Goal: Information Seeking & Learning: Learn about a topic

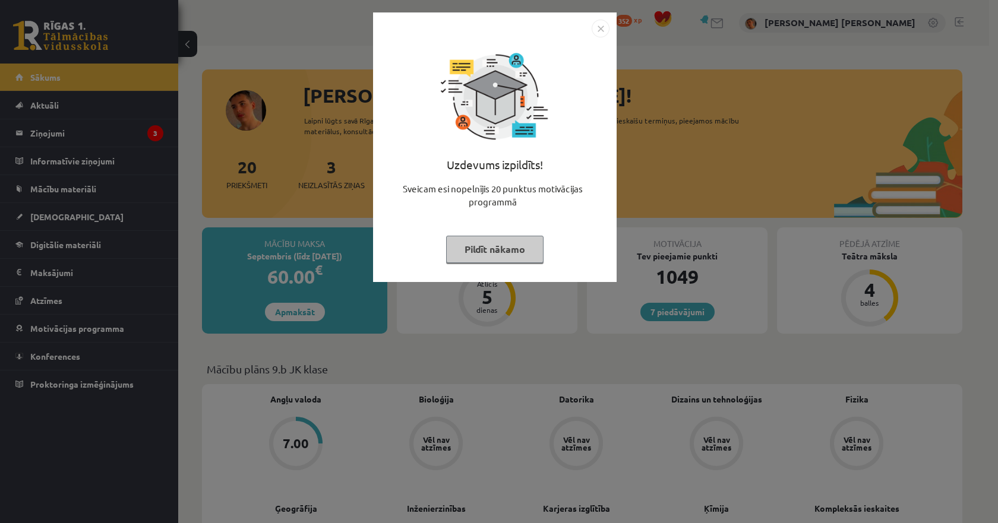
click at [597, 30] on img "Close" at bounding box center [601, 29] width 18 height 18
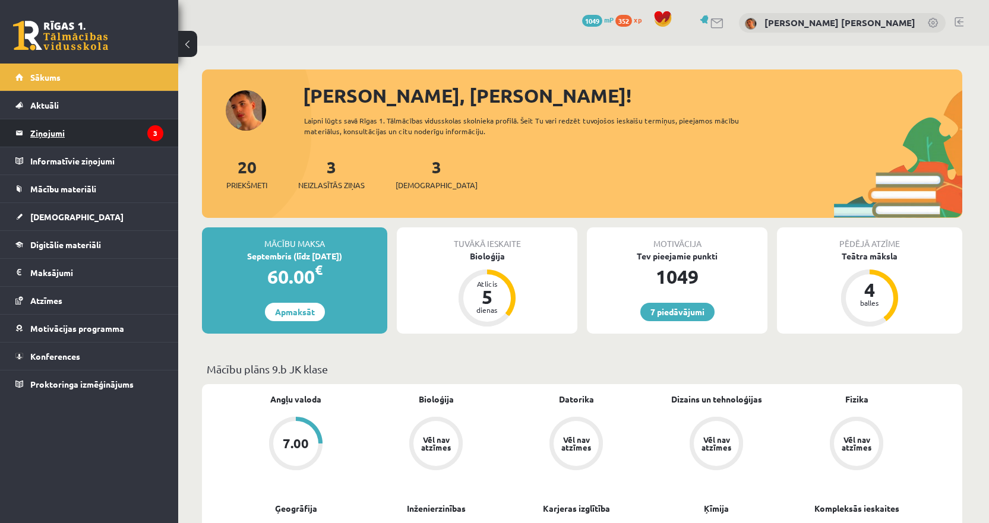
click at [122, 134] on legend "Ziņojumi 3" at bounding box center [96, 132] width 133 height 27
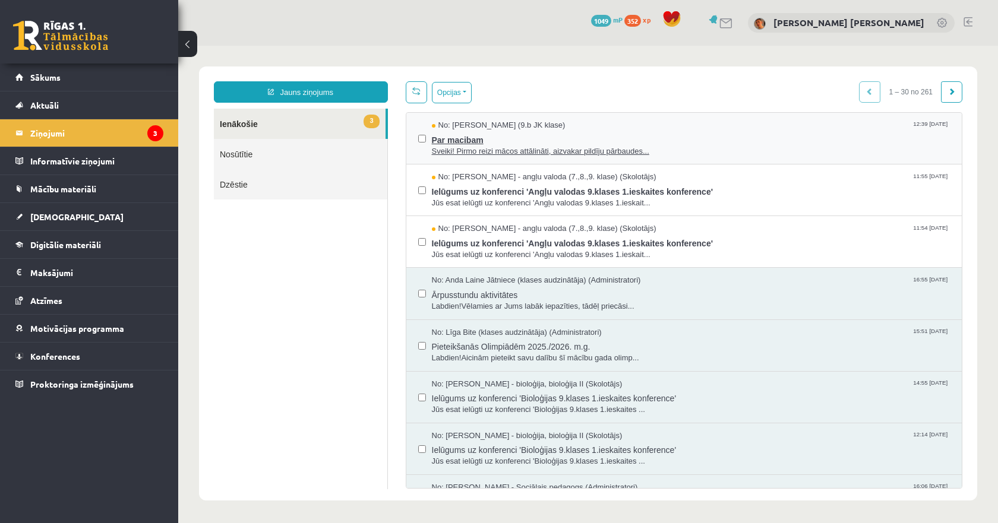
click at [506, 144] on span "Par macibam" at bounding box center [691, 138] width 519 height 15
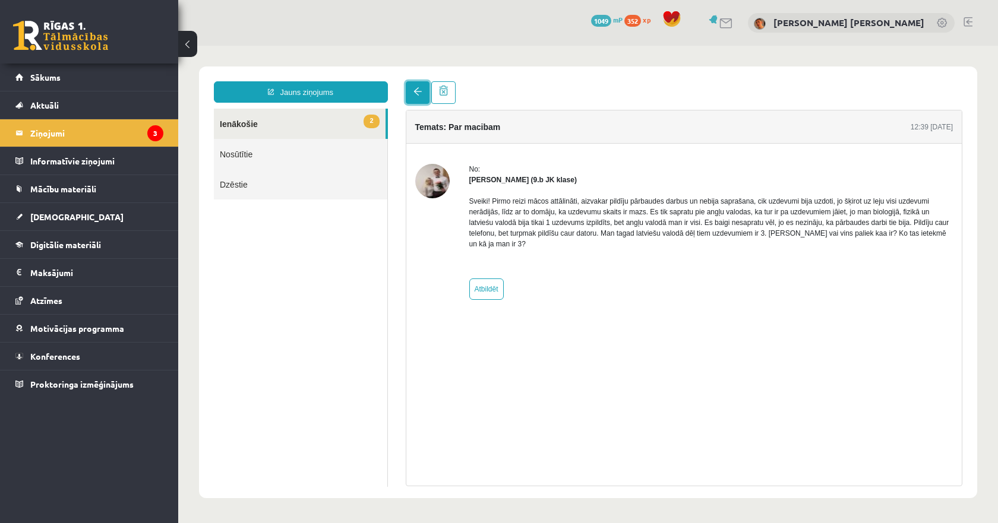
click at [421, 99] on link at bounding box center [418, 92] width 24 height 23
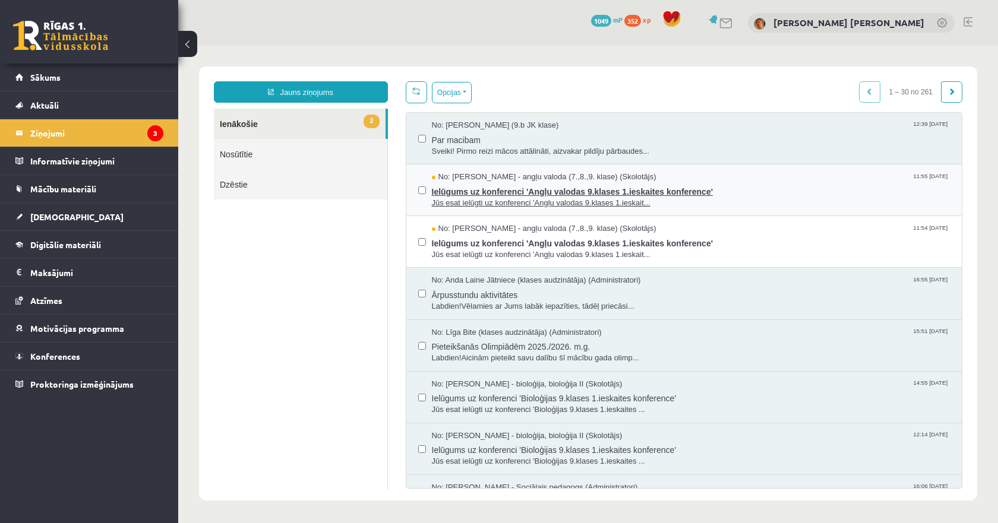
click at [494, 201] on span "Jūs esat ielūgti uz konferenci 'Angļu valodas 9.klases 1.ieskait..." at bounding box center [691, 203] width 519 height 11
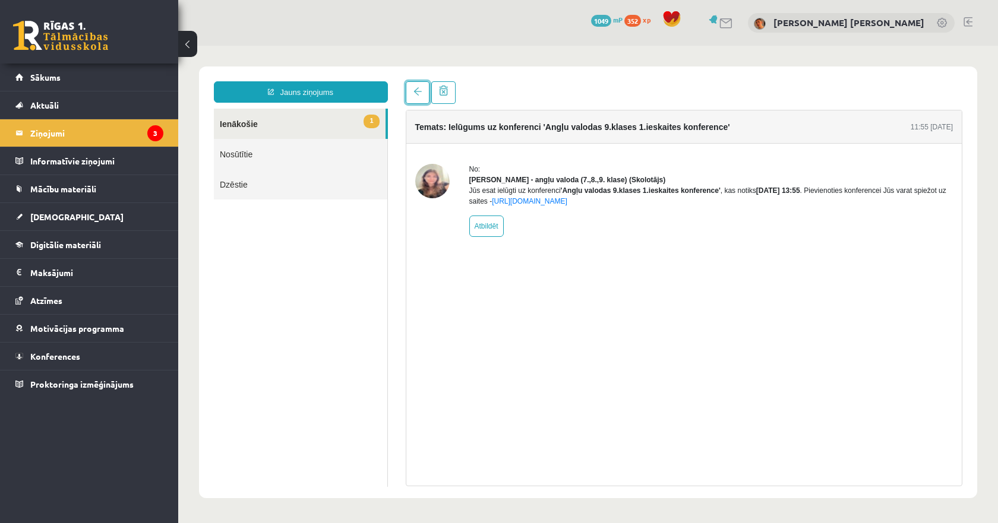
click at [420, 94] on span at bounding box center [418, 91] width 8 height 8
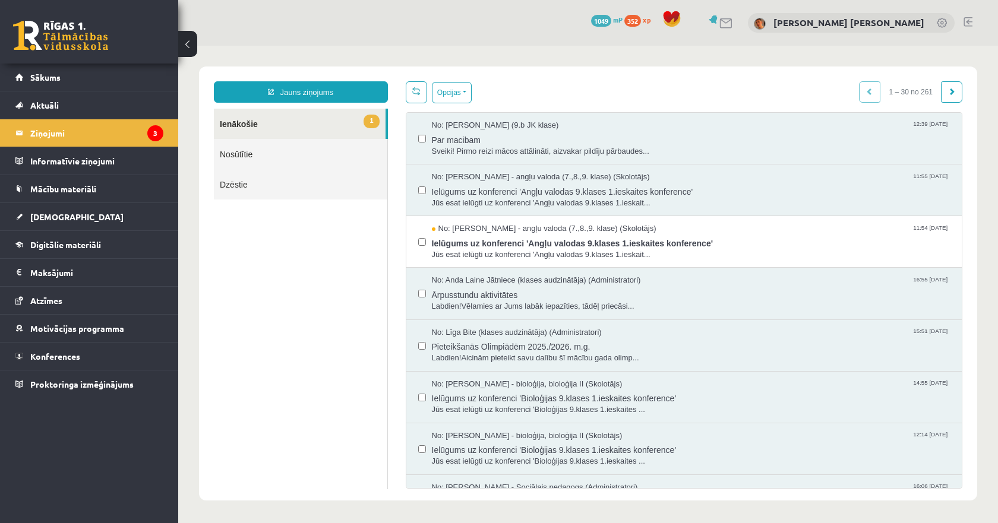
click at [458, 236] on span "Ielūgums uz konferenci 'Angļu valodas 9.klases 1.ieskaites konference'" at bounding box center [691, 242] width 519 height 15
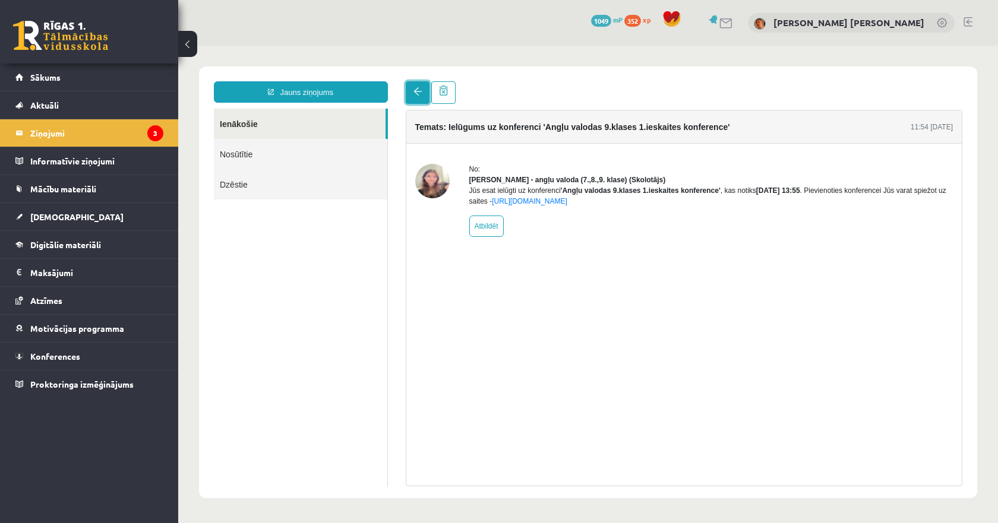
click at [412, 92] on link at bounding box center [418, 92] width 24 height 23
click at [103, 136] on legend "Ziņojumi 3" at bounding box center [96, 132] width 133 height 27
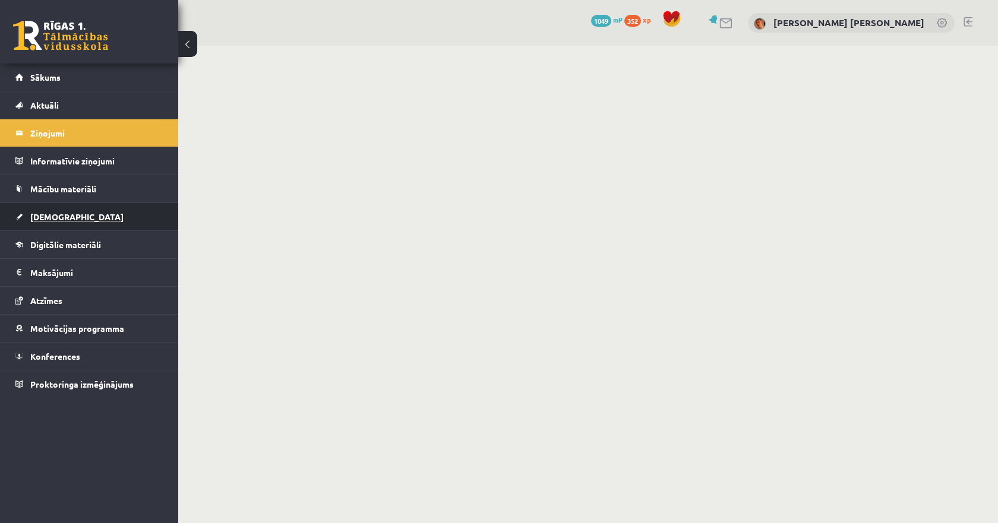
click at [74, 215] on link "[DEMOGRAPHIC_DATA]" at bounding box center [89, 216] width 148 height 27
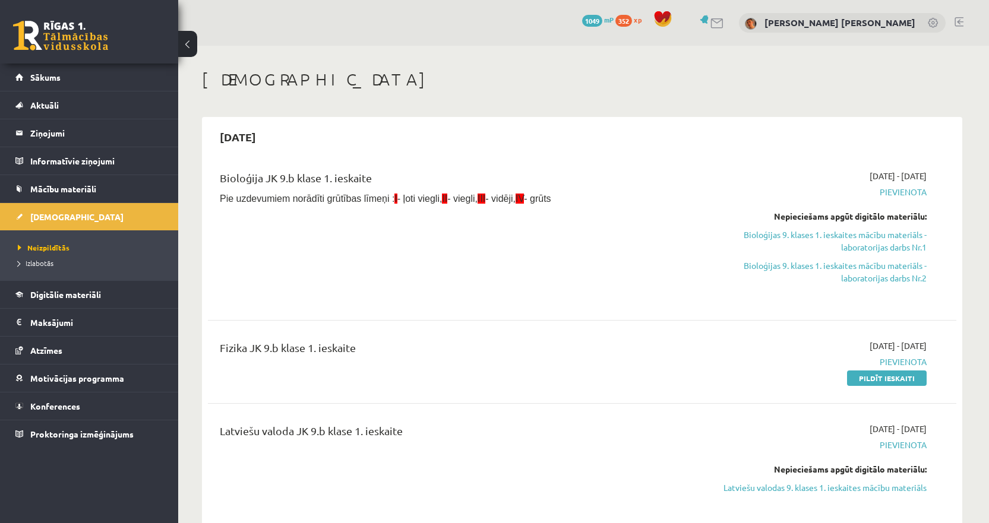
click at [673, 335] on div "Fizika JK 9.b klase 1. ieskaite 2025-09-01 - 2025-09-15 Pievienota Pildīt ieska…" at bounding box center [582, 362] width 749 height 68
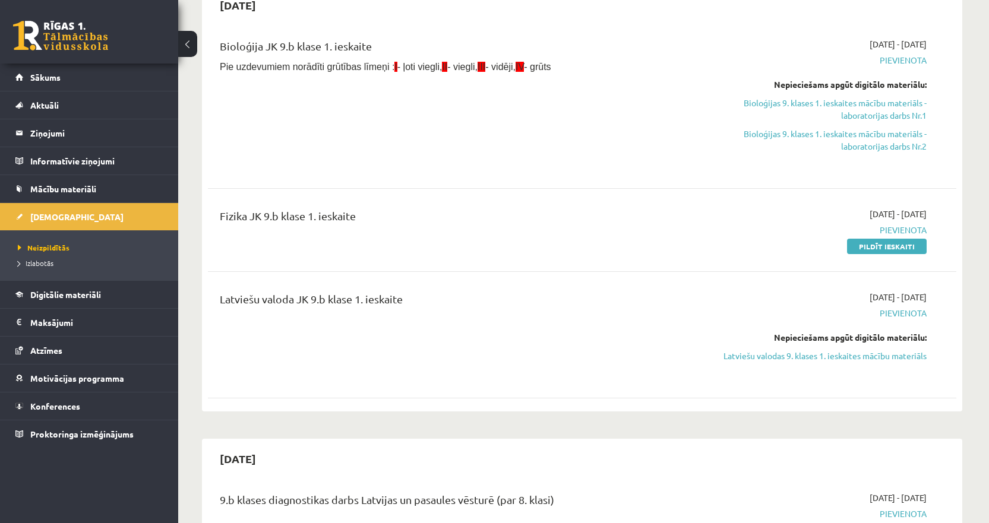
scroll to position [59, 0]
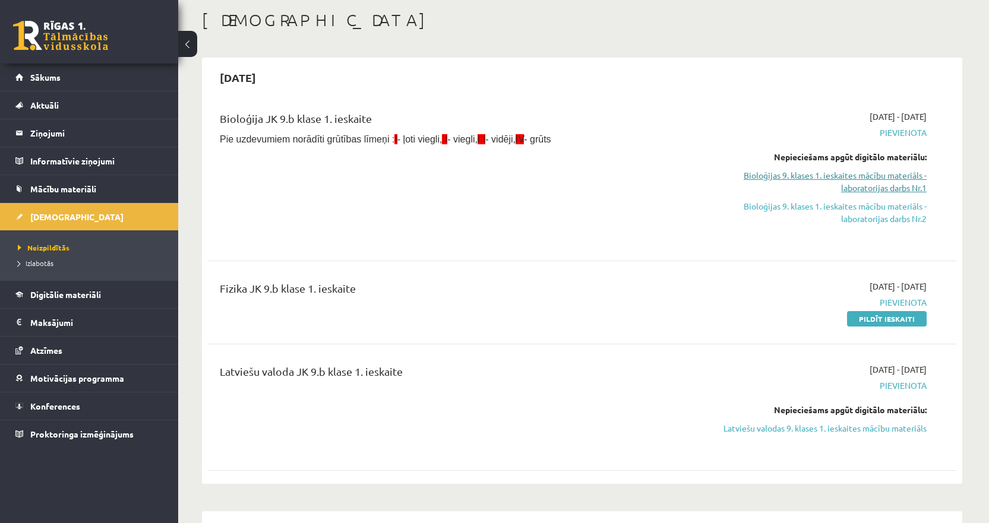
click at [856, 179] on link "Bioloģijas 9. klases 1. ieskaites mācību materiāls - laboratorijas darbs Nr.1" at bounding box center [815, 181] width 224 height 25
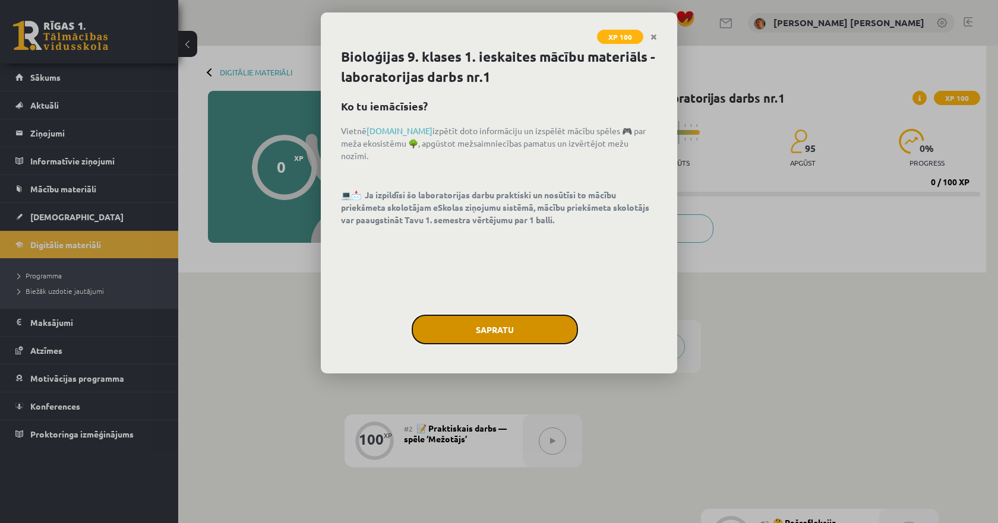
click at [522, 322] on button "Sapratu" at bounding box center [495, 330] width 166 height 30
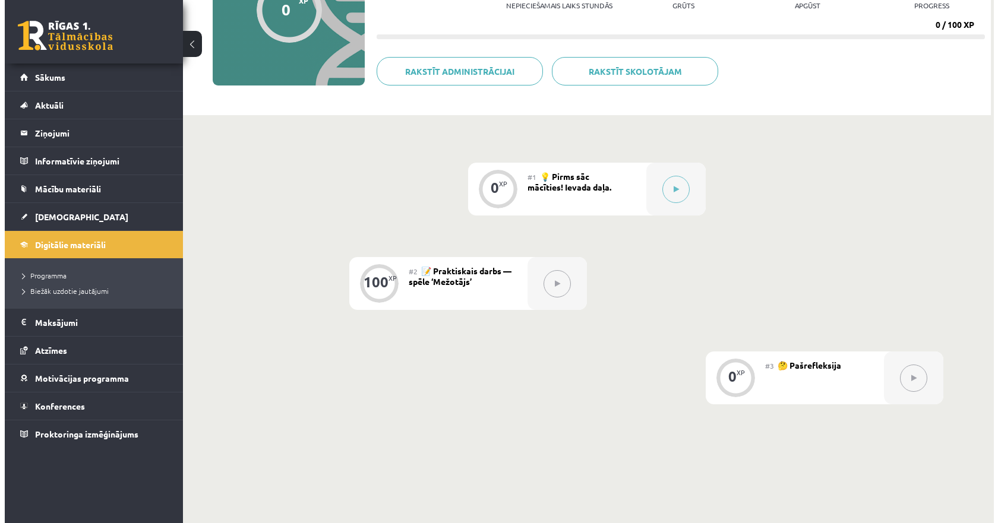
scroll to position [178, 0]
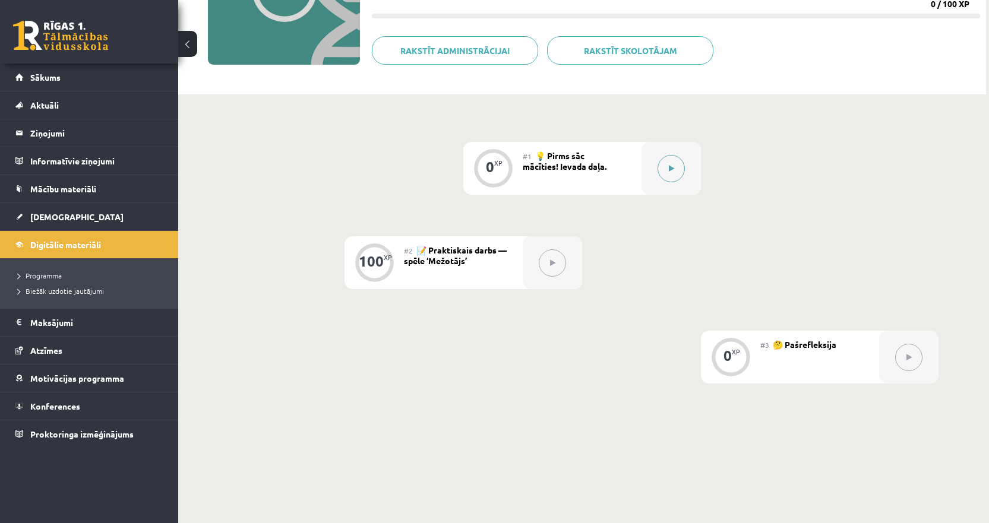
click at [669, 176] on button at bounding box center [671, 168] width 27 height 27
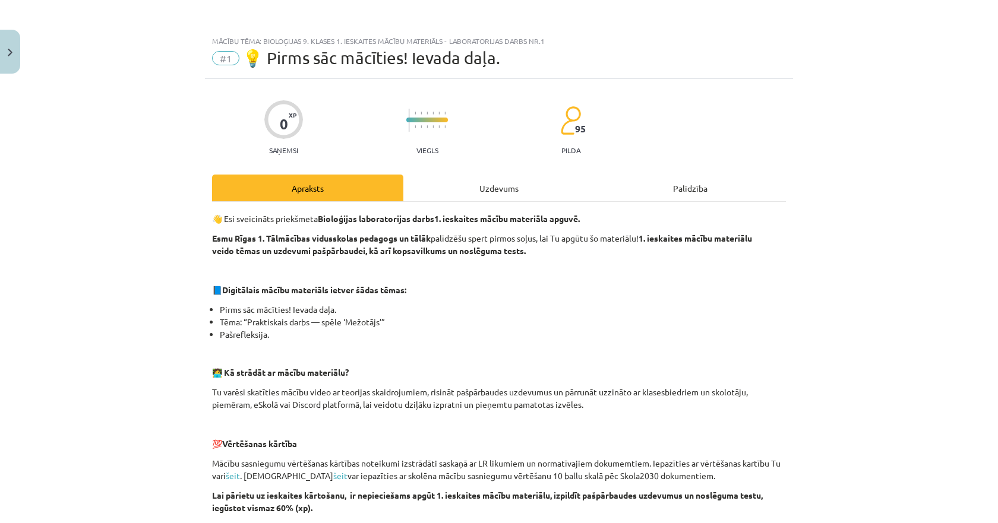
click at [522, 189] on div "Uzdevums" at bounding box center [498, 188] width 191 height 27
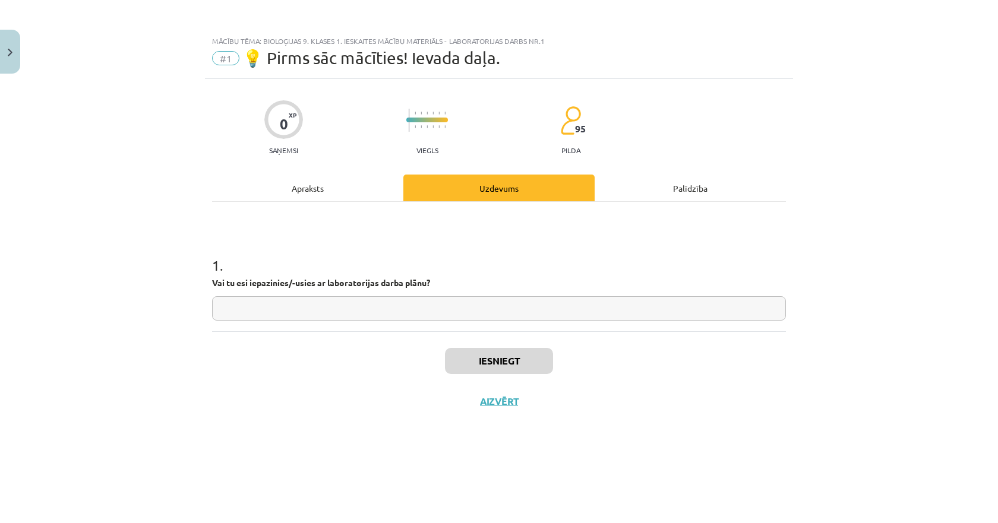
click at [321, 316] on input "text" at bounding box center [499, 308] width 574 height 24
type input "**"
click at [451, 357] on button "Iesniegt" at bounding box center [499, 361] width 108 height 26
click at [493, 418] on button "Nākamā nodarbība" at bounding box center [499, 409] width 116 height 27
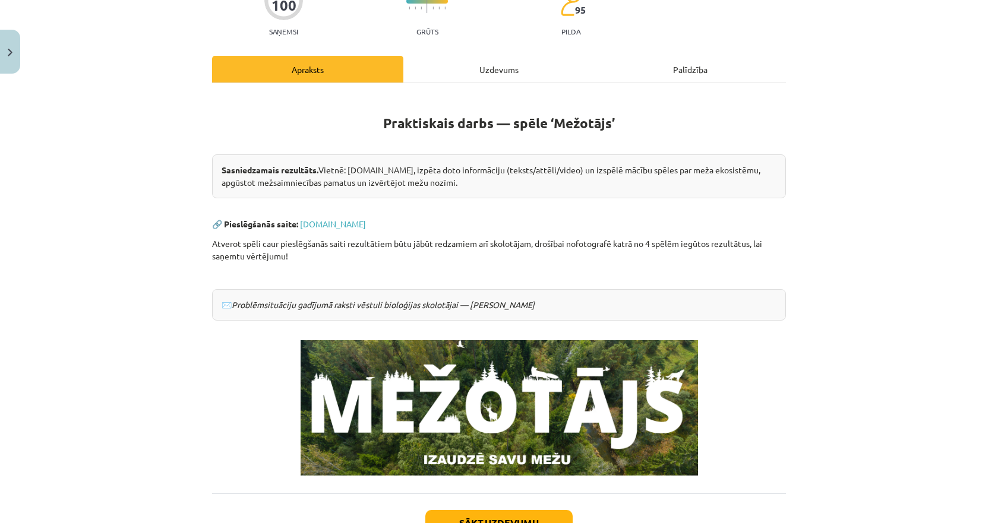
click at [468, 70] on div "Uzdevums" at bounding box center [498, 69] width 191 height 27
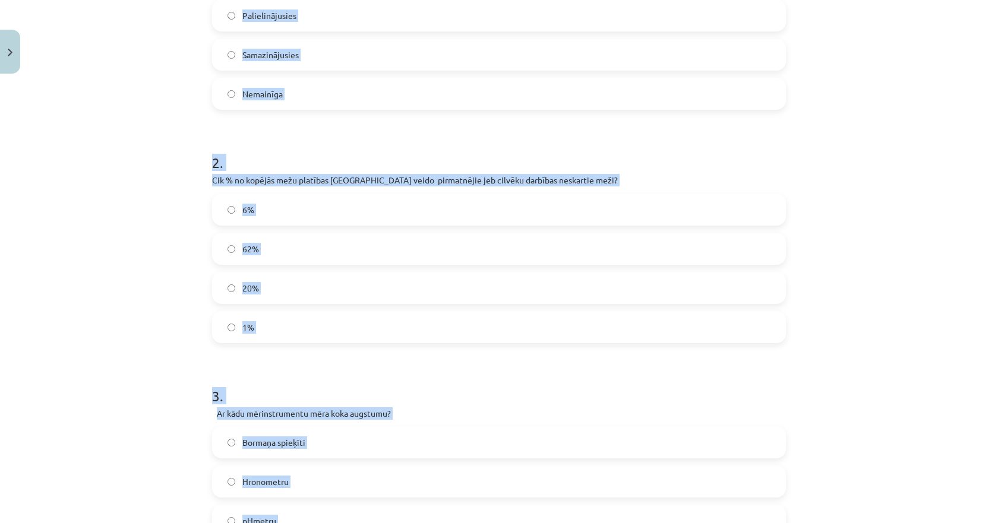
scroll to position [234, 0]
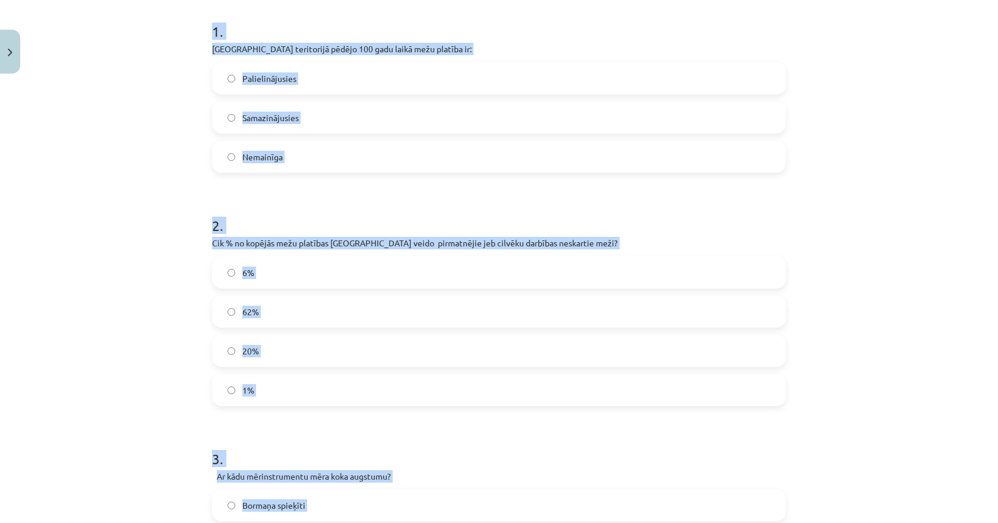
drag, startPoint x: 341, startPoint y: 380, endPoint x: 201, endPoint y: 36, distance: 371.8
click at [205, 36] on div "100 XP Saņemsi Grūts 95 pilda Apraksts Uzdevums Palīdzība 1 . [GEOGRAPHIC_DATA]…" at bounding box center [499, 530] width 588 height 1370
copy form "1 . [GEOGRAPHIC_DATA] teritorijā pēdējo 100 gadu laikā mežu platība ir: Palieli…"
click at [244, 87] on label "Palielinājusies" at bounding box center [499, 79] width 572 height 30
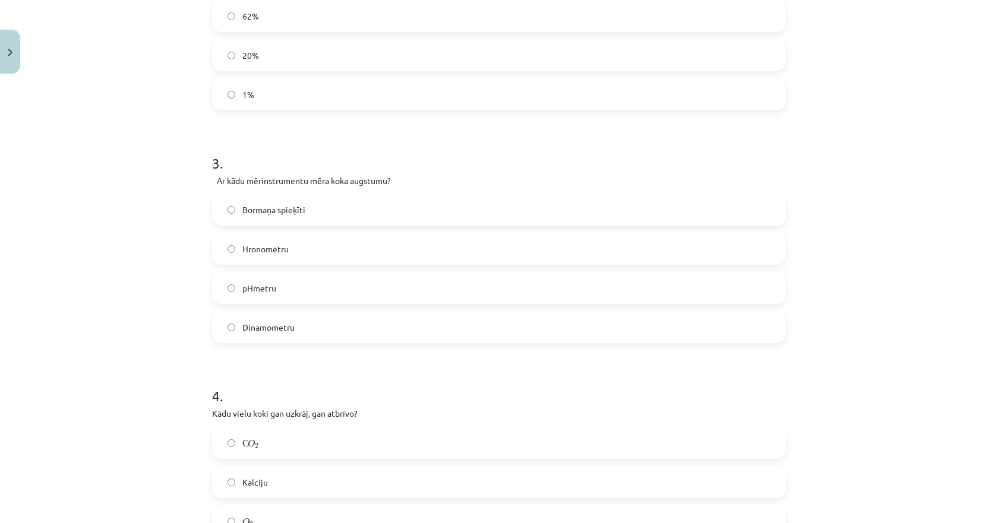
scroll to position [591, 0]
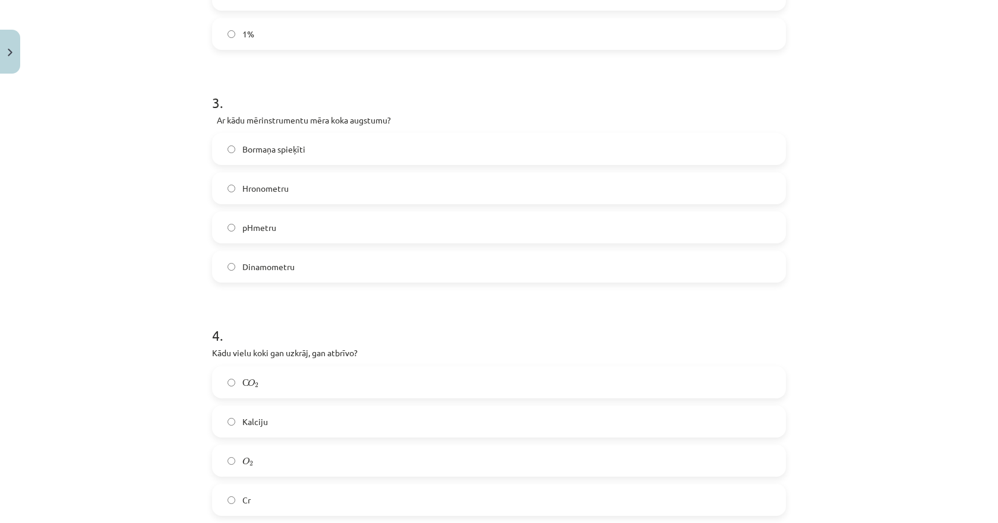
click at [251, 157] on label "Bormaņa spieķīti" at bounding box center [499, 149] width 572 height 30
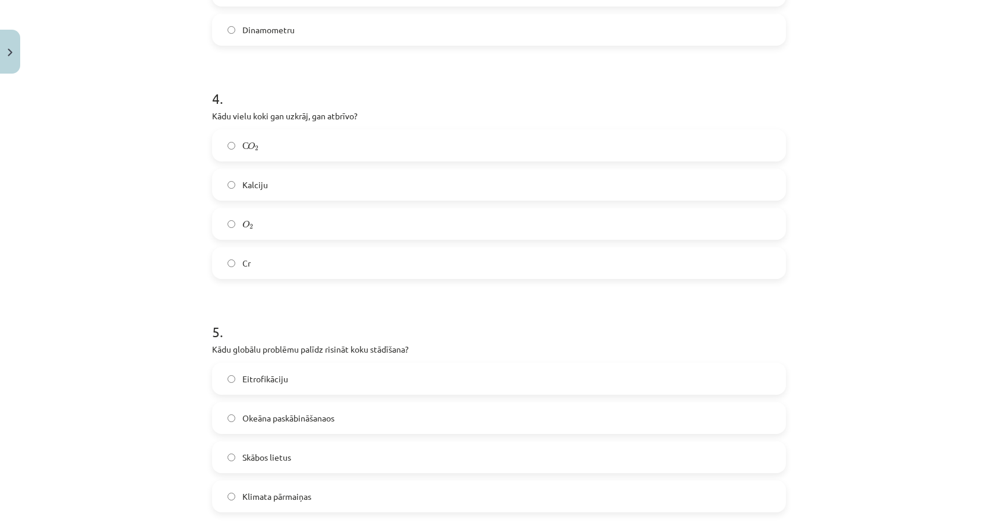
scroll to position [828, 0]
click at [255, 146] on label "С O 2 С O 2" at bounding box center [499, 145] width 572 height 30
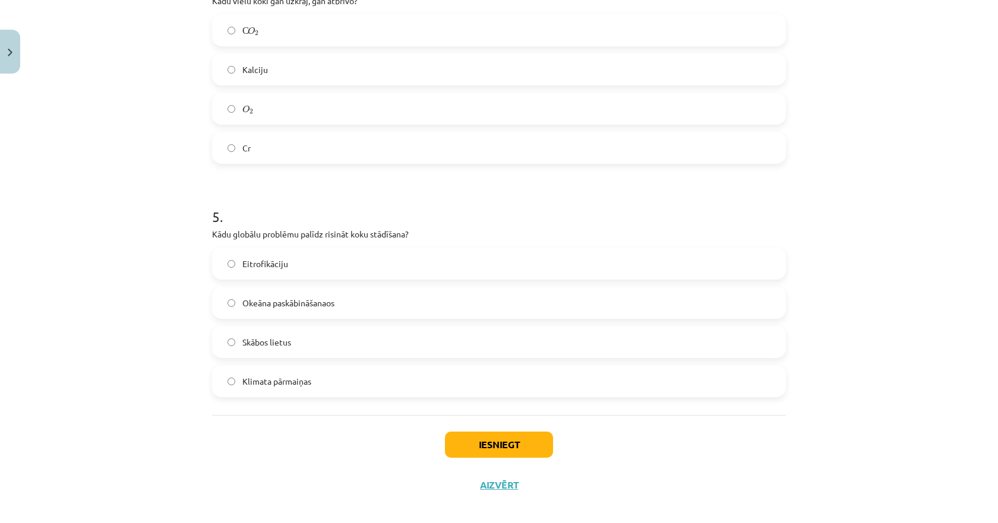
scroll to position [955, 0]
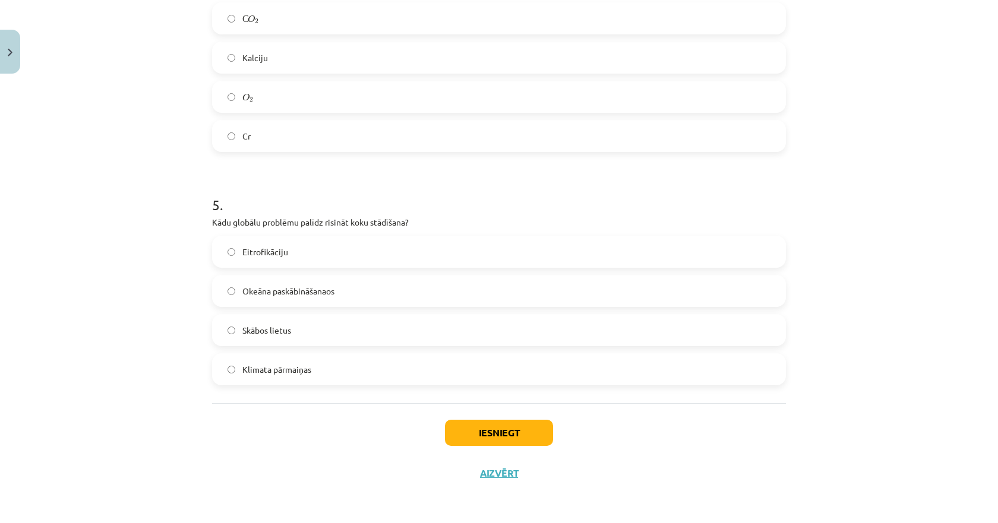
click at [283, 372] on span "Klimata pārmaiņas" at bounding box center [276, 370] width 69 height 12
click at [484, 427] on button "Iesniegt" at bounding box center [499, 433] width 108 height 26
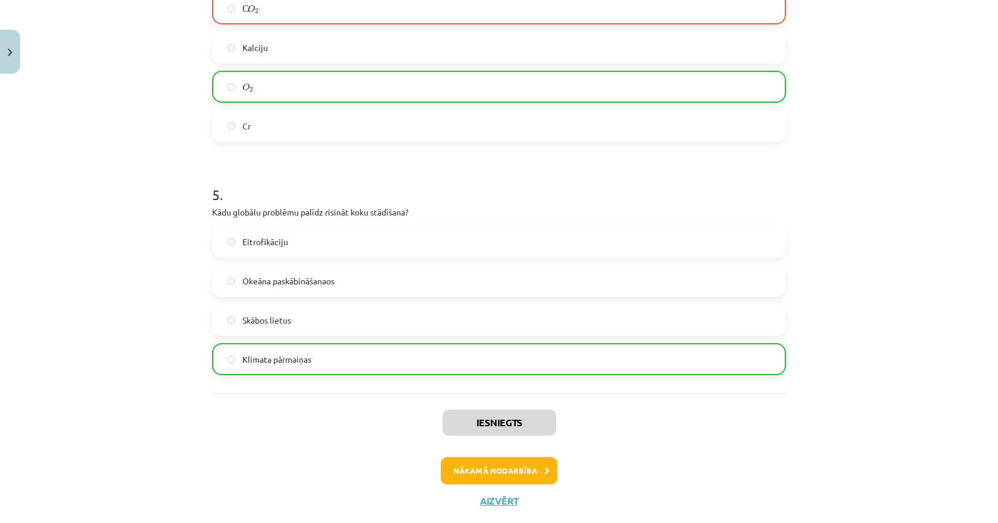
scroll to position [993, 0]
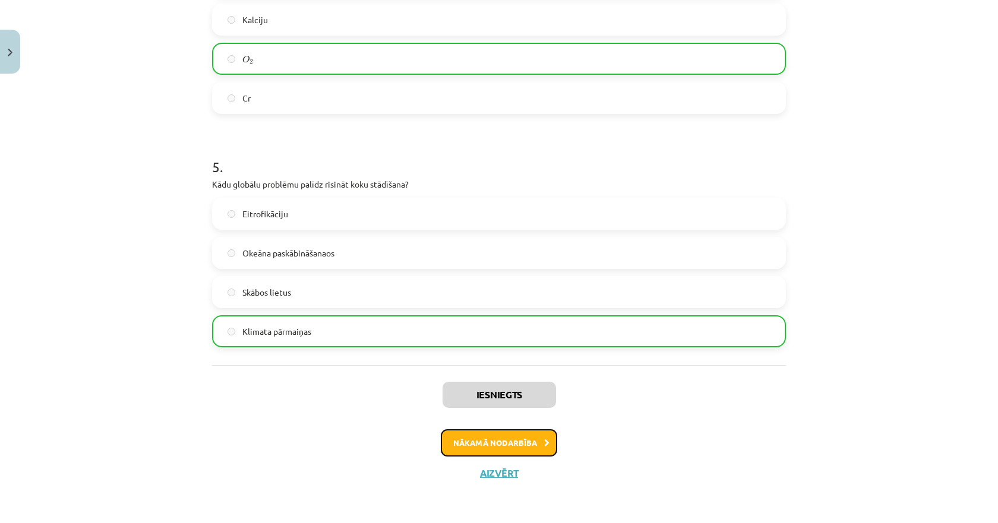
click at [494, 453] on button "Nākamā nodarbība" at bounding box center [499, 443] width 116 height 27
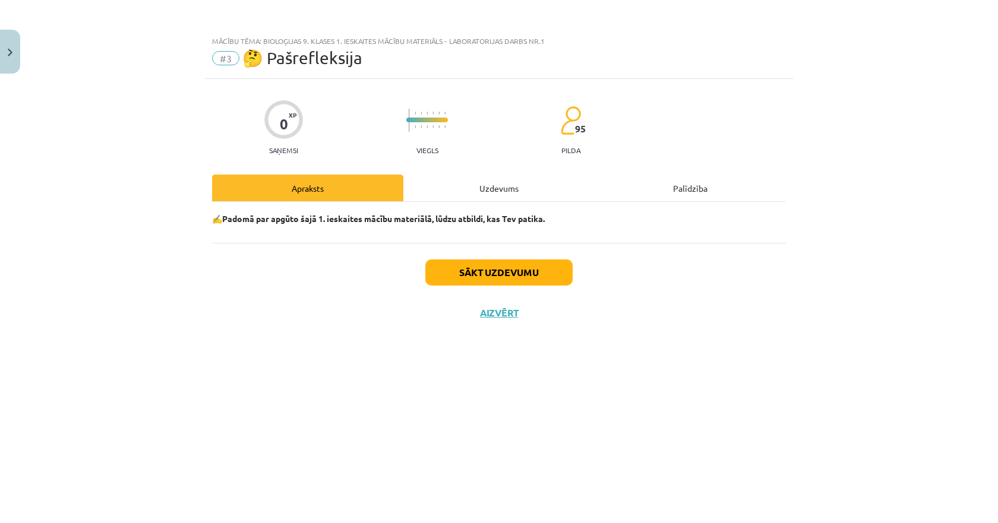
scroll to position [0, 0]
click at [491, 178] on div "Uzdevums" at bounding box center [498, 188] width 191 height 27
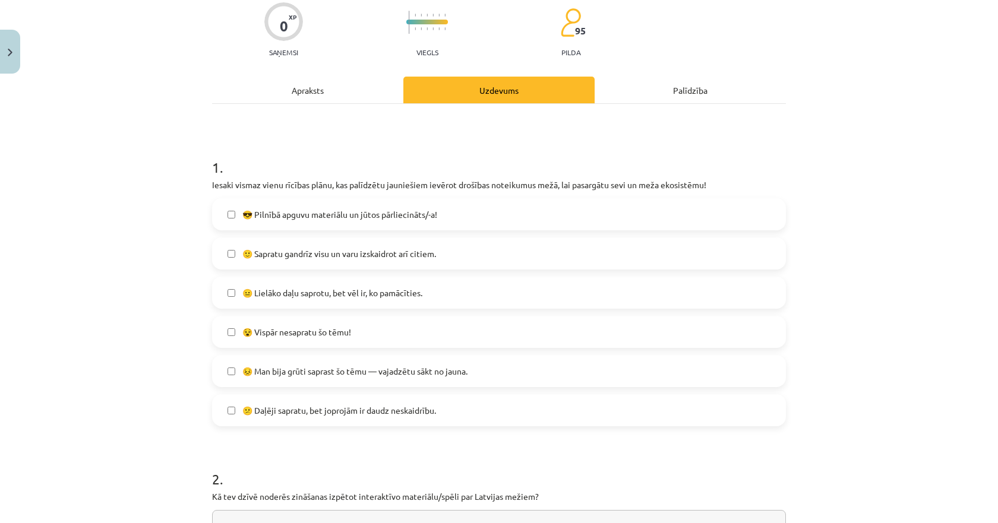
scroll to position [119, 0]
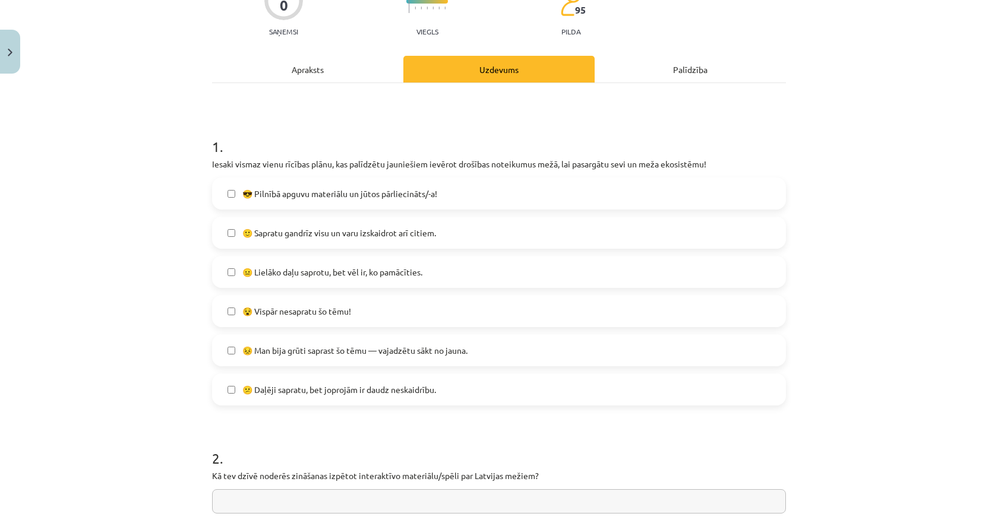
click at [271, 236] on span "🙂 Sapratu gandrīz visu un varu izskaidrot arī citiem." at bounding box center [339, 233] width 194 height 12
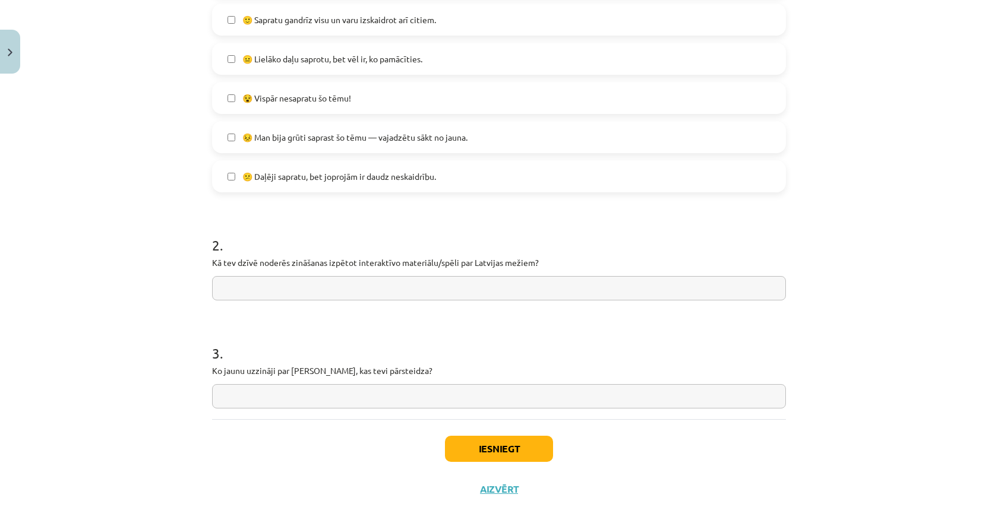
scroll to position [348, 0]
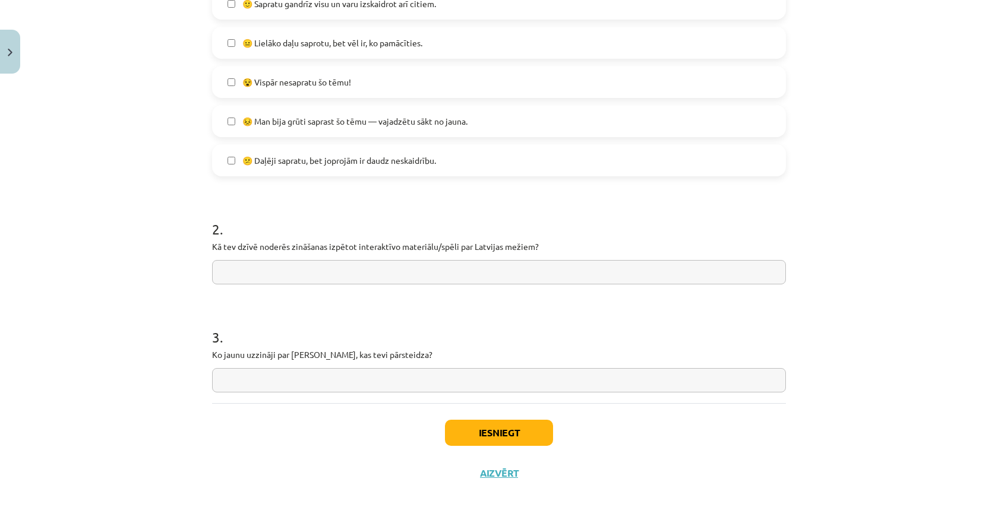
drag, startPoint x: 200, startPoint y: 246, endPoint x: 532, endPoint y: 256, distance: 332.3
click at [532, 256] on div "0 XP Saņemsi Viegls 95 pilda Apraksts Uzdevums Palīdzība 1 . Iesaki vismaz vien…" at bounding box center [499, 112] width 588 height 763
copy p
click at [346, 263] on input "text" at bounding box center [499, 272] width 574 height 24
paste input "**********"
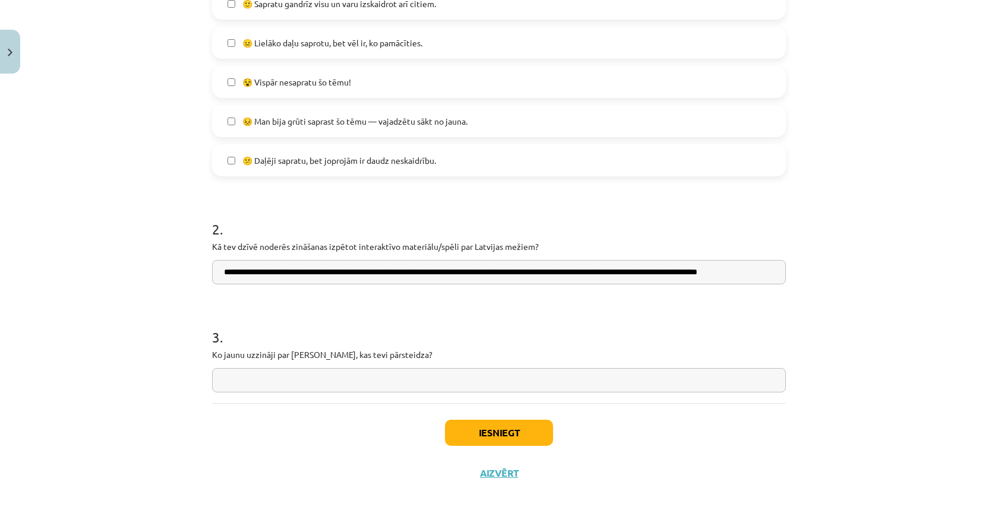
scroll to position [0, 27]
type input "**********"
drag, startPoint x: 402, startPoint y: 352, endPoint x: 221, endPoint y: 341, distance: 181.0
click at [221, 341] on div "3 . Ko jaunu uzzināji par mežiem, kas tevi pārsteidza?" at bounding box center [499, 350] width 574 height 84
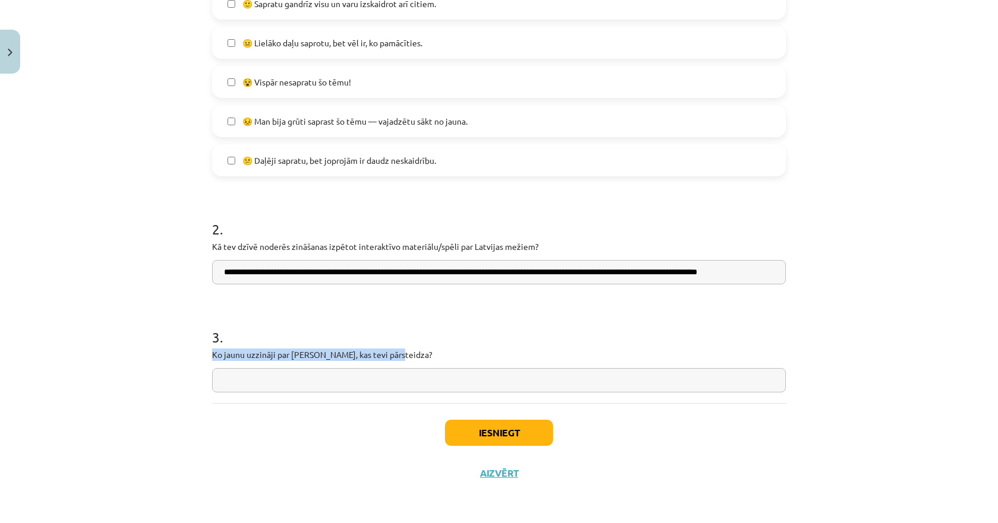
copy div "Ko jaunu uzzināji par [PERSON_NAME], kas tevi pārsteidza?"
click at [409, 378] on input "text" at bounding box center [499, 380] width 574 height 24
paste input "**********"
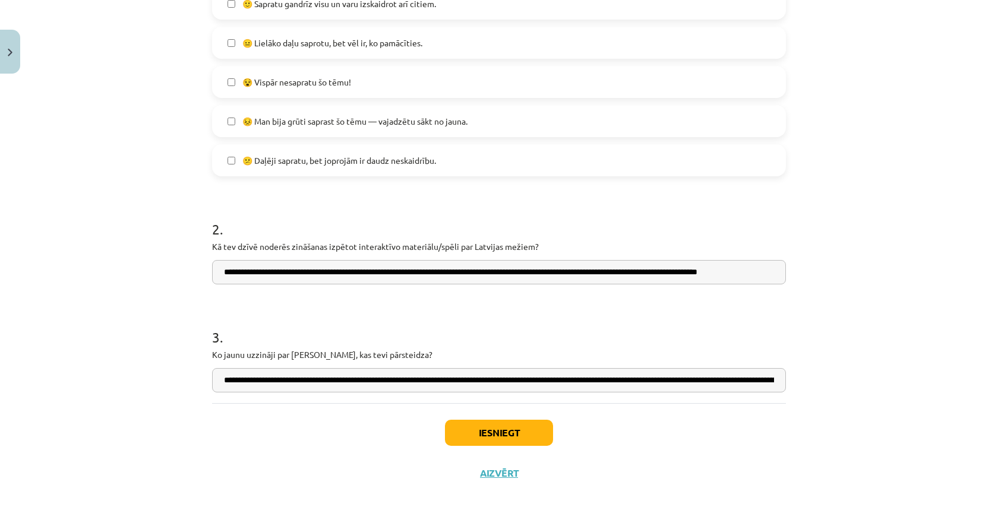
scroll to position [0, 1126]
type input "**********"
click at [482, 433] on button "Iesniegt" at bounding box center [499, 433] width 108 height 26
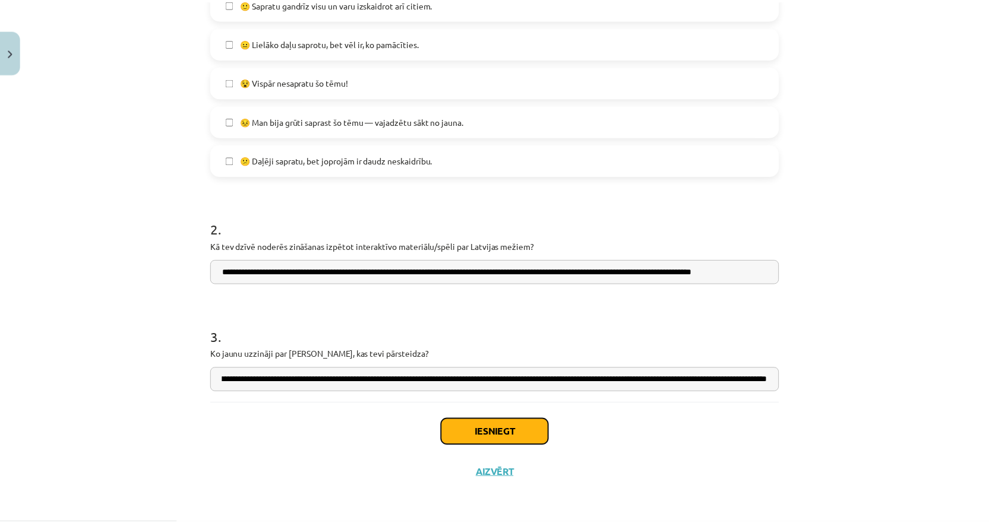
scroll to position [0, 0]
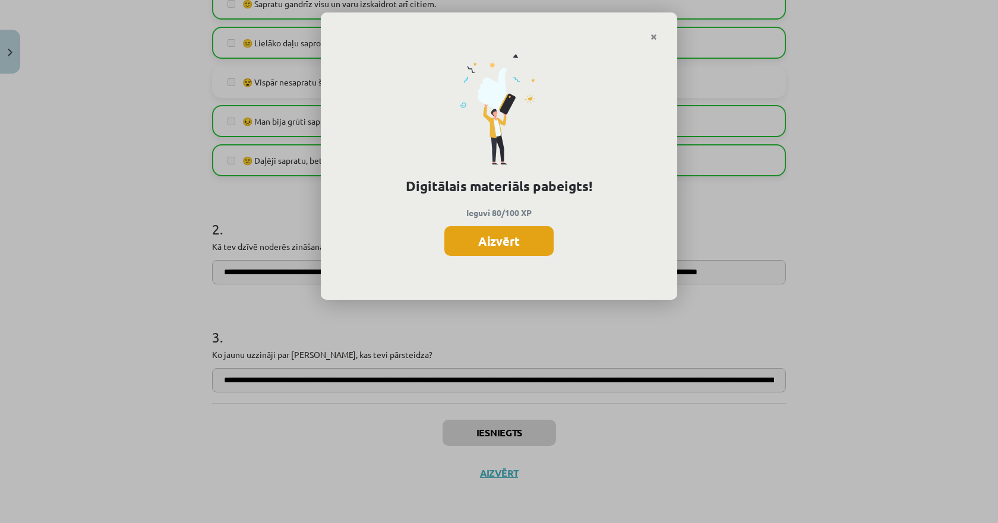
click at [493, 235] on button "Aizvērt" at bounding box center [498, 241] width 109 height 30
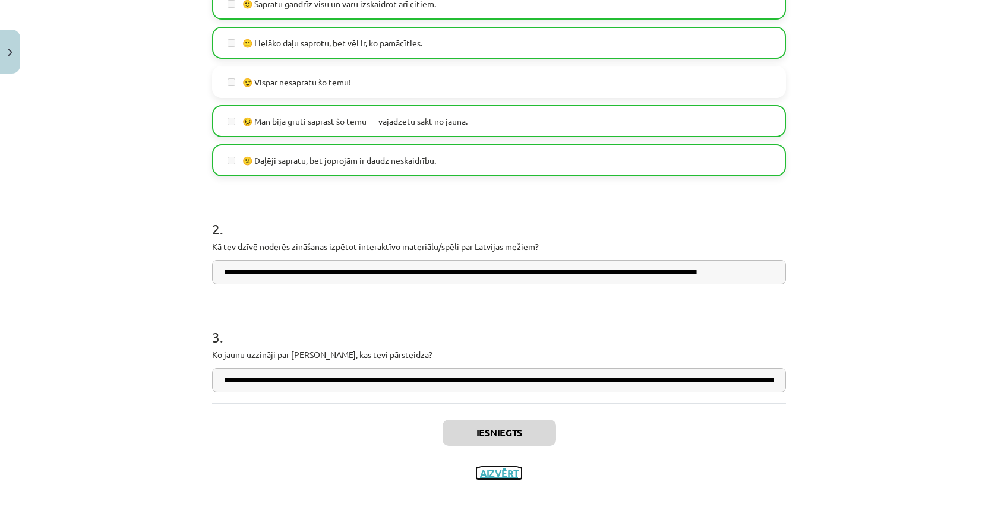
drag, startPoint x: 502, startPoint y: 468, endPoint x: 494, endPoint y: 463, distance: 9.1
click at [503, 468] on button "Aizvērt" at bounding box center [499, 474] width 45 height 12
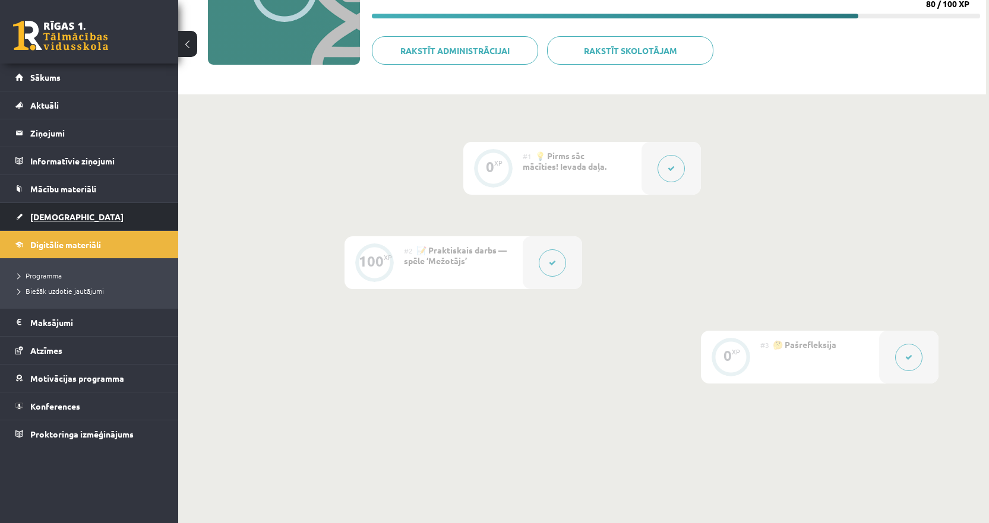
click at [67, 220] on link "[DEMOGRAPHIC_DATA]" at bounding box center [89, 216] width 148 height 27
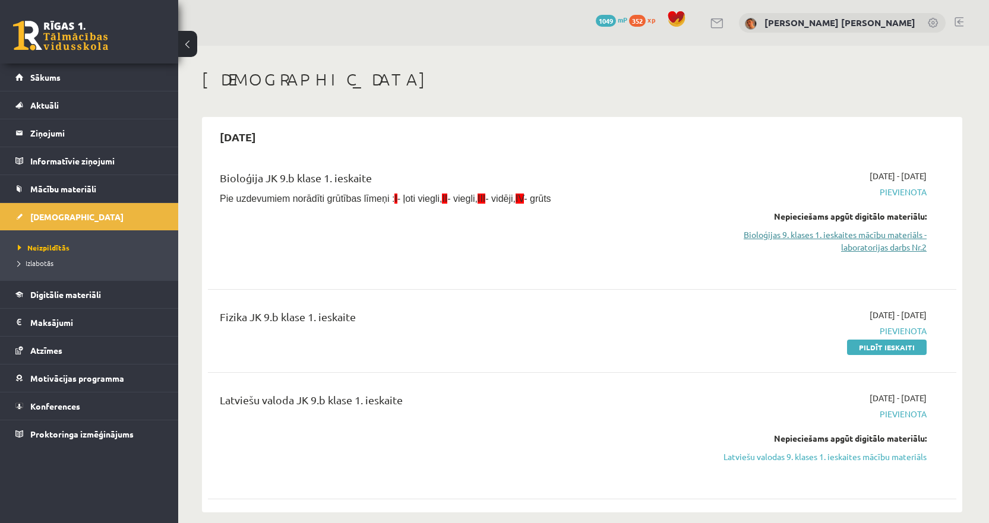
click at [838, 242] on link "Bioloģijas 9. klases 1. ieskaites mācību materiāls - laboratorijas darbs Nr.2" at bounding box center [815, 241] width 224 height 25
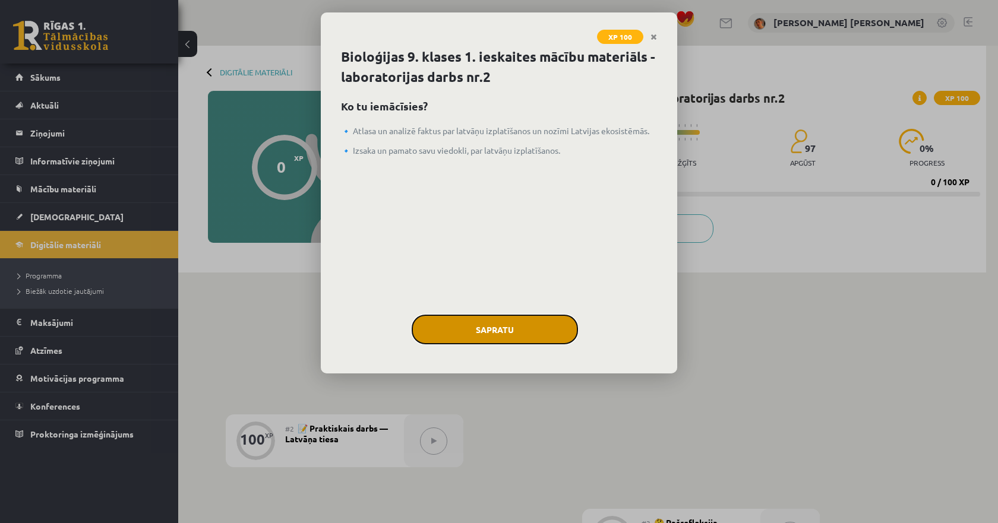
click at [523, 337] on button "Sapratu" at bounding box center [495, 330] width 166 height 30
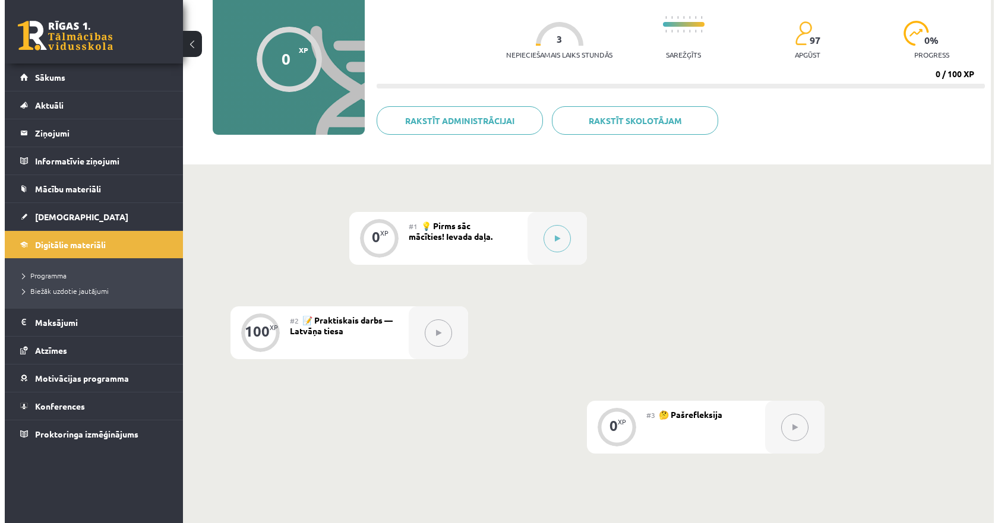
scroll to position [119, 0]
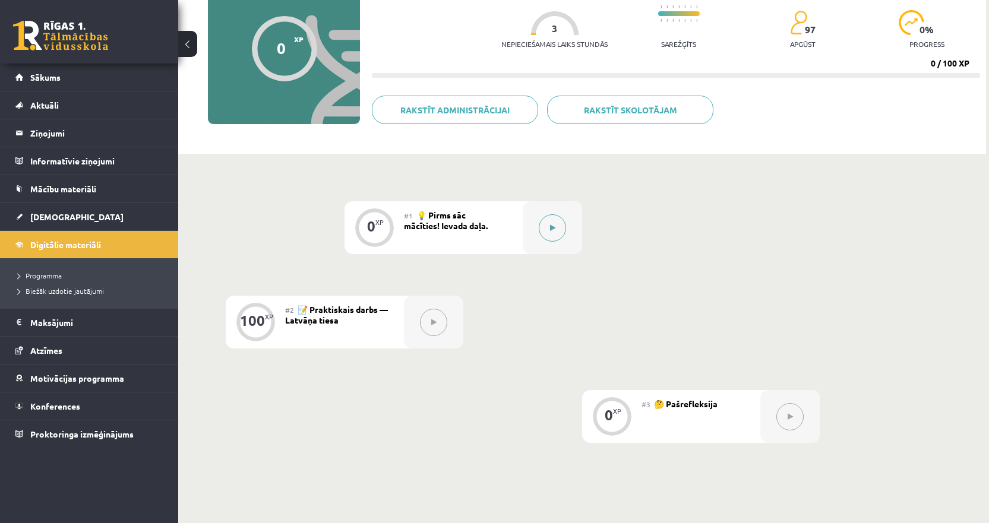
click at [557, 223] on button at bounding box center [552, 227] width 27 height 27
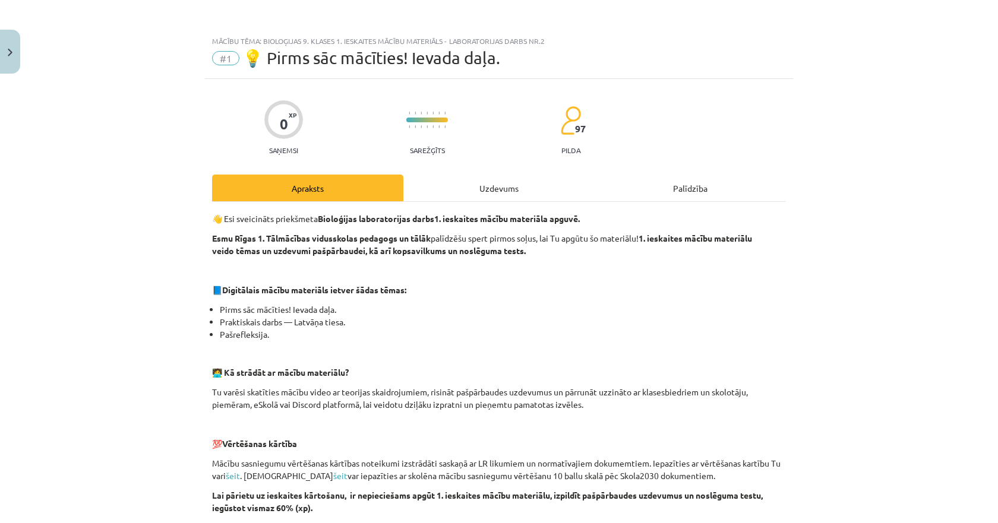
click at [525, 188] on div "Uzdevums" at bounding box center [498, 188] width 191 height 27
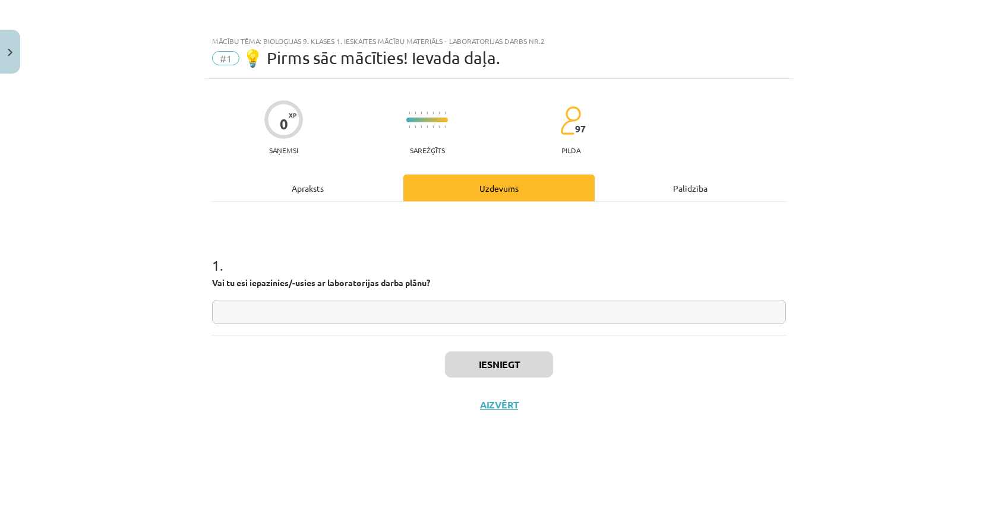
drag, startPoint x: 399, startPoint y: 302, endPoint x: 398, endPoint y: 310, distance: 7.2
click at [399, 305] on input "text" at bounding box center [499, 312] width 574 height 24
type input "**"
click at [465, 354] on button "Iesniegt" at bounding box center [499, 365] width 108 height 26
click at [483, 418] on button "Nākamā nodarbība" at bounding box center [499, 412] width 116 height 27
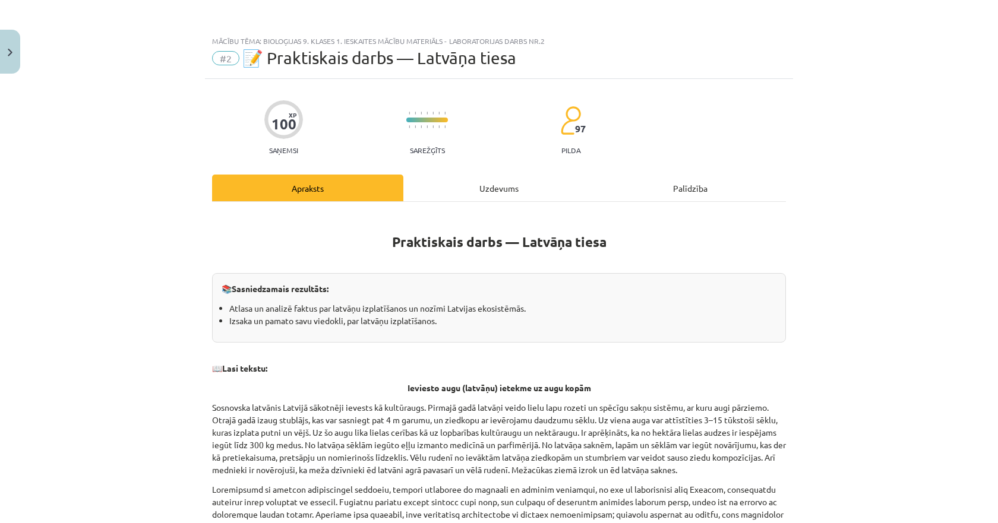
click at [479, 190] on div "Uzdevums" at bounding box center [498, 188] width 191 height 27
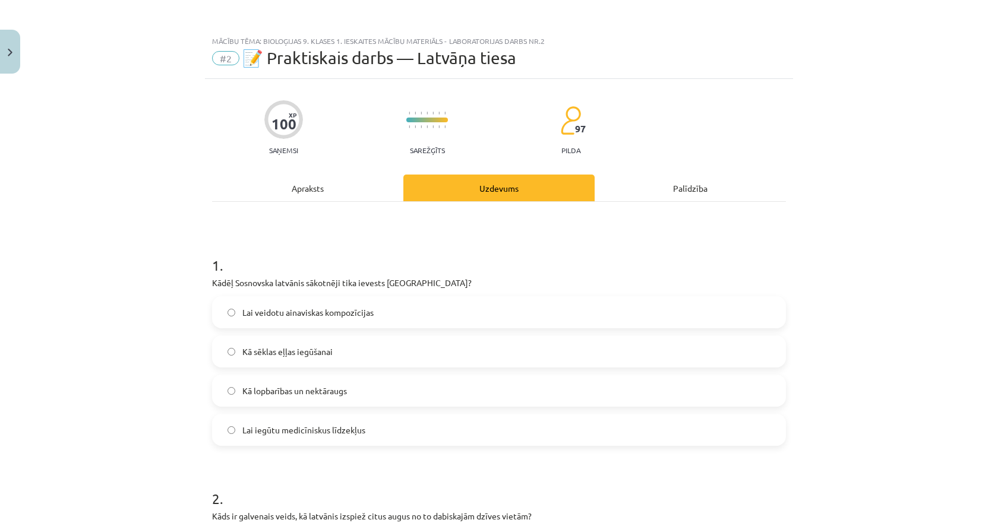
scroll to position [30, 0]
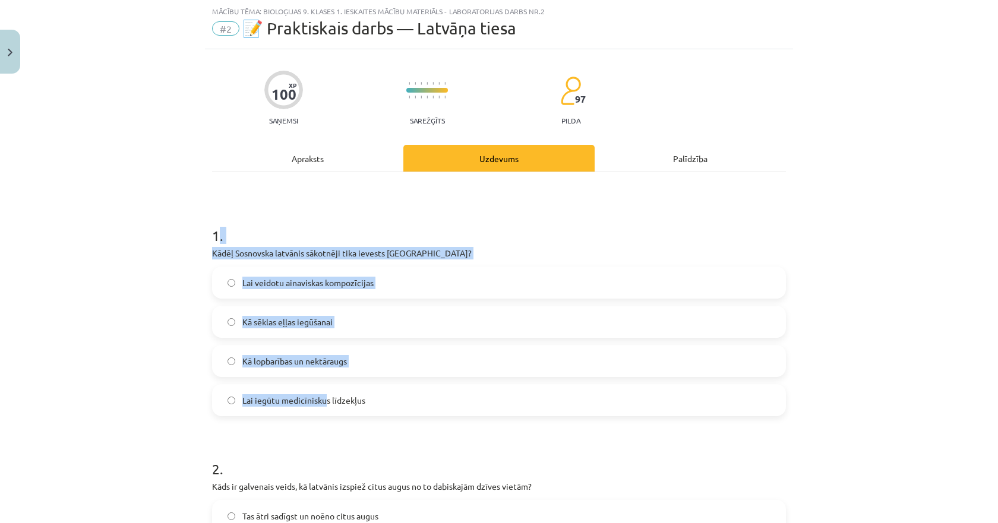
drag, startPoint x: 216, startPoint y: 242, endPoint x: 250, endPoint y: 254, distance: 35.5
click at [302, 354] on div "1 . Kādēļ Sosnovska latvānis sākotnēji tika ievests Latvijā? Lai veidotu ainavi…" at bounding box center [499, 312] width 574 height 210
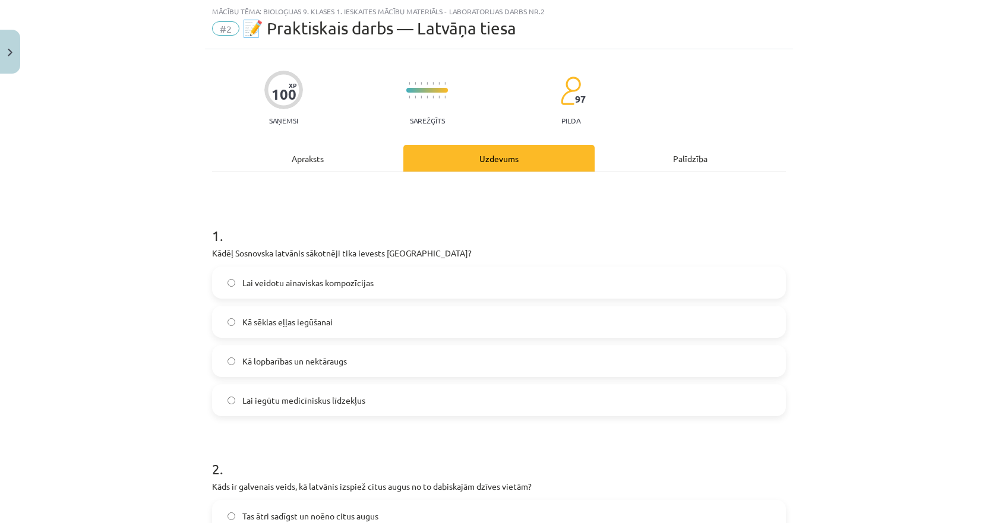
click at [197, 203] on div "Mācību tēma: Bioloģijas 9. klases 1. ieskaites mācību materiāls - laboratorijas…" at bounding box center [499, 261] width 998 height 523
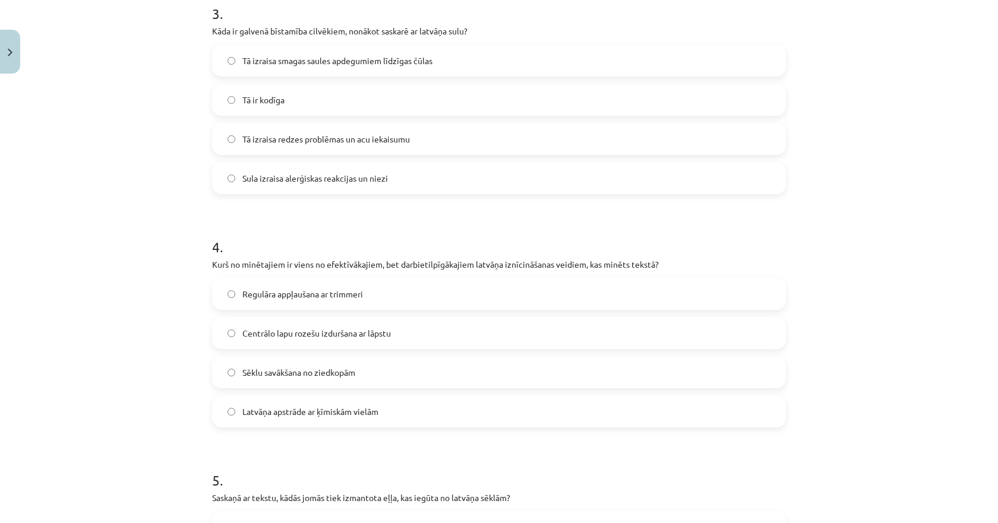
scroll to position [995, 0]
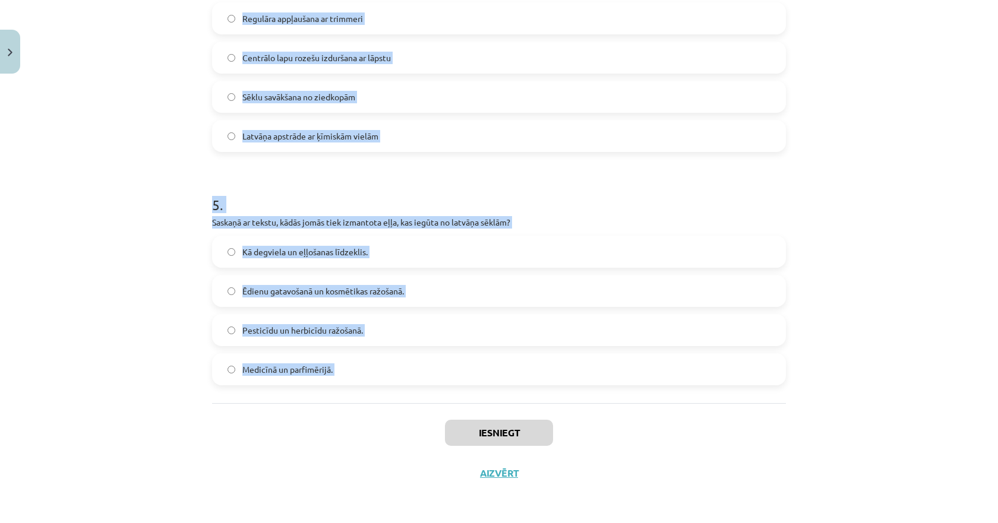
drag, startPoint x: 197, startPoint y: 203, endPoint x: 367, endPoint y: 370, distance: 238.2
click at [367, 370] on div "Mācību tēma: Bioloģijas 9. klases 1. ieskaites mācību materiāls - laboratorijas…" at bounding box center [499, 261] width 998 height 523
copy form "1 . Kādēļ Sosnovska latvānis sākotnēji tika ievests Latvijā? Lai veidotu ainavi…"
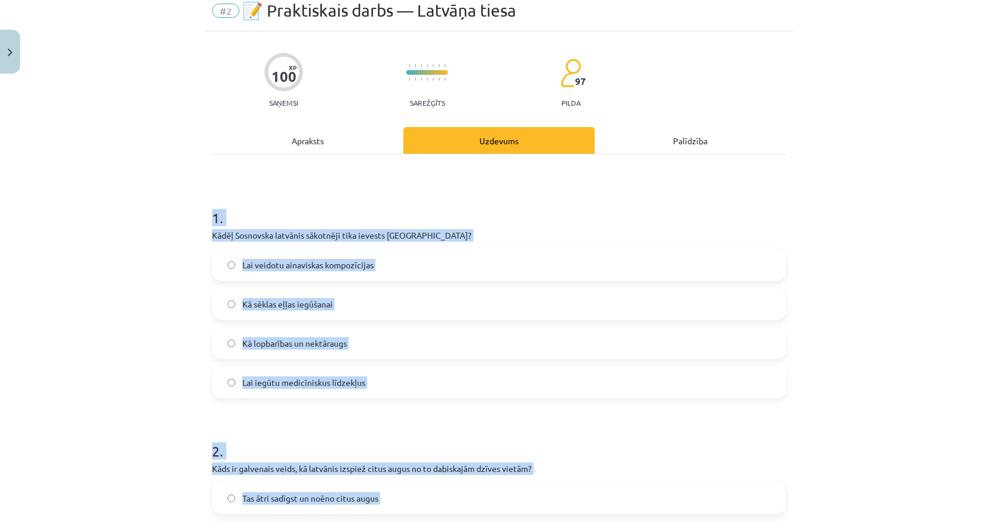
scroll to position [44, 0]
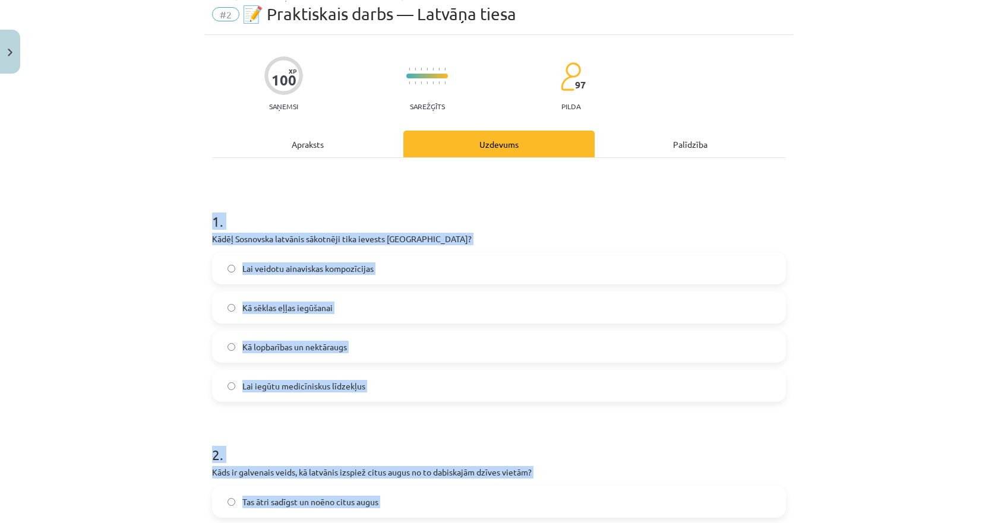
click at [149, 219] on div "Mācību tēma: Bioloģijas 9. klases 1. ieskaites mācību materiāls - laboratorijas…" at bounding box center [499, 261] width 998 height 523
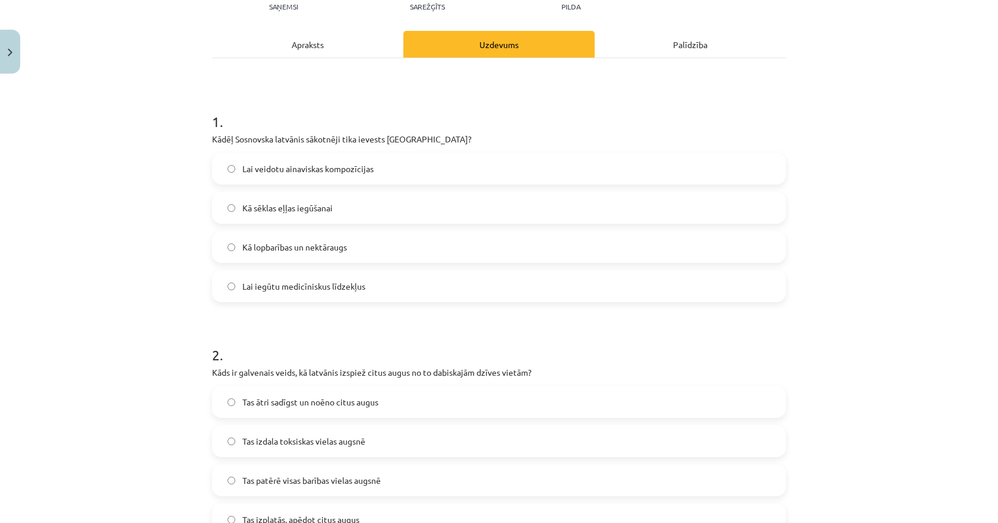
scroll to position [163, 0]
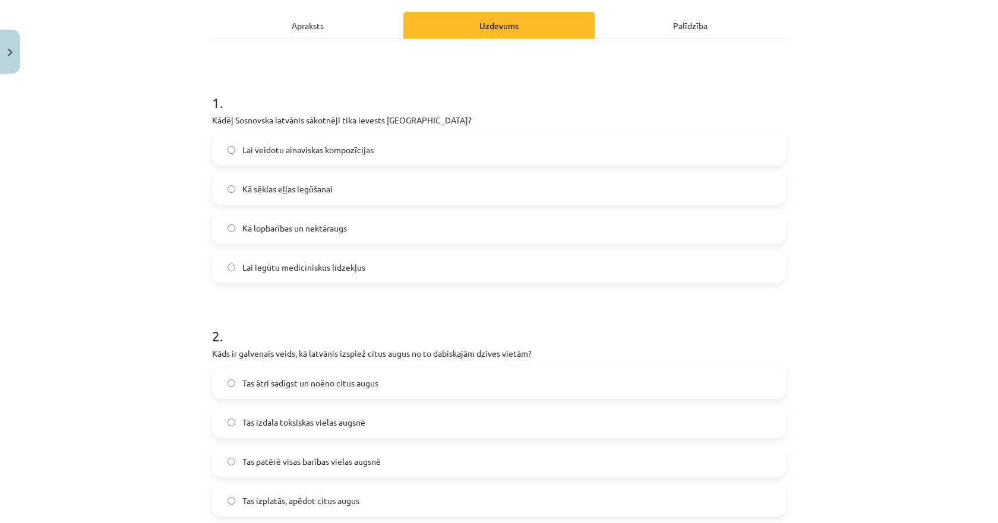
click at [280, 228] on span "Kā lopbarības un nektāraugs" at bounding box center [294, 228] width 105 height 12
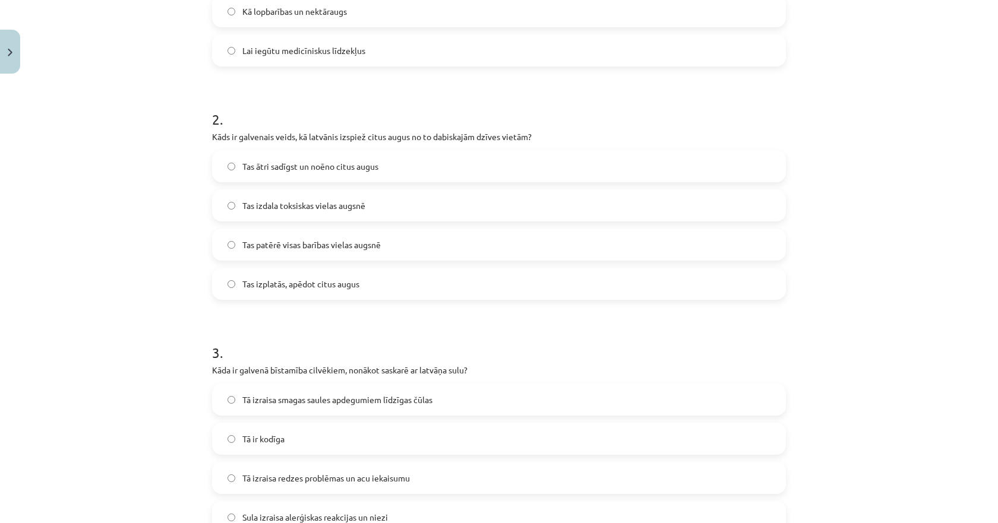
scroll to position [400, 0]
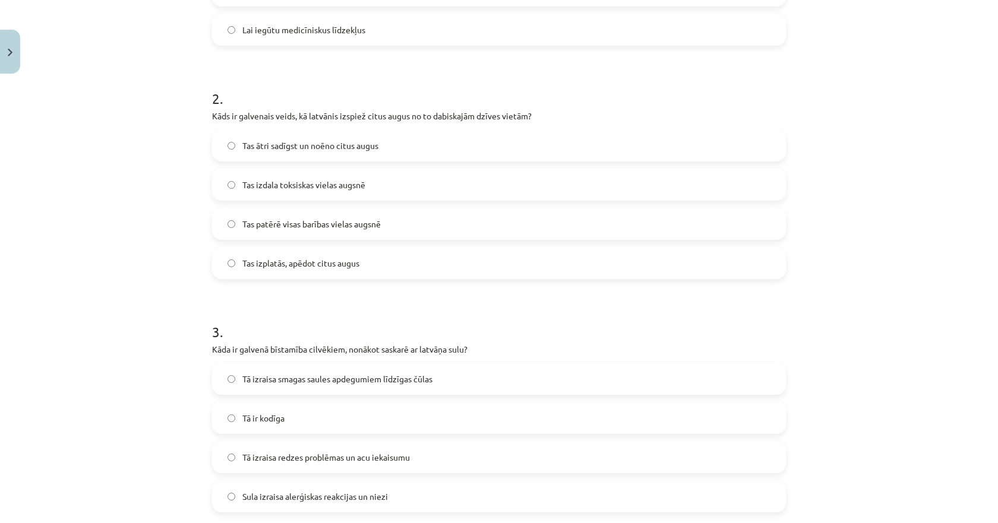
click at [262, 149] on span "Tas ātri sadīgst un noēno citus augus" at bounding box center [310, 146] width 136 height 12
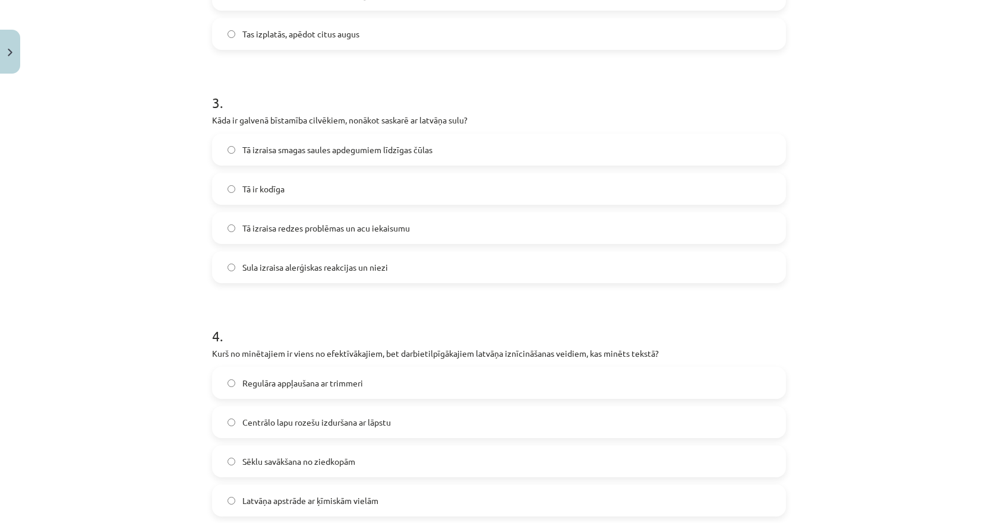
scroll to position [638, 0]
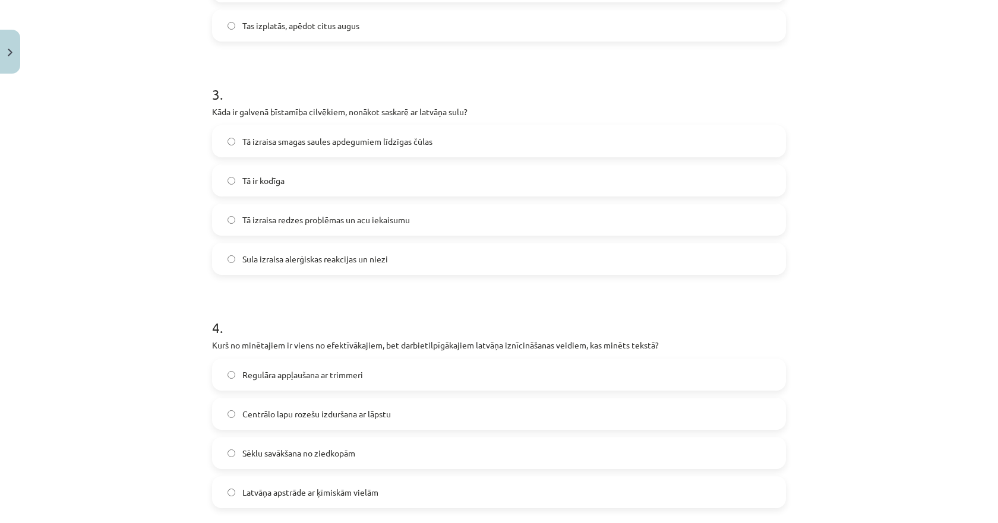
click at [309, 143] on span "Tā izraisa smagas saules apdegumiem līdzīgas čūlas" at bounding box center [337, 141] width 190 height 12
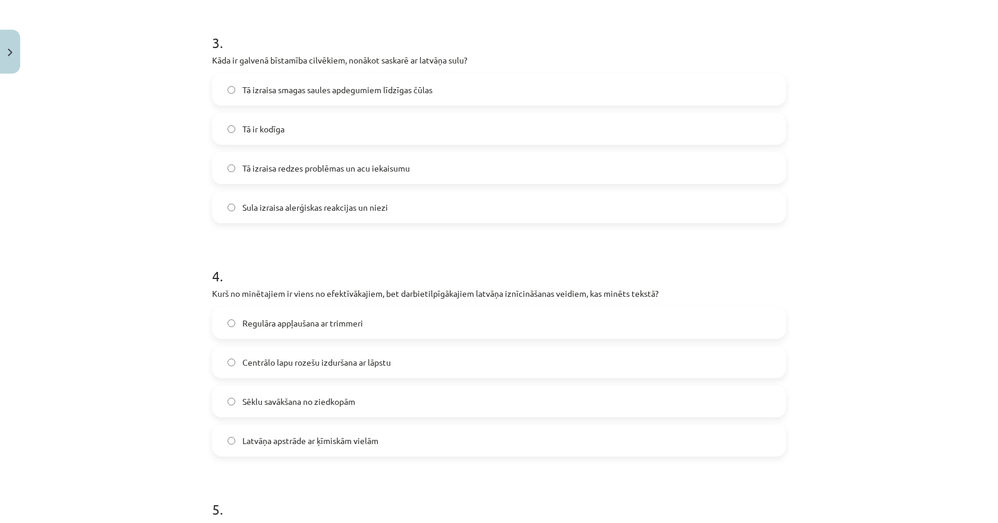
scroll to position [816, 0]
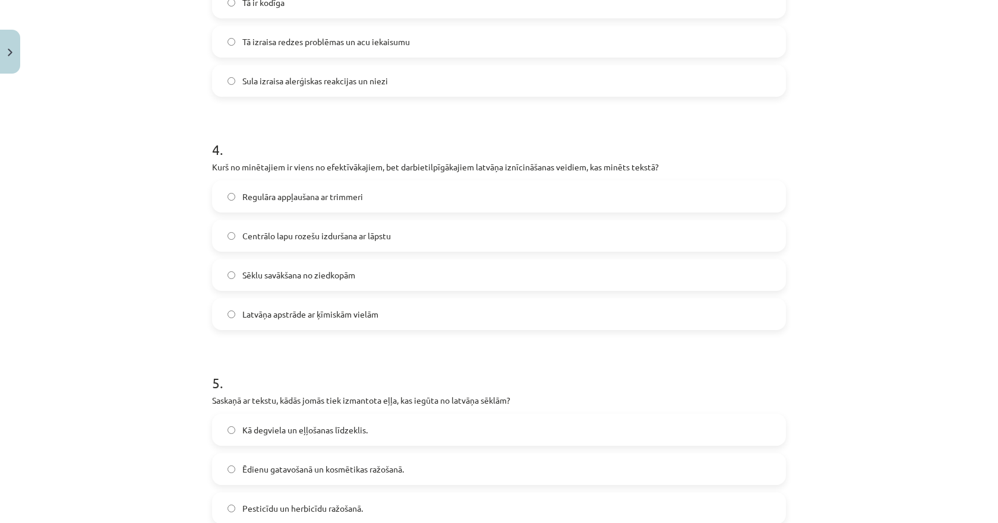
click at [281, 238] on span "Centrālo lapu rozešu izduršana ar lāpstu" at bounding box center [316, 236] width 149 height 12
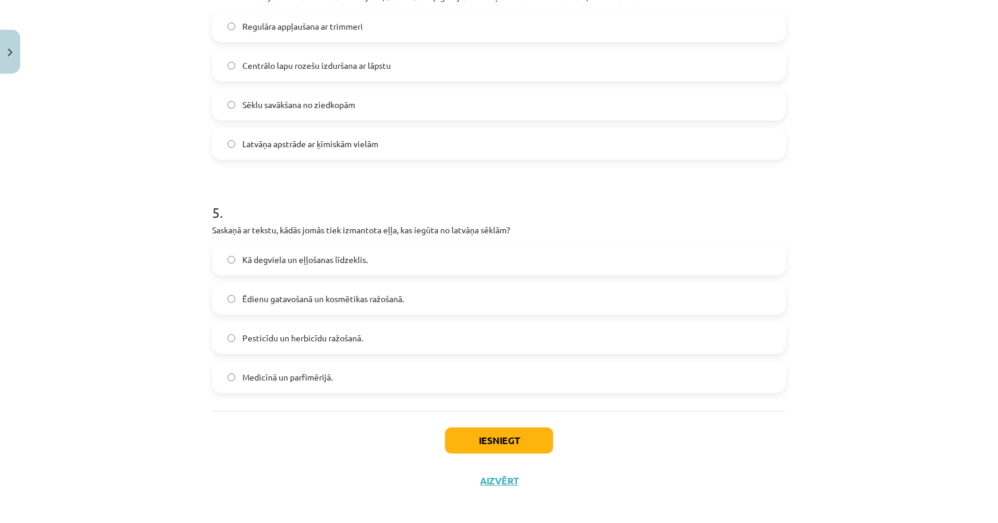
scroll to position [995, 0]
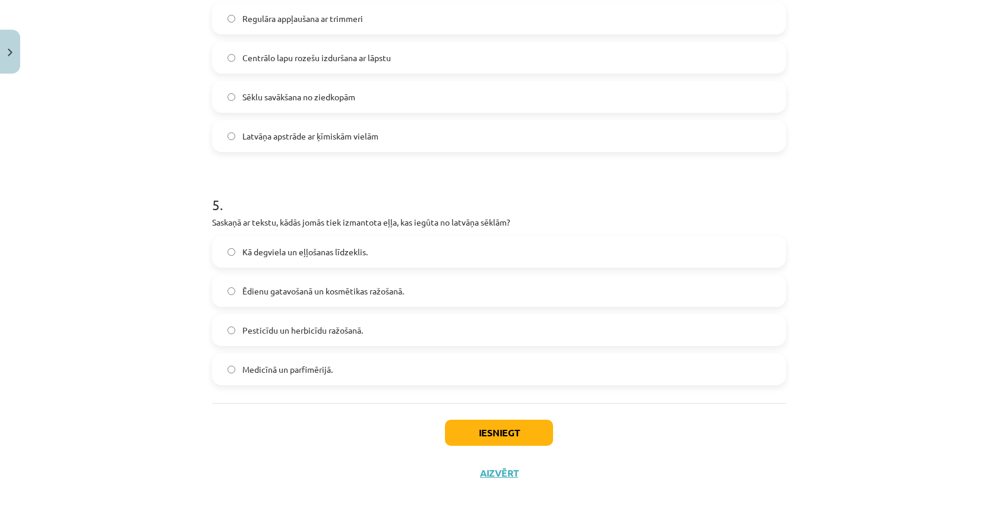
click at [266, 253] on span "Kā degviela un eļļošanas līdzeklis." at bounding box center [304, 252] width 125 height 12
click at [468, 441] on button "Iesniegt" at bounding box center [499, 433] width 108 height 26
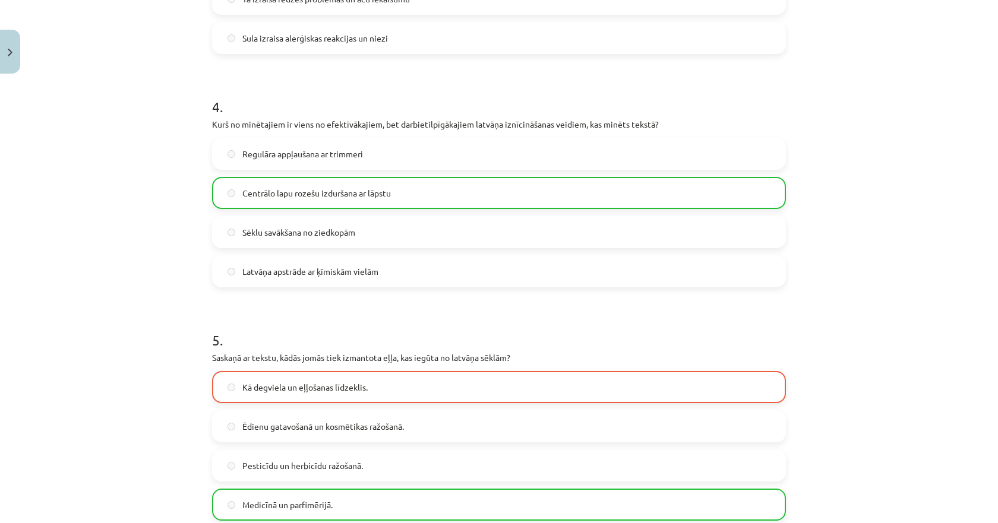
scroll to position [1010, 0]
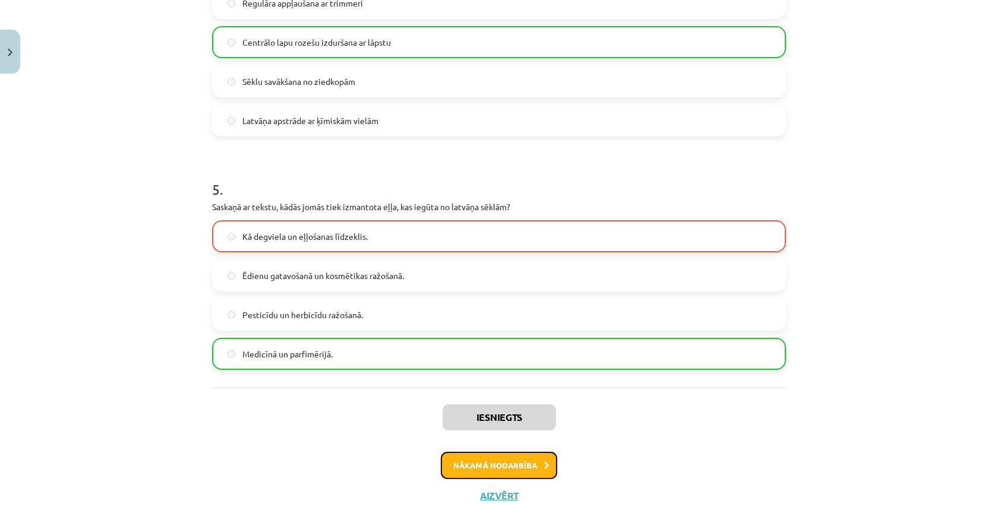
click at [512, 469] on button "Nākamā nodarbība" at bounding box center [499, 465] width 116 height 27
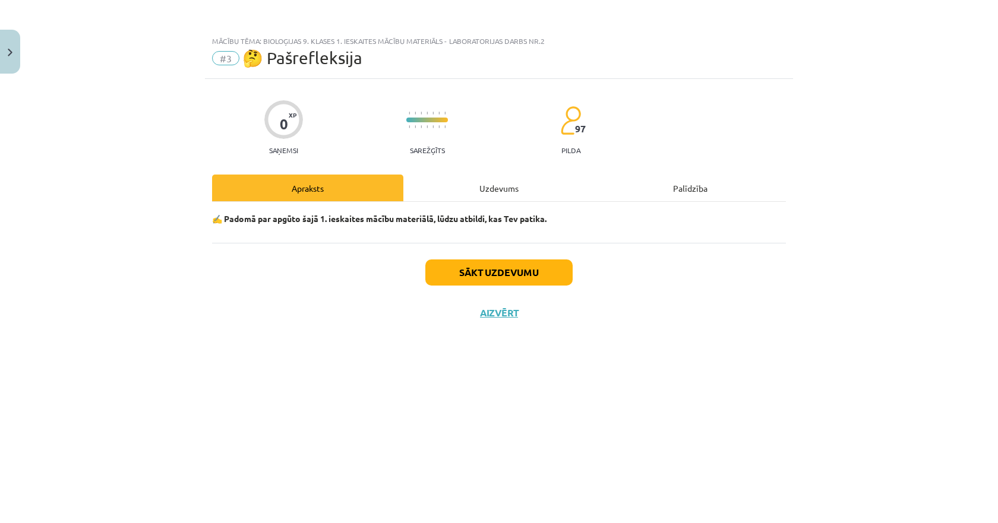
scroll to position [0, 0]
click at [487, 184] on div "Uzdevums" at bounding box center [498, 188] width 191 height 27
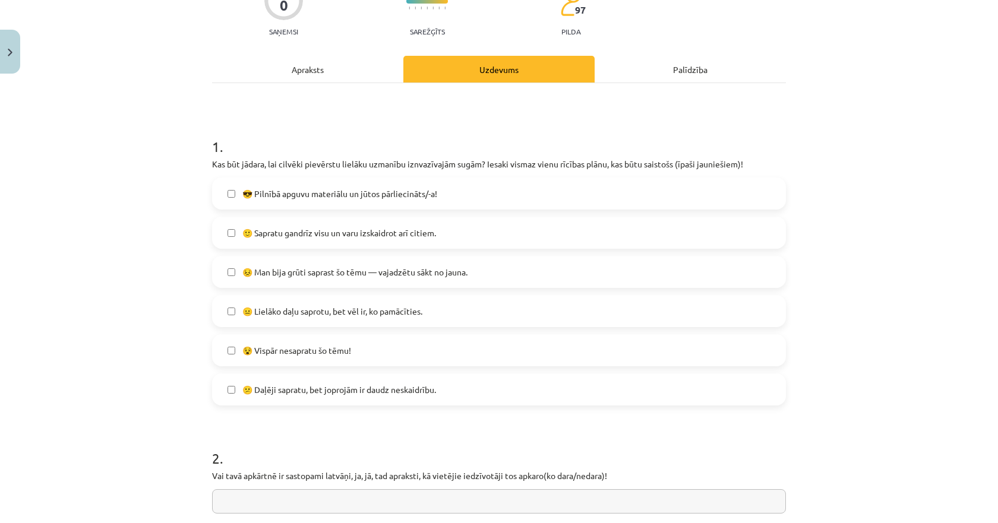
click at [264, 240] on label "🙂 Sapratu gandrīz visu un varu izskaidrot arī citiem." at bounding box center [499, 233] width 572 height 30
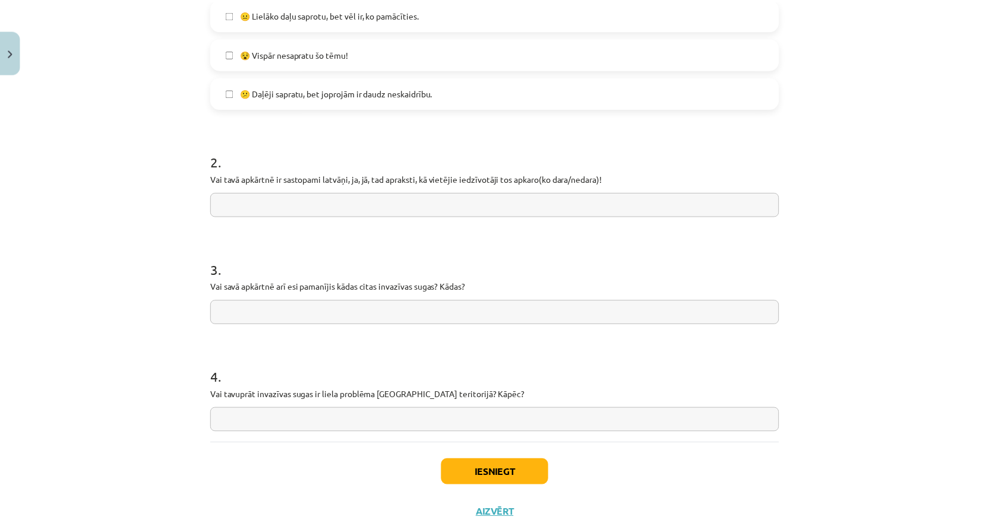
scroll to position [456, 0]
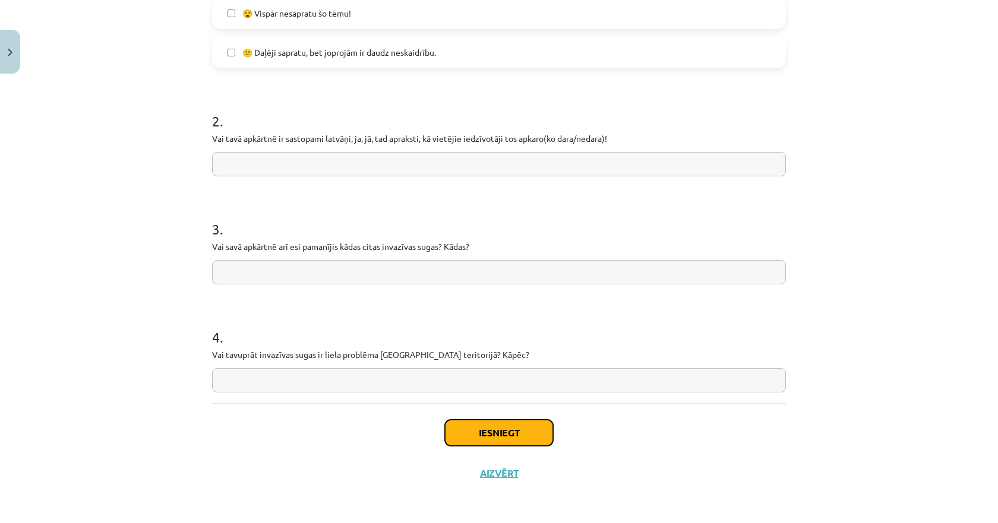
click at [518, 437] on button "Iesniegt" at bounding box center [499, 433] width 108 height 26
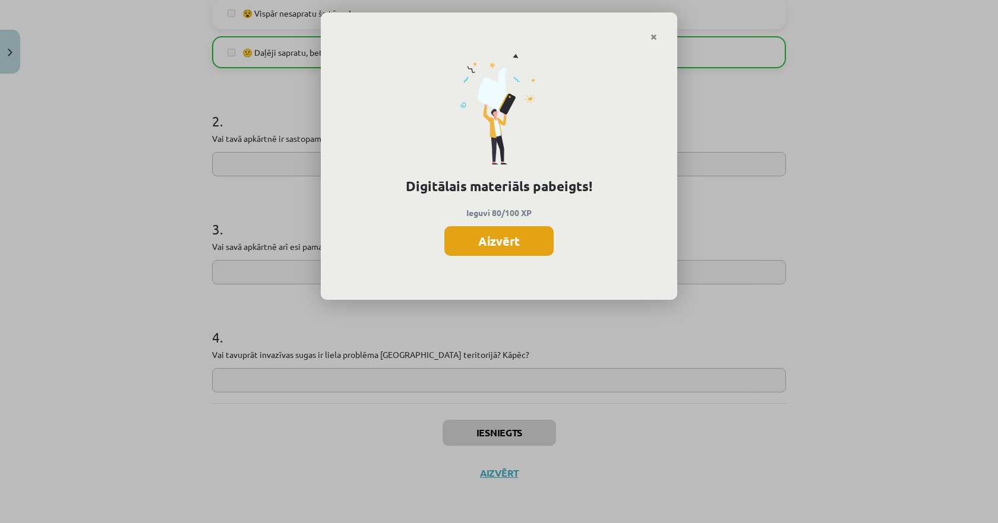
click at [493, 242] on button "Aizvērt" at bounding box center [498, 241] width 109 height 30
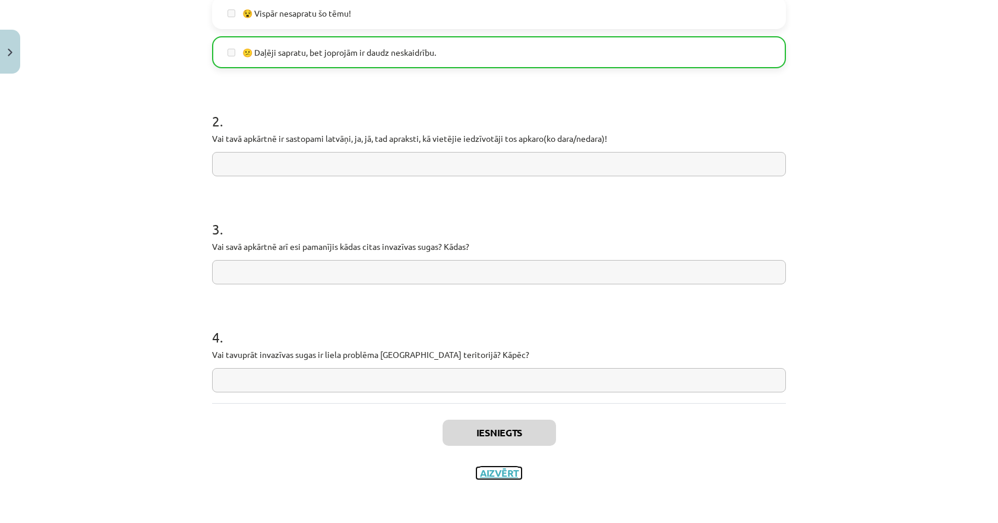
click at [497, 477] on button "Aizvērt" at bounding box center [499, 474] width 45 height 12
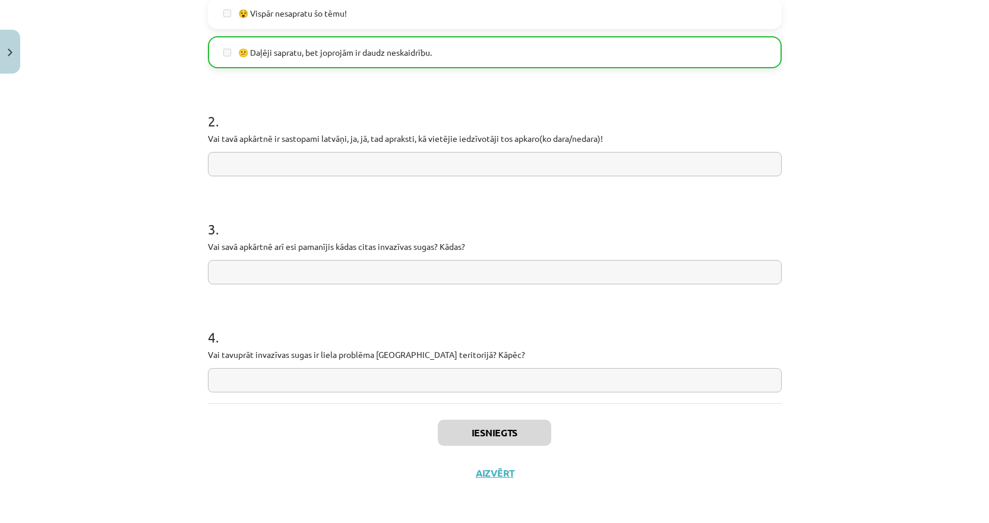
click at [58, 214] on div "Mācību tēma: Bioloģijas 9. klases 1. ieskaites mācību materiāls - laboratorijas…" at bounding box center [494, 261] width 989 height 523
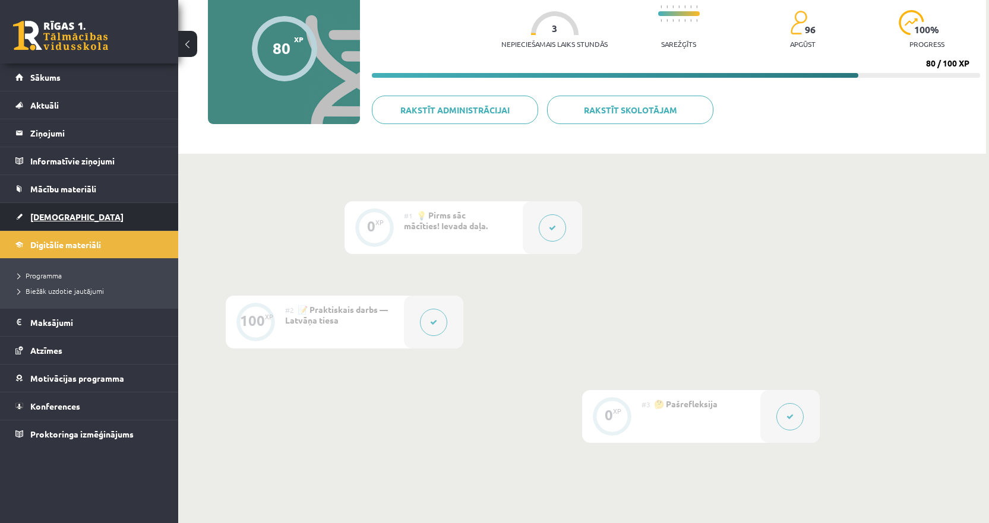
click at [58, 214] on span "[DEMOGRAPHIC_DATA]" at bounding box center [76, 217] width 93 height 11
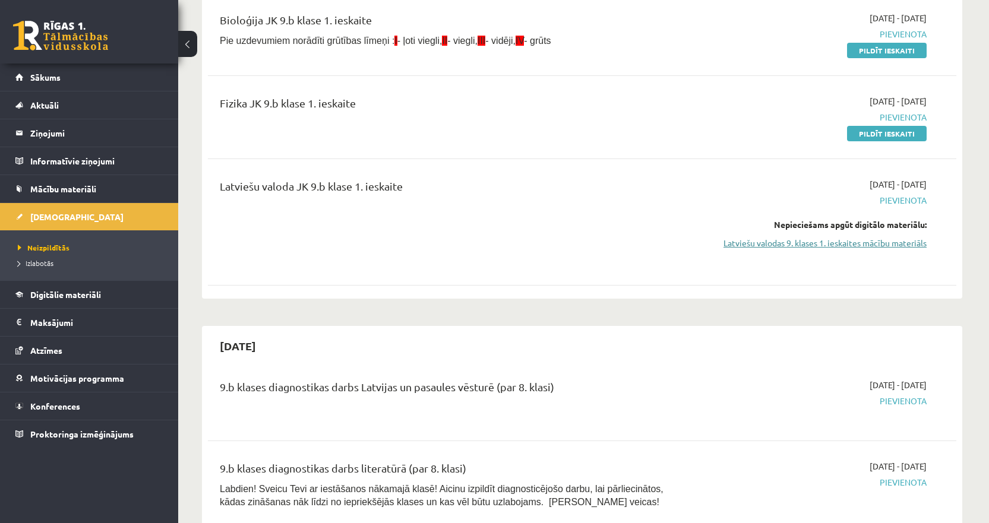
scroll to position [178, 0]
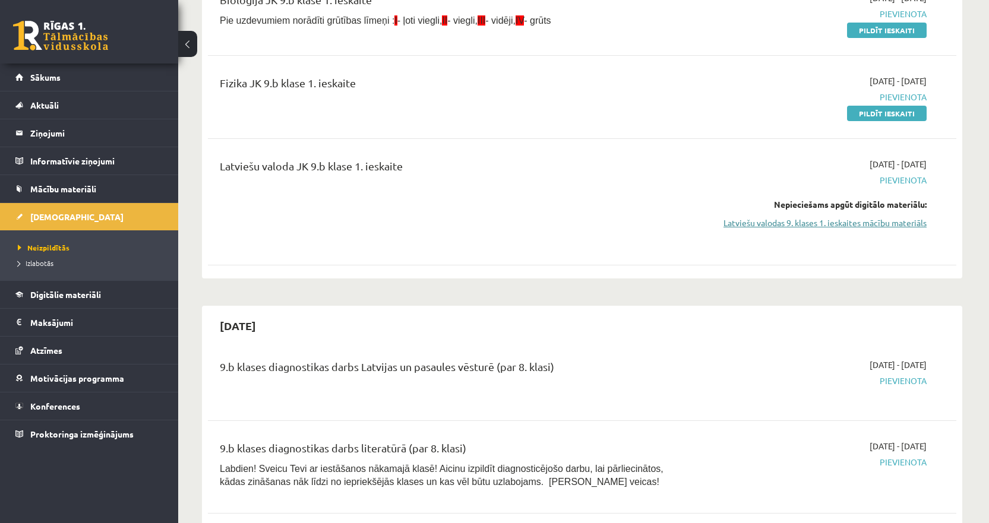
click at [816, 222] on link "Latviešu valodas 9. klases 1. ieskaites mācību materiāls" at bounding box center [815, 223] width 224 height 12
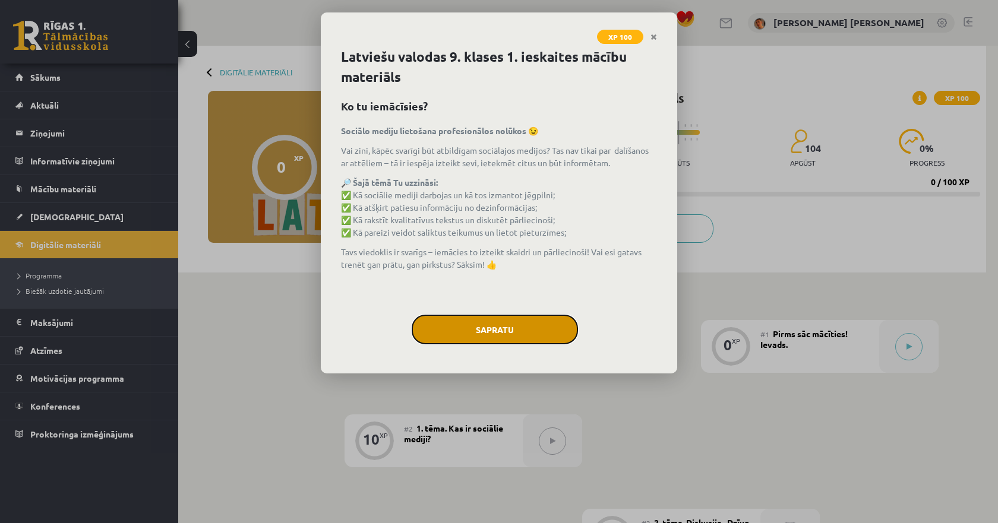
click at [509, 332] on button "Sapratu" at bounding box center [495, 330] width 166 height 30
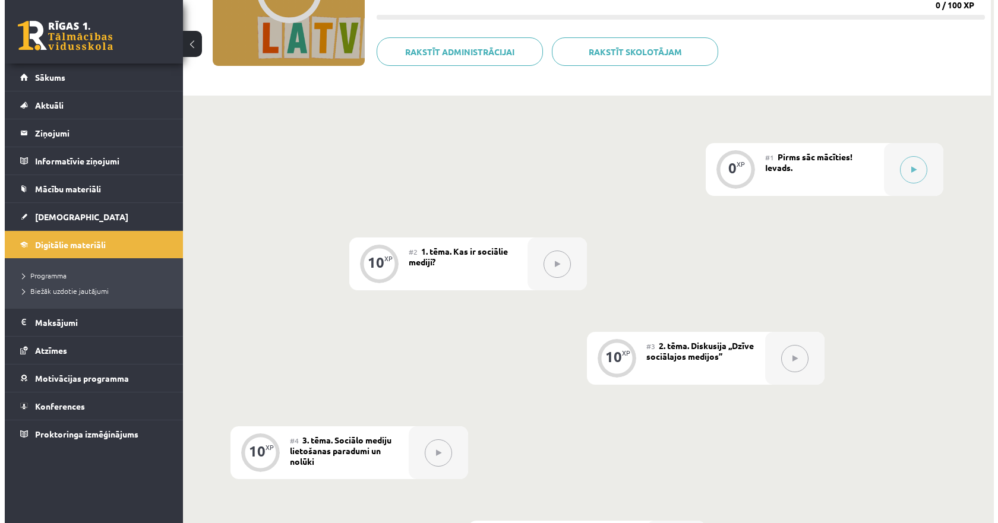
scroll to position [119, 0]
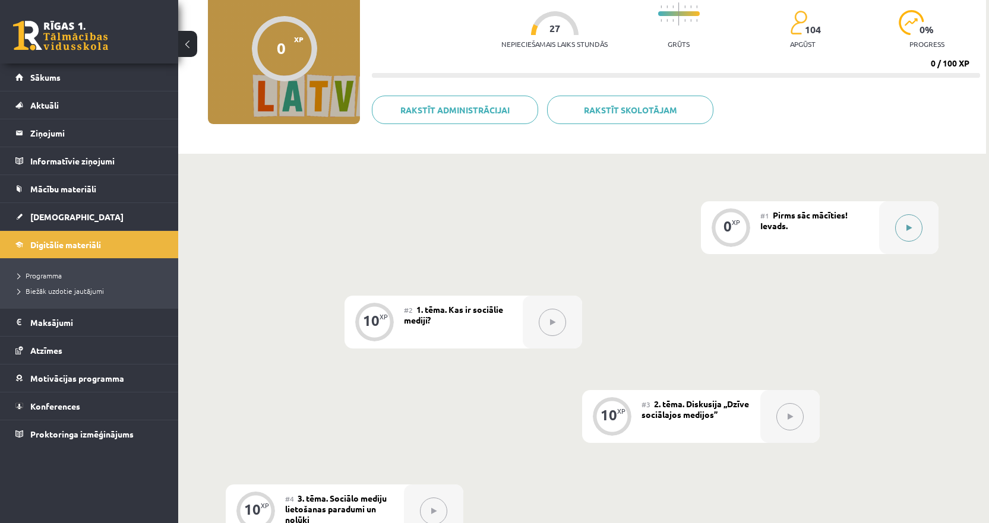
click at [907, 225] on icon at bounding box center [909, 228] width 5 height 7
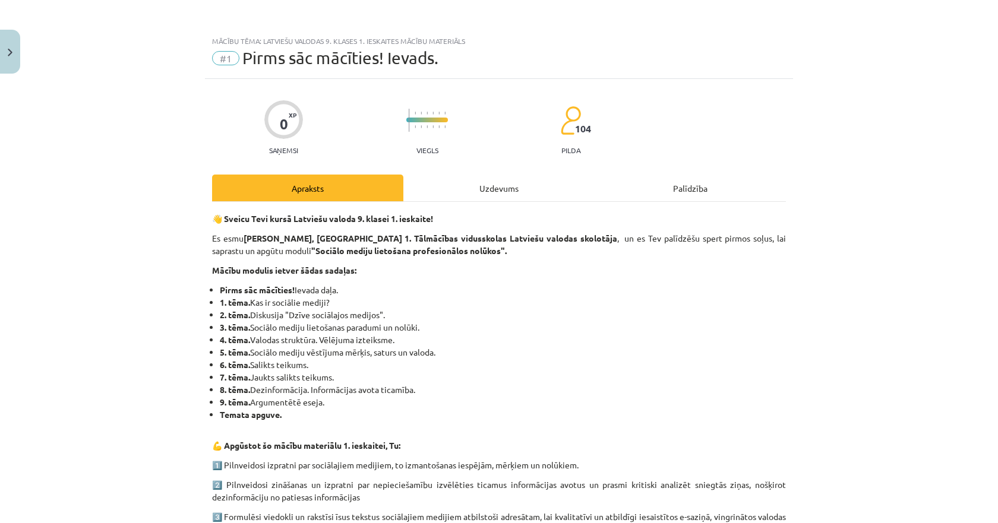
click at [510, 184] on div "Uzdevums" at bounding box center [498, 188] width 191 height 27
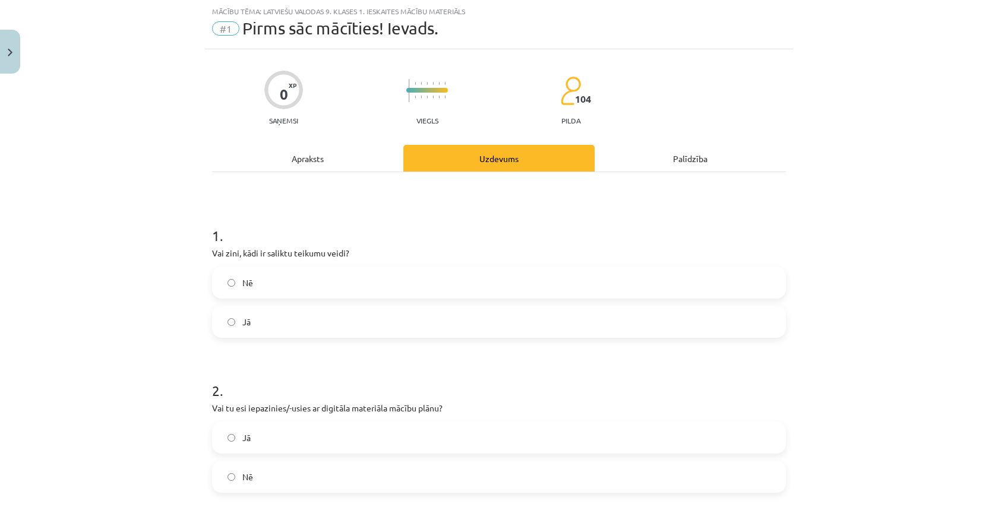
click at [247, 319] on label "Jā" at bounding box center [499, 322] width 572 height 30
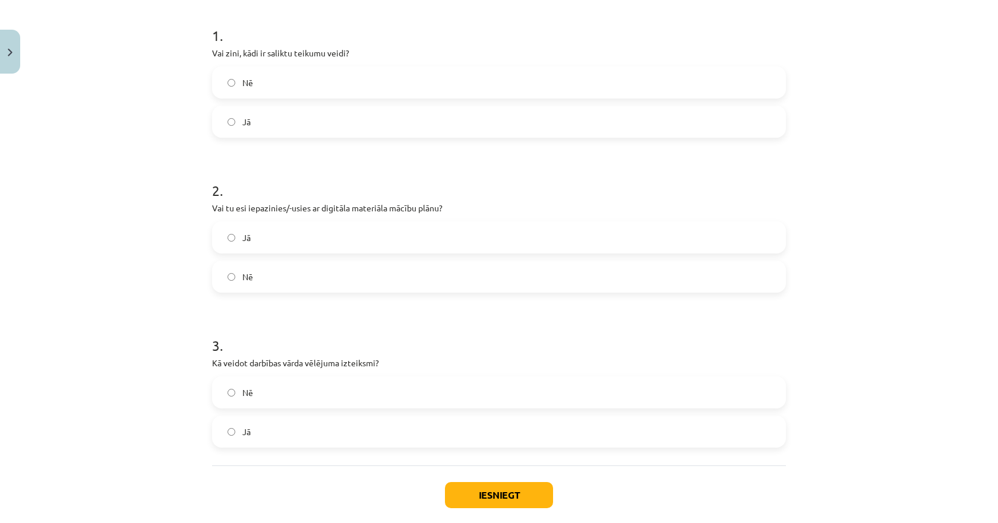
scroll to position [267, 0]
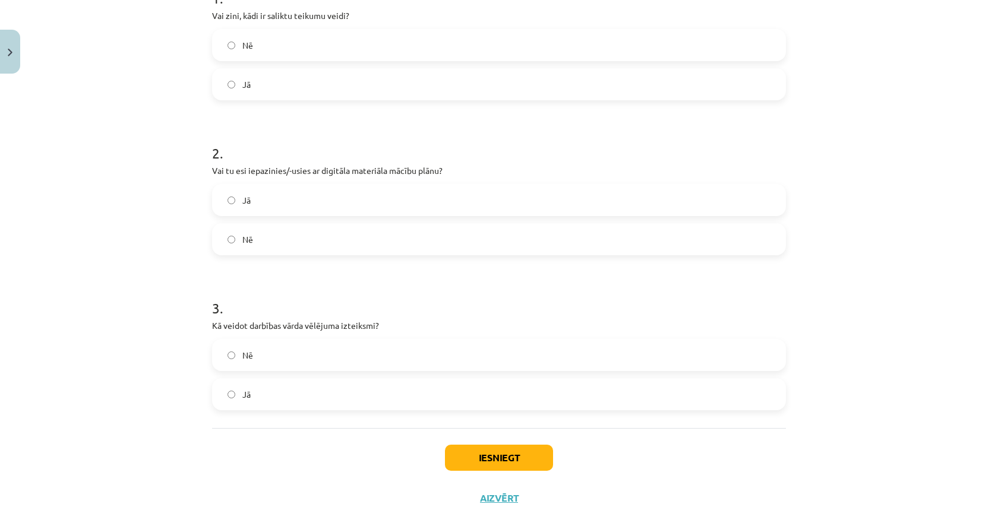
click at [247, 199] on label "Jā" at bounding box center [499, 200] width 572 height 30
click at [243, 384] on label "Jā" at bounding box center [499, 395] width 572 height 30
click at [498, 446] on button "Iesniegt" at bounding box center [499, 458] width 108 height 26
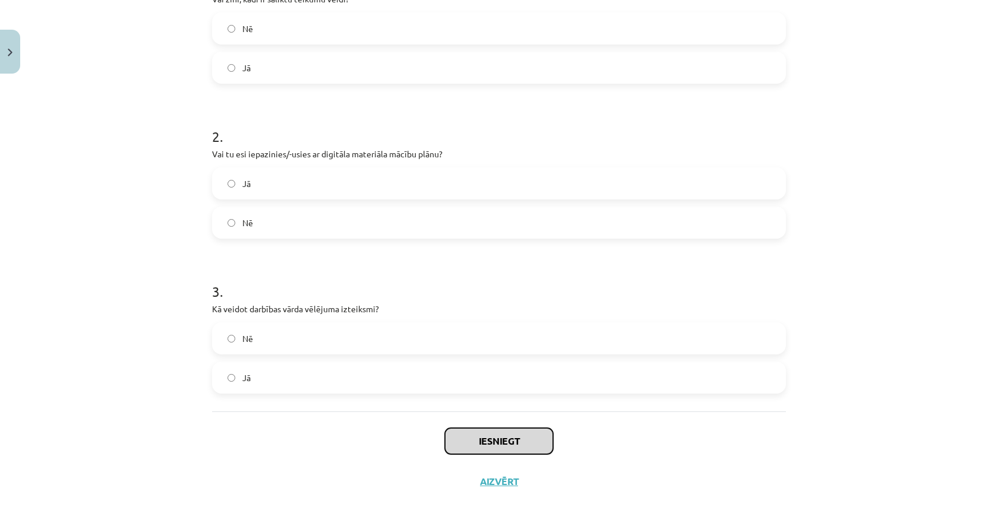
scroll to position [292, 0]
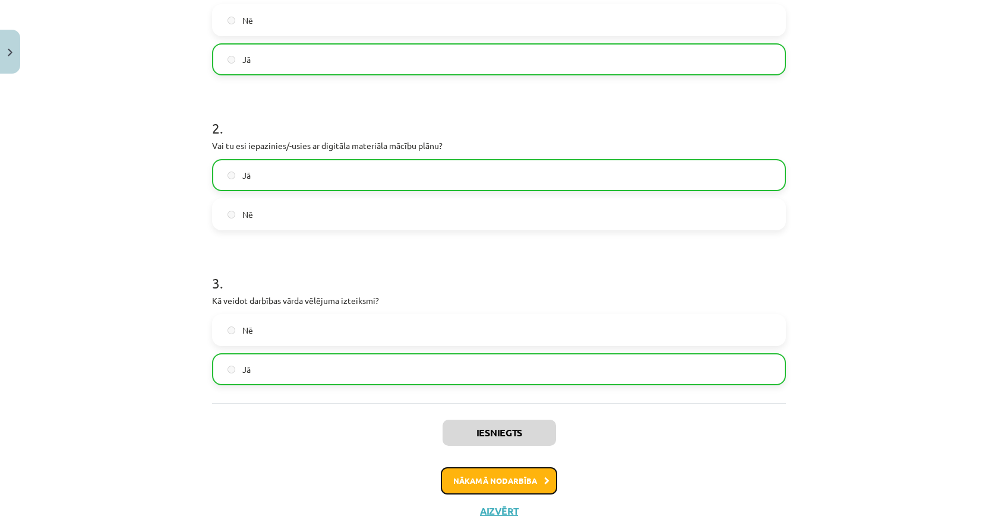
click at [475, 489] on button "Nākamā nodarbība" at bounding box center [499, 481] width 116 height 27
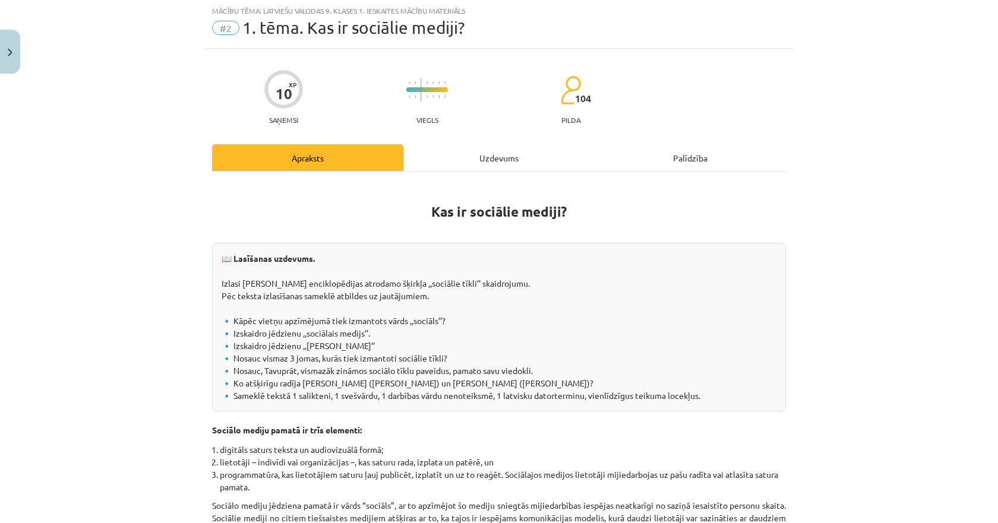
scroll to position [30, 0]
click at [482, 170] on div "Uzdevums" at bounding box center [498, 158] width 191 height 27
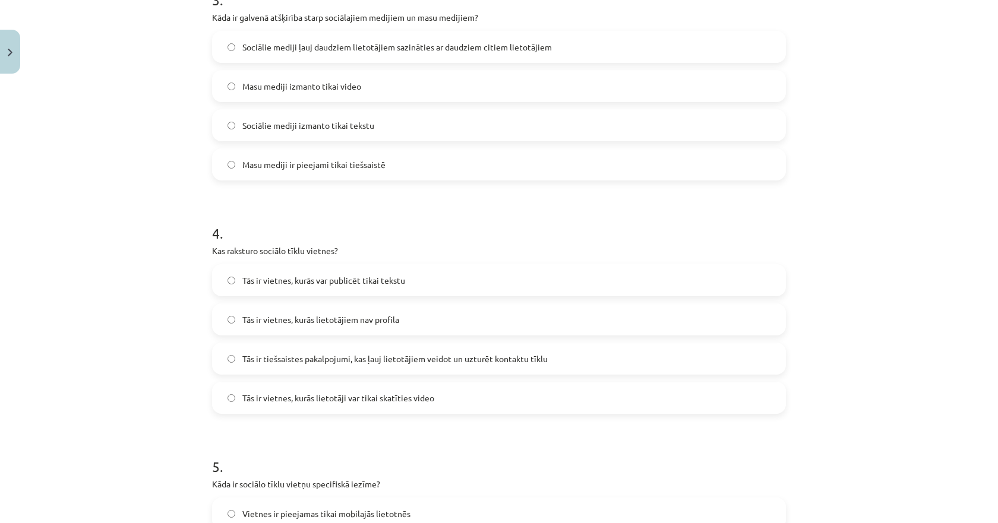
scroll to position [995, 0]
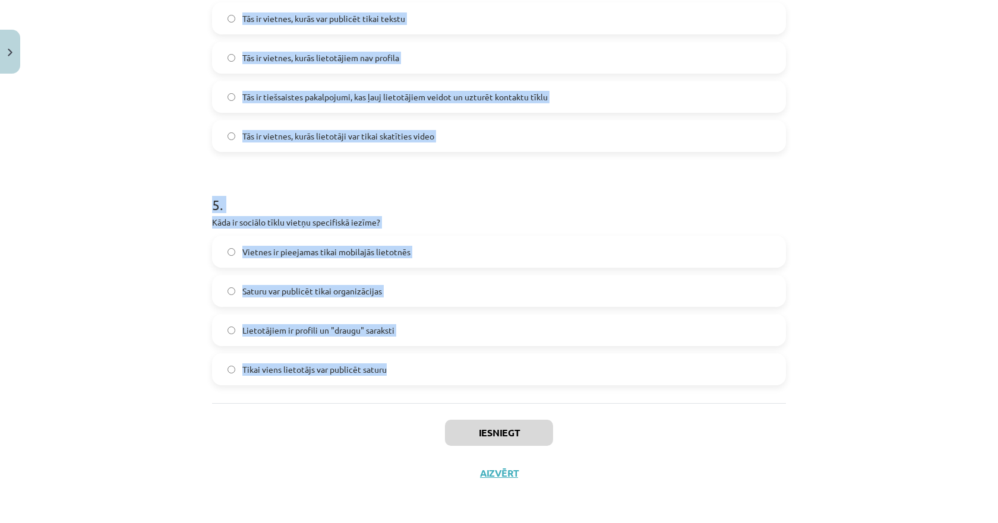
drag, startPoint x: 200, startPoint y: 228, endPoint x: 398, endPoint y: 370, distance: 243.2
click at [399, 368] on div "Mācību tēma: Latviešu valodas 9. klases 1. ieskaites mācību materiāls #2 1. tēm…" at bounding box center [499, 261] width 998 height 523
copy form "1 . Kas ir sociālo mediju trīs pamatelementi? Teksts, attēli un programmatūra P…"
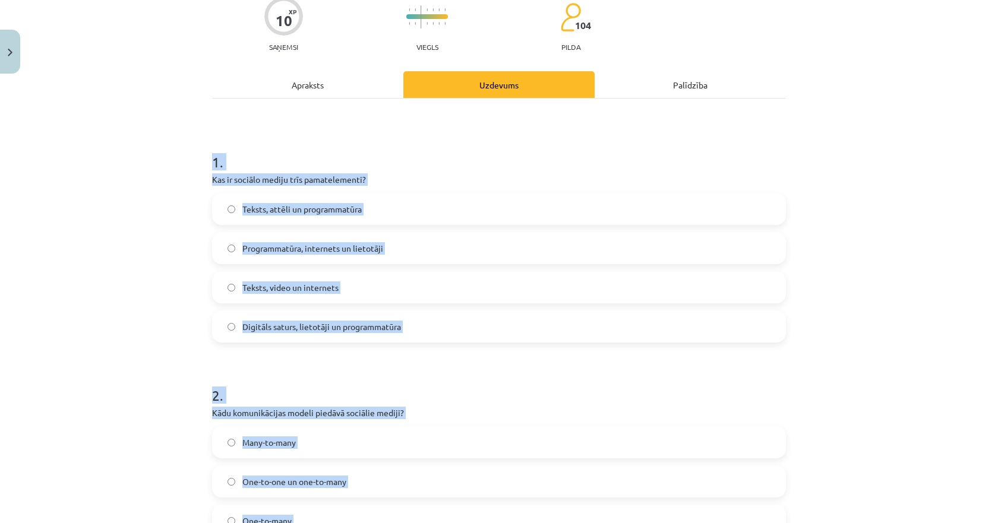
click at [121, 251] on div "Mācību tēma: Latviešu valodas 9. klases 1. ieskaites mācību materiāls #2 1. tēm…" at bounding box center [499, 261] width 998 height 523
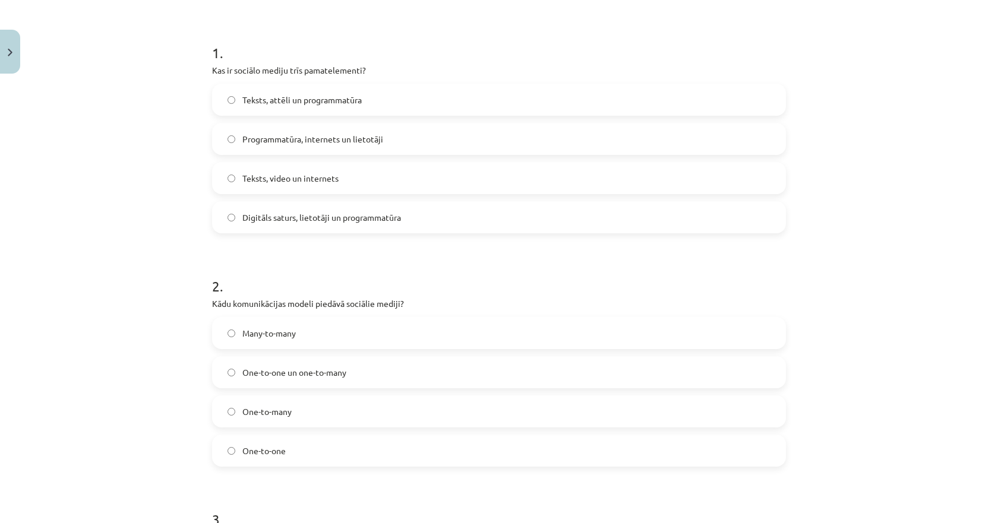
scroll to position [222, 0]
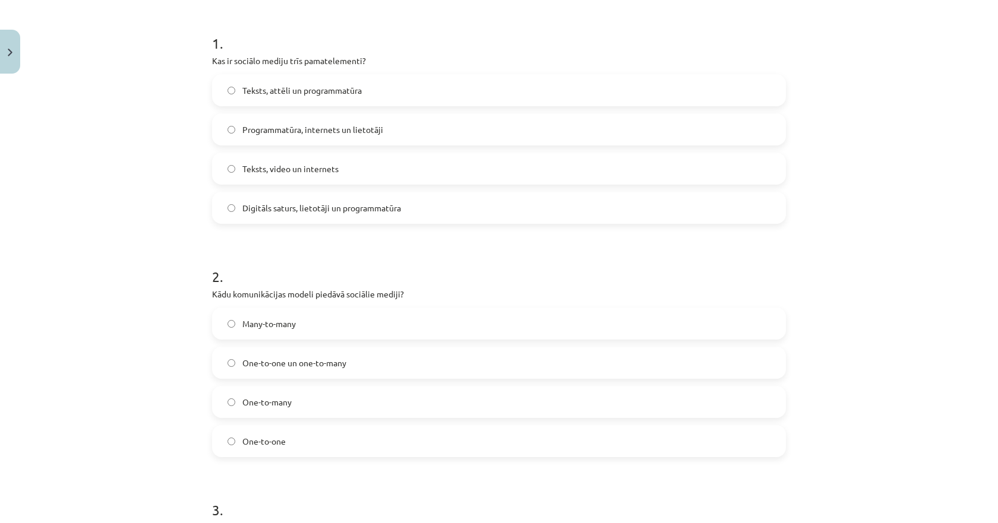
click at [285, 209] on span "Digitāls saturs, lietotāji un programmatūra" at bounding box center [321, 208] width 159 height 12
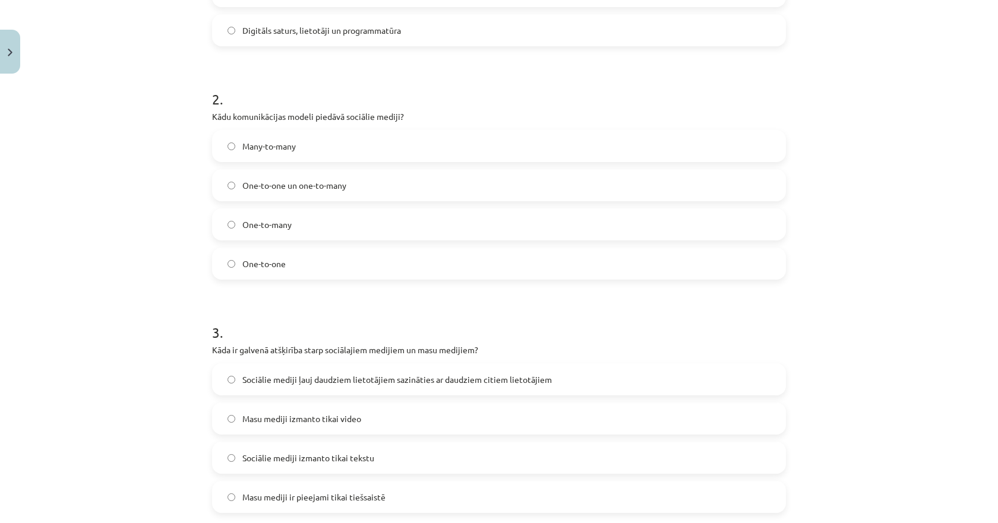
scroll to position [400, 0]
click at [249, 152] on span "Many-to-many" at bounding box center [268, 146] width 53 height 12
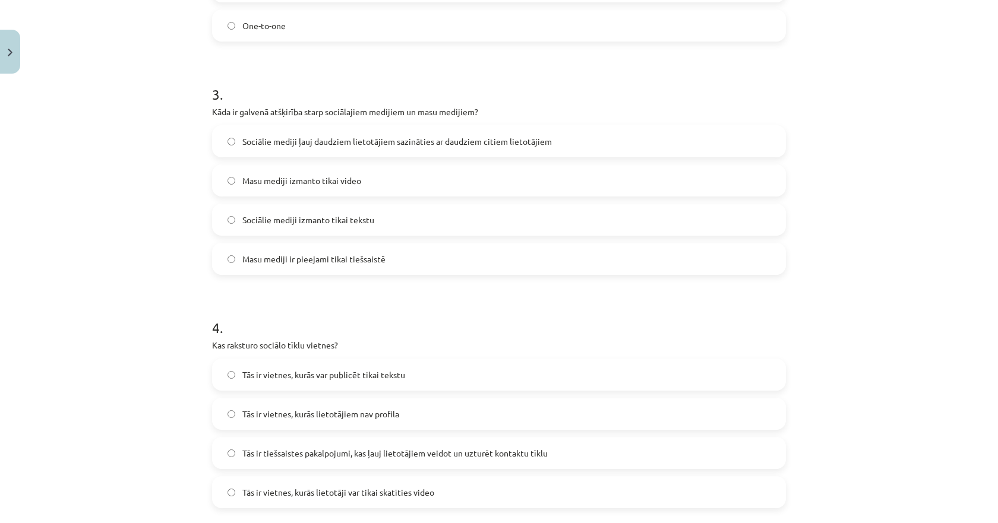
scroll to position [698, 0]
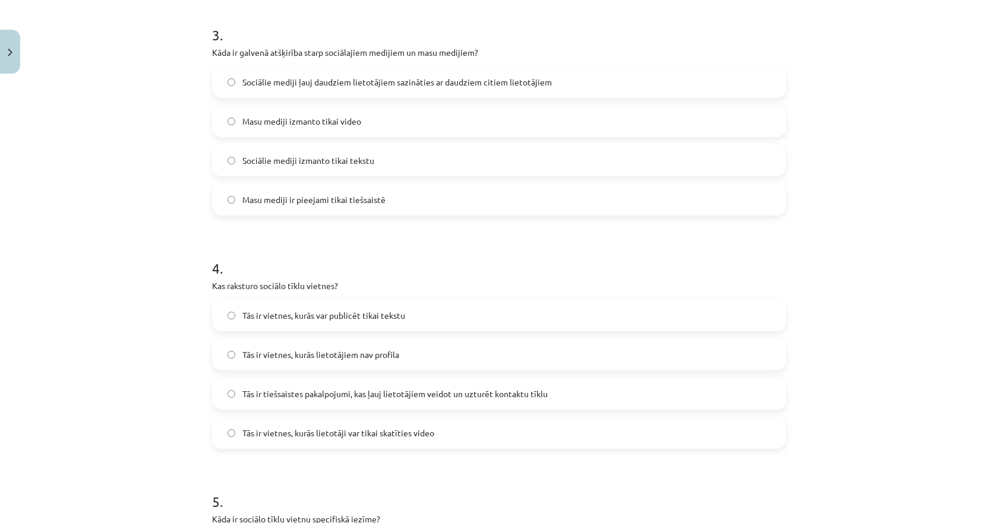
click at [263, 86] on span "Sociālie mediji ļauj daudziem lietotājiem sazināties ar daudziem citiem lietotā…" at bounding box center [397, 82] width 310 height 12
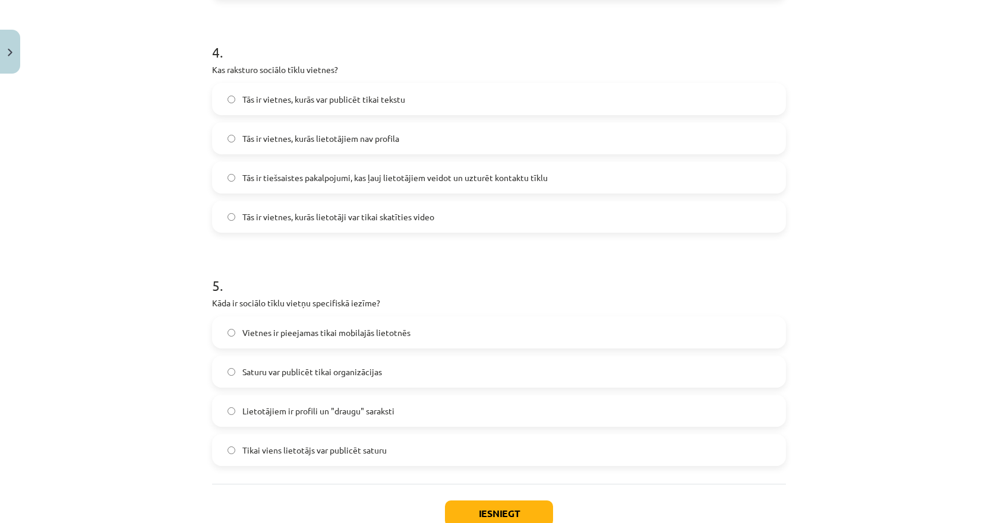
scroll to position [935, 0]
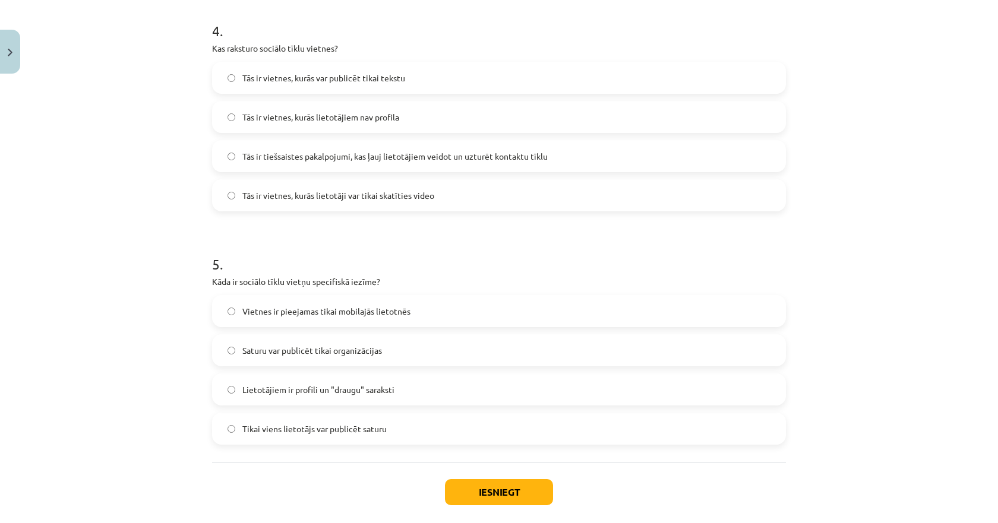
click at [272, 158] on span "Tās ir tiešsaistes pakalpojumi, kas ļauj lietotājiem veidot un uzturēt kontaktu…" at bounding box center [394, 156] width 305 height 12
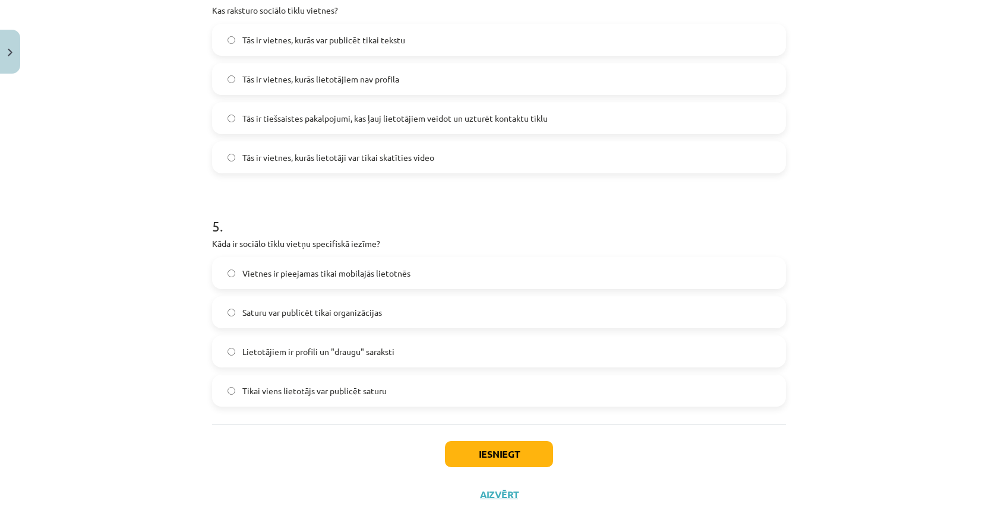
scroll to position [995, 0]
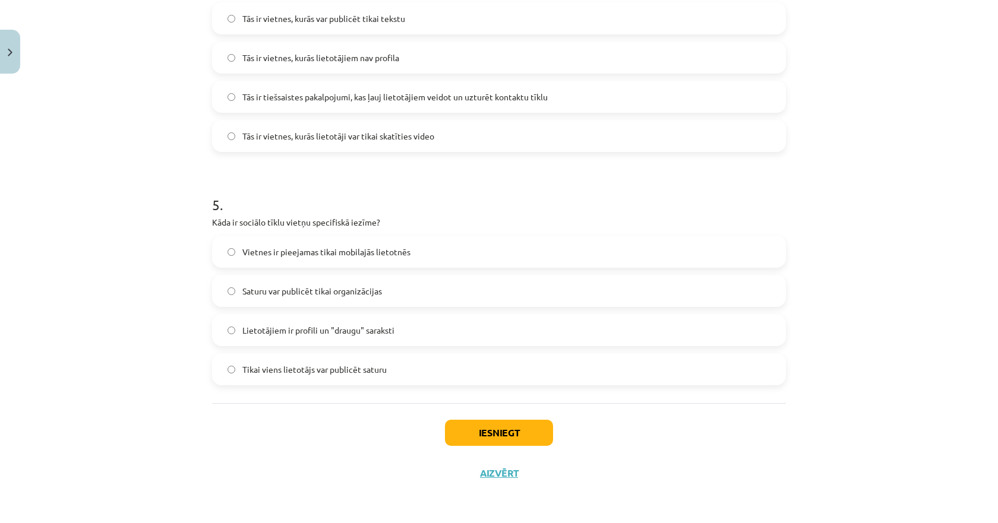
click at [300, 336] on span "Lietotājiem ir profili un "draugu" saraksti" at bounding box center [318, 330] width 152 height 12
click at [461, 425] on button "Iesniegt" at bounding box center [499, 433] width 108 height 26
click at [8, 53] on img "Close" at bounding box center [10, 53] width 5 height 8
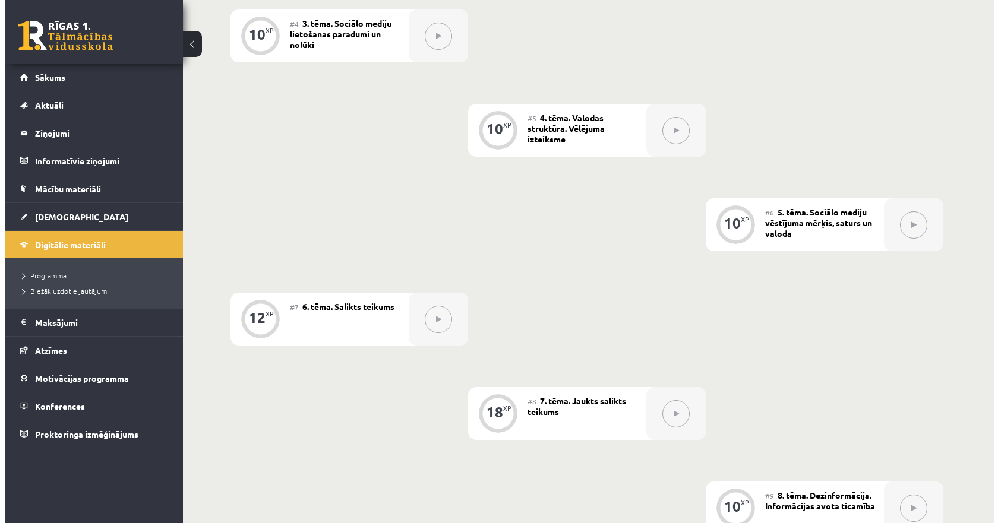
scroll to position [238, 0]
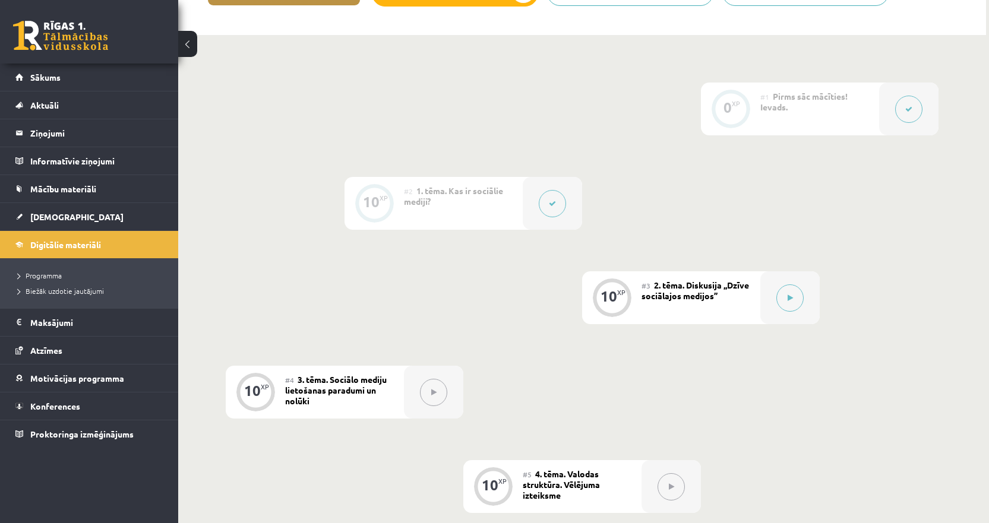
click at [554, 202] on icon at bounding box center [552, 203] width 7 height 7
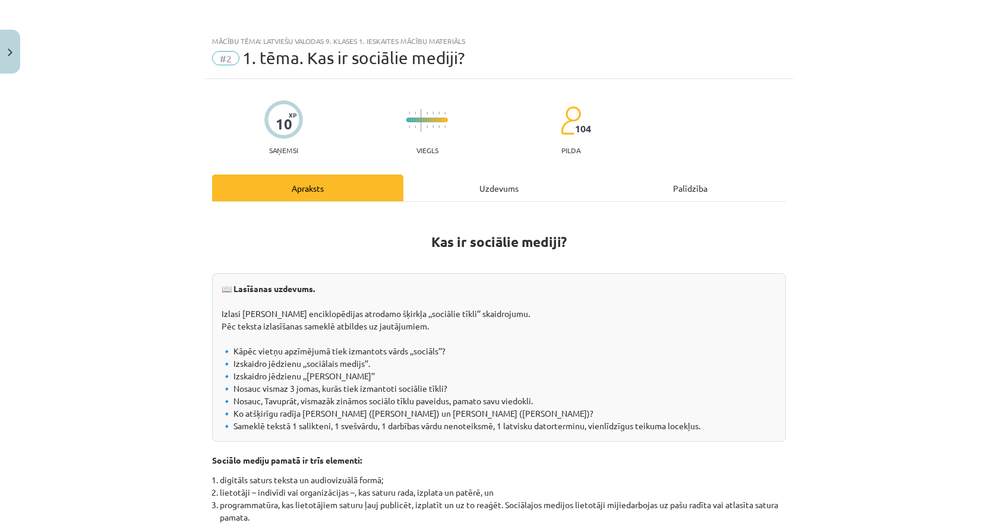
drag, startPoint x: 551, startPoint y: 181, endPoint x: 493, endPoint y: 195, distance: 59.2
click at [549, 182] on div "Uzdevums" at bounding box center [498, 188] width 191 height 27
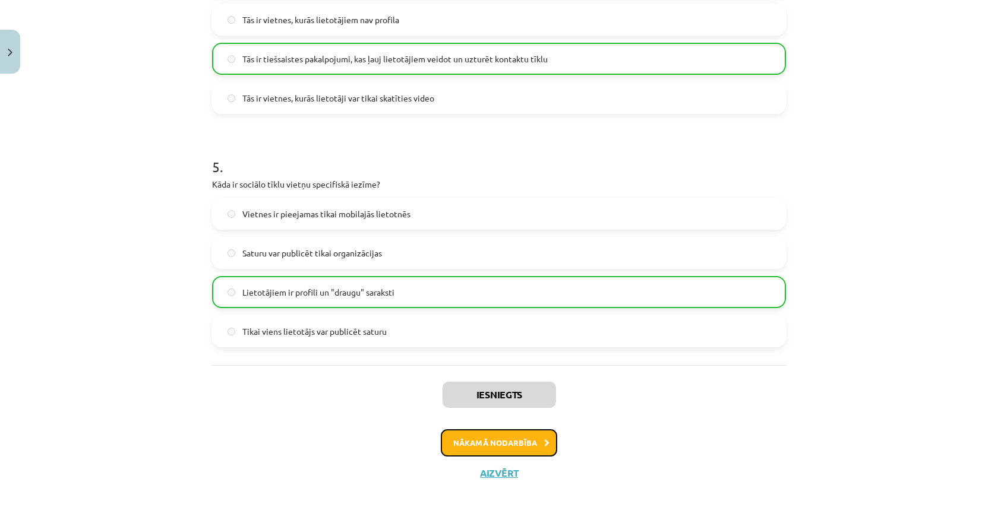
click at [492, 442] on button "Nākamā nodarbība" at bounding box center [499, 443] width 116 height 27
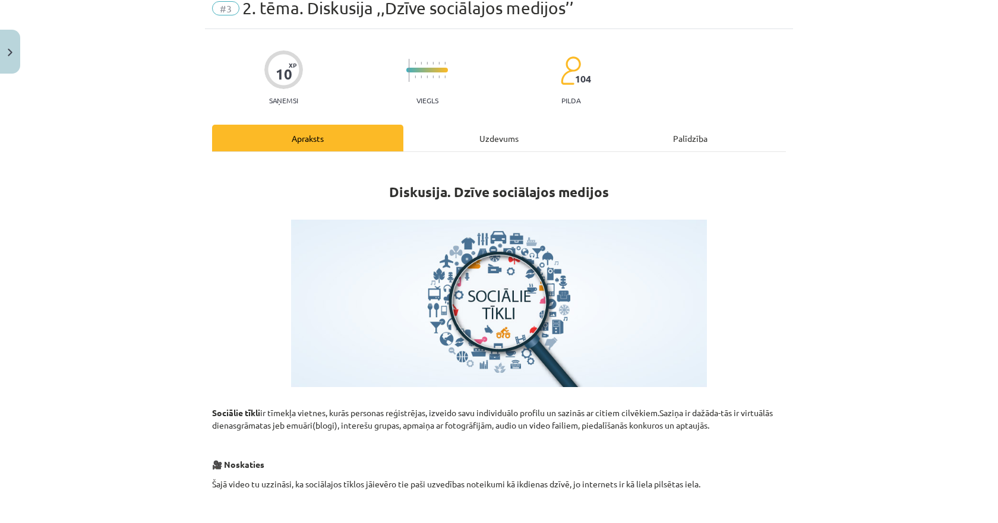
scroll to position [30, 0]
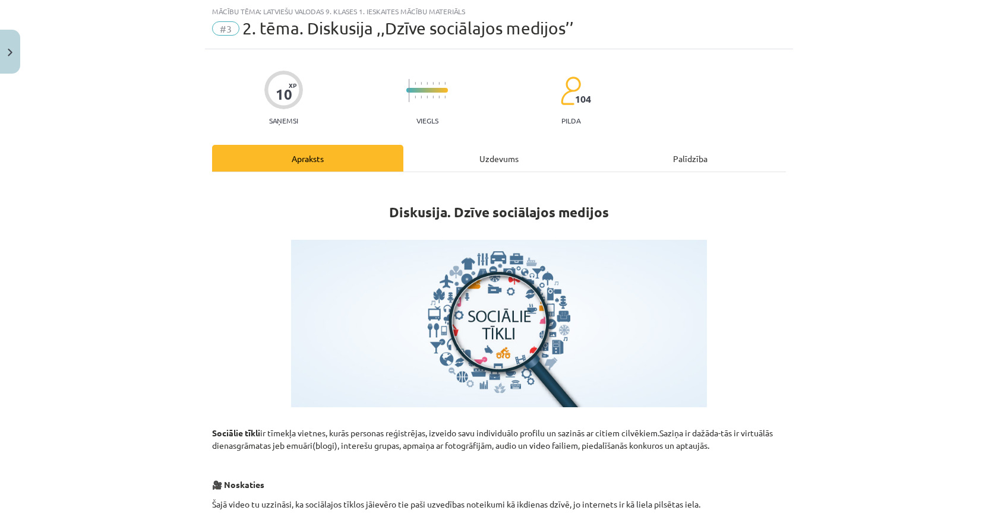
click at [481, 164] on div "Uzdevums" at bounding box center [498, 158] width 191 height 27
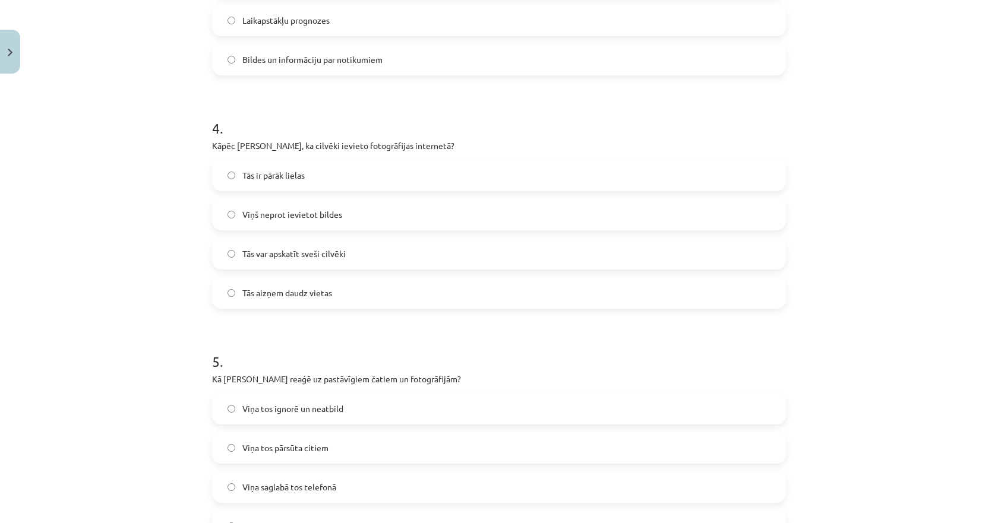
scroll to position [995, 0]
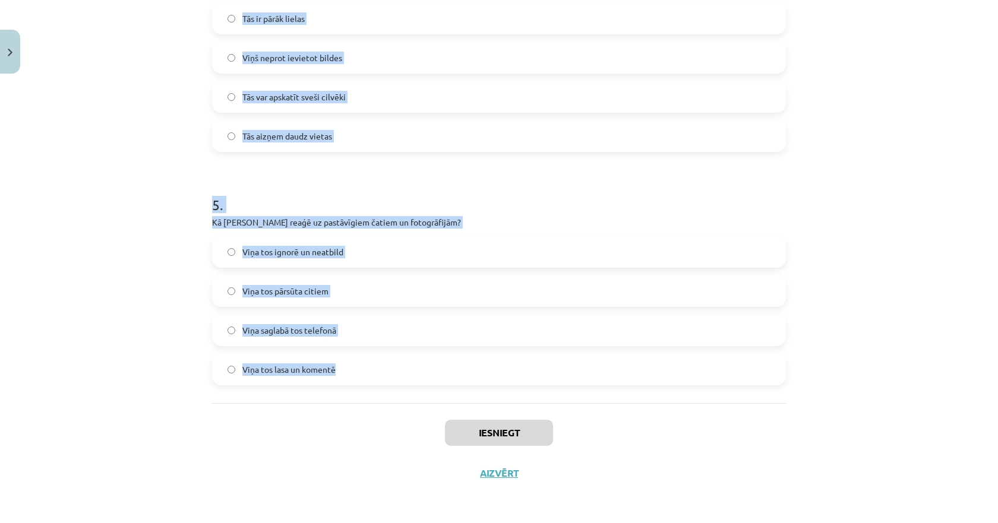
drag, startPoint x: 196, startPoint y: 228, endPoint x: 355, endPoint y: 362, distance: 207.5
click at [349, 366] on div "Mācību tēma: Latviešu valodas 9. klases 1. ieskaites mācību materiāls #3 2. tēm…" at bounding box center [499, 261] width 998 height 523
copy form "1 . Kas, pēc Jura domām, ir ļoti populārs mūsdienās? Sociālie tīkli Avīzes Radi…"
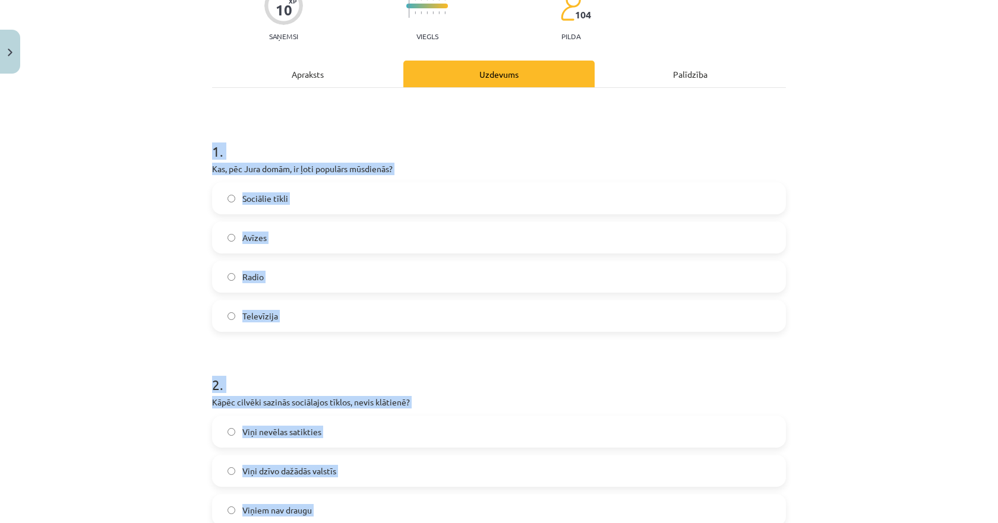
scroll to position [103, 0]
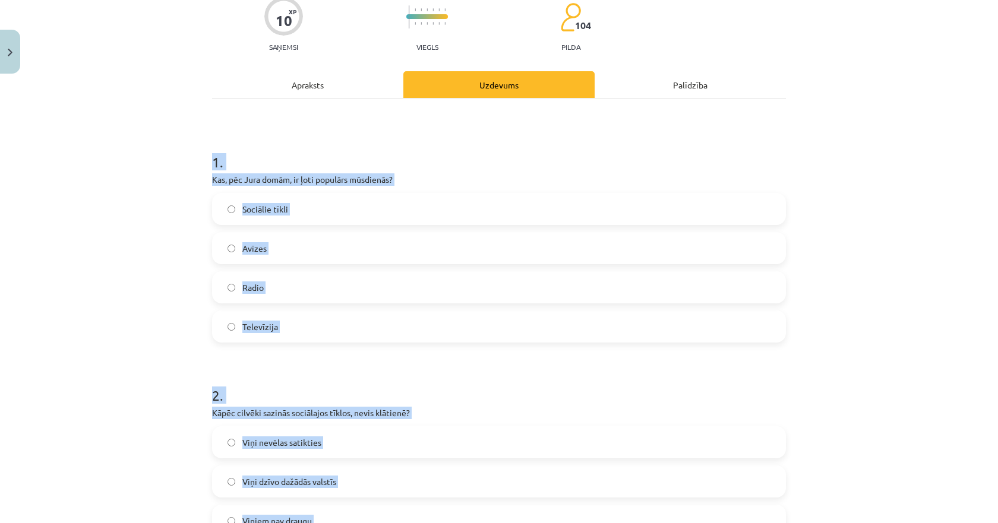
click at [148, 202] on div "Mācību tēma: Latviešu valodas 9. klases 1. ieskaites mācību materiāls #3 2. tēm…" at bounding box center [499, 261] width 998 height 523
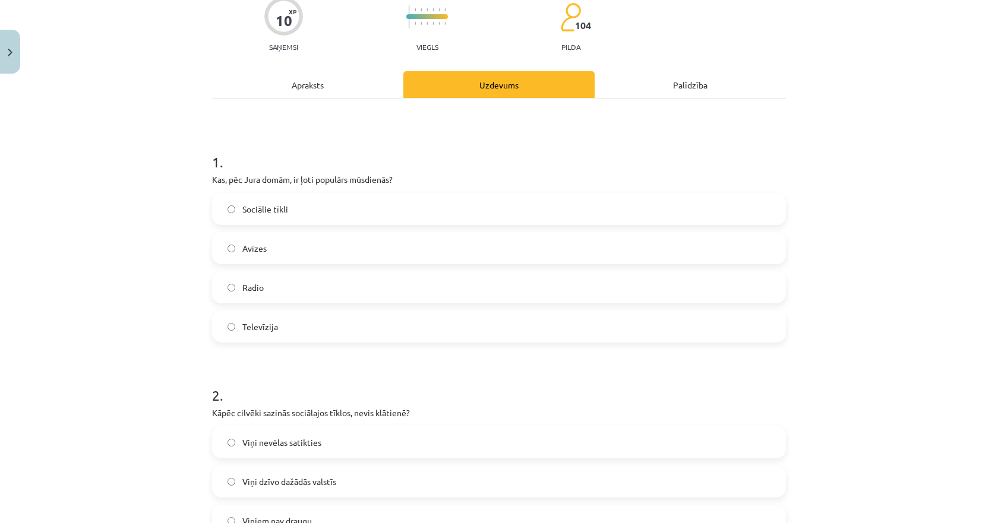
click at [230, 204] on label "Sociālie tīkli" at bounding box center [499, 209] width 572 height 30
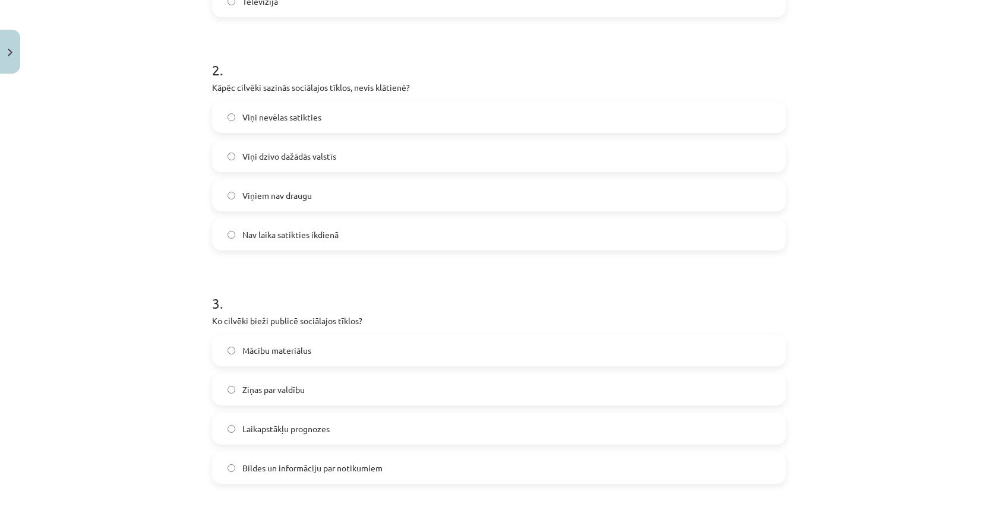
scroll to position [460, 0]
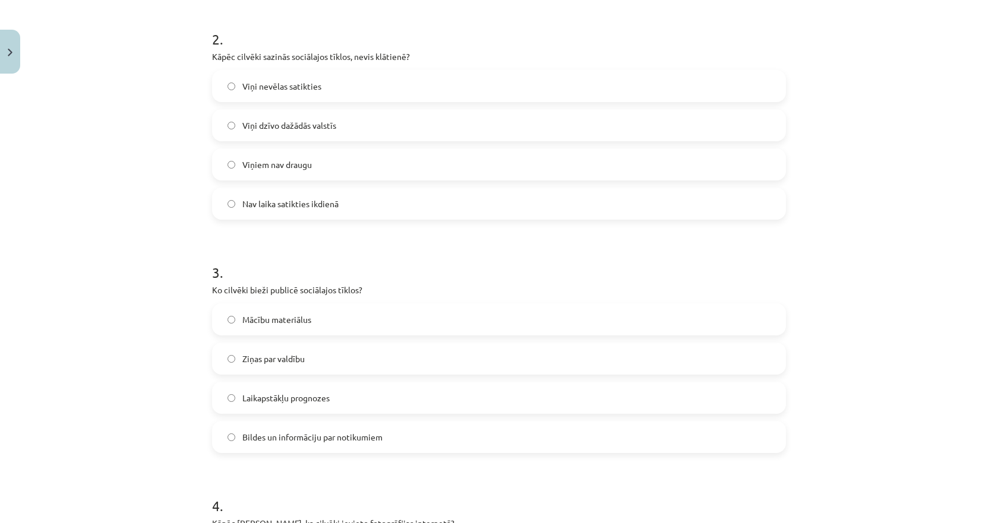
click at [270, 204] on span "Nav laika satikties ikdienā" at bounding box center [290, 204] width 96 height 12
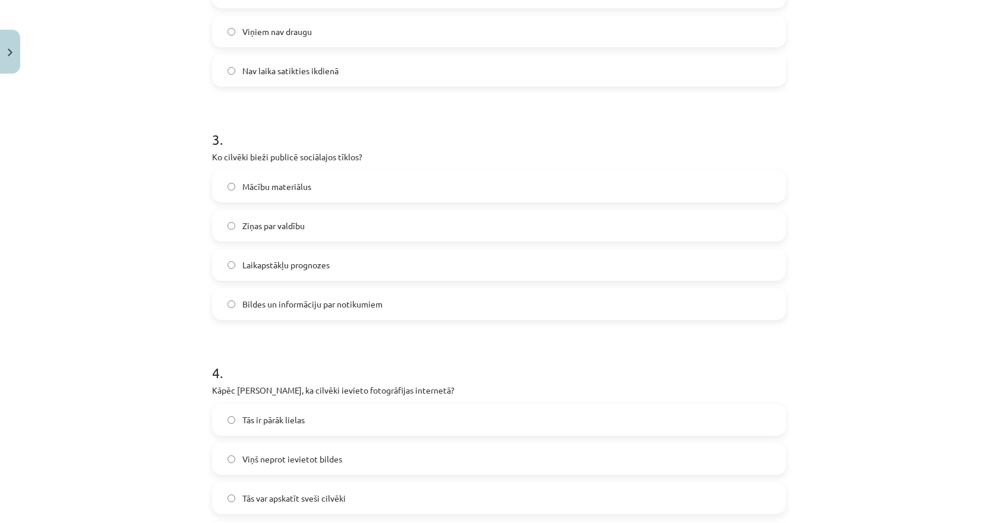
scroll to position [638, 0]
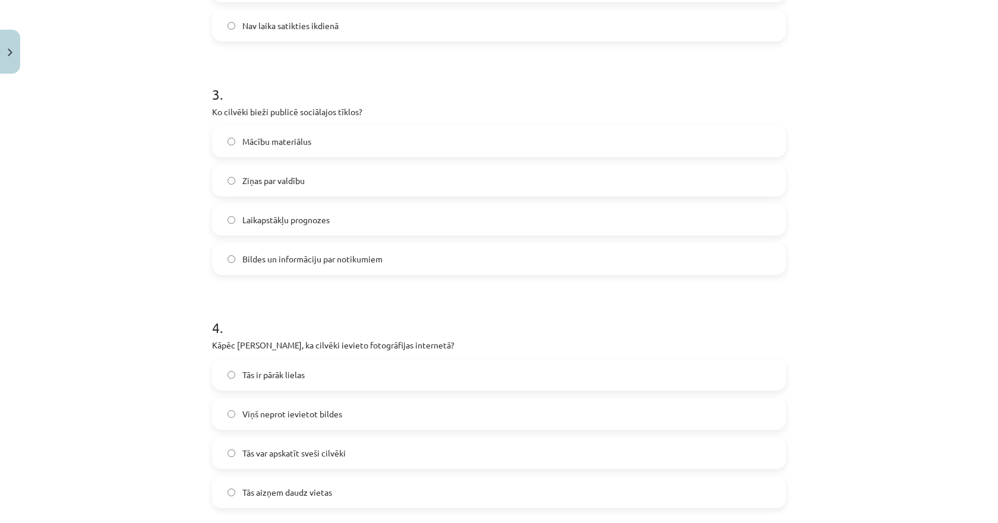
click at [269, 261] on span "Bildes un informāciju par notikumiem" at bounding box center [312, 259] width 140 height 12
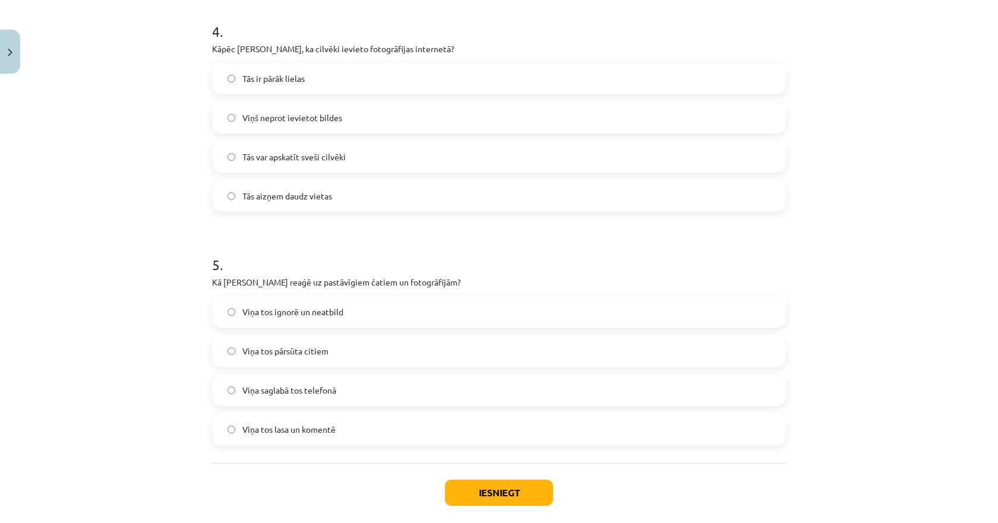
scroll to position [935, 0]
click at [277, 161] on span "Tās var apskatīt sveši cilvēki" at bounding box center [293, 156] width 103 height 12
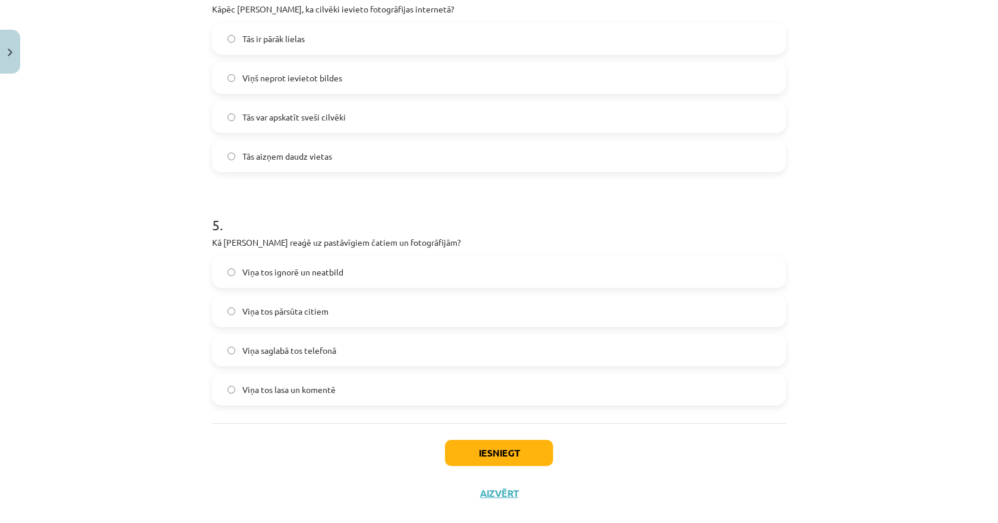
scroll to position [995, 0]
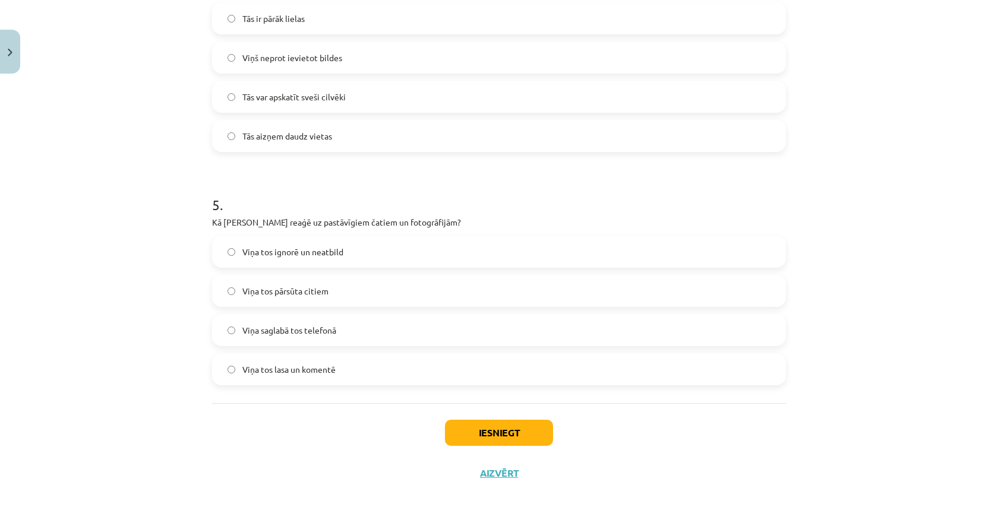
click at [286, 370] on span "Viņa tos lasa un komentē" at bounding box center [288, 370] width 93 height 12
click at [475, 440] on button "Iesniegt" at bounding box center [499, 433] width 108 height 26
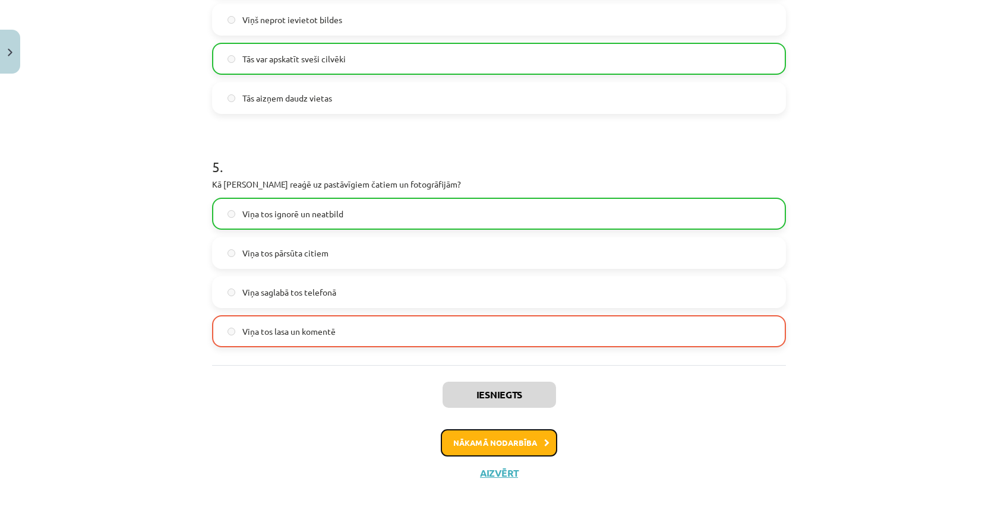
click at [490, 443] on button "Nākamā nodarbība" at bounding box center [499, 443] width 116 height 27
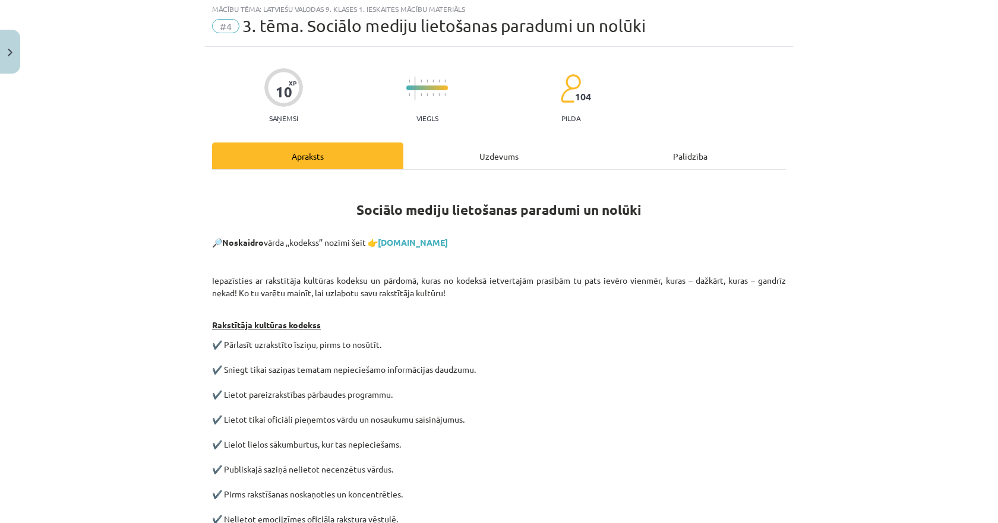
scroll to position [30, 0]
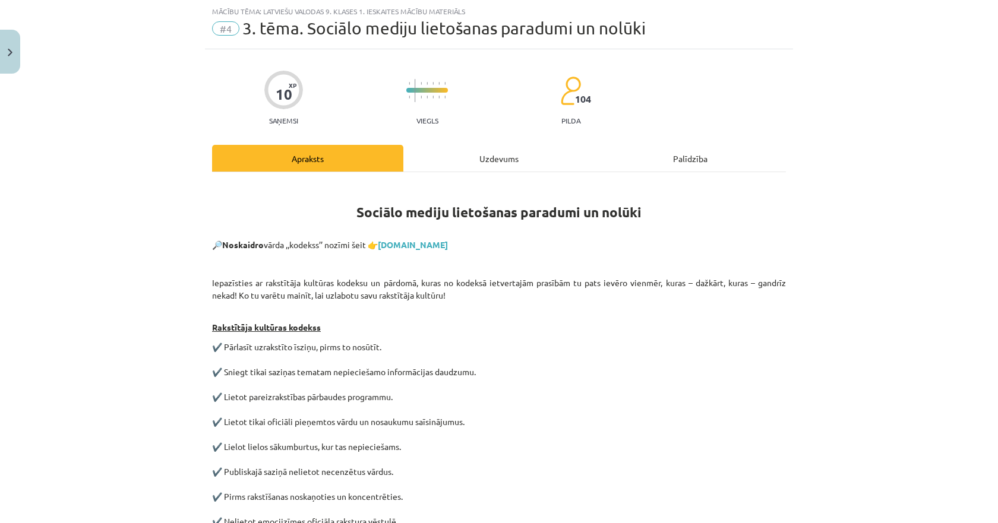
click at [452, 160] on div "Uzdevums" at bounding box center [498, 158] width 191 height 27
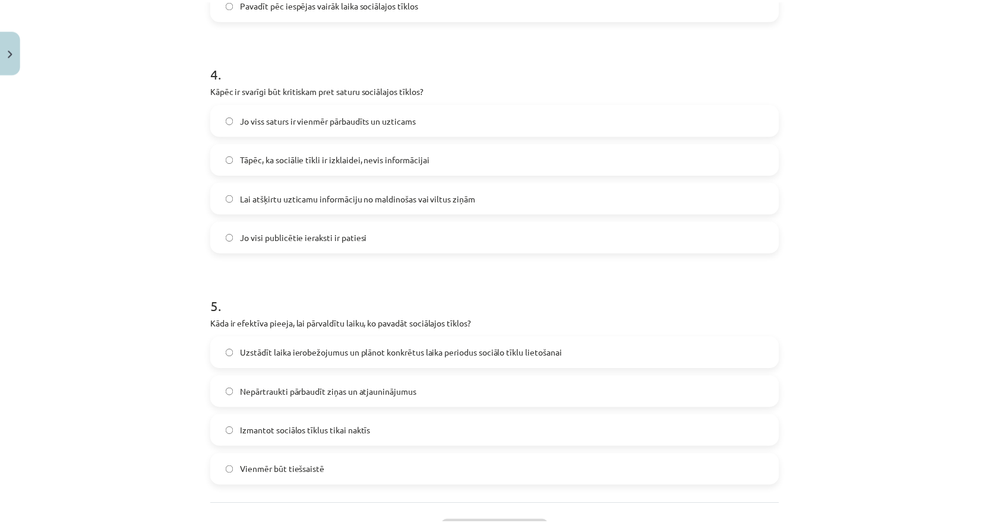
scroll to position [995, 0]
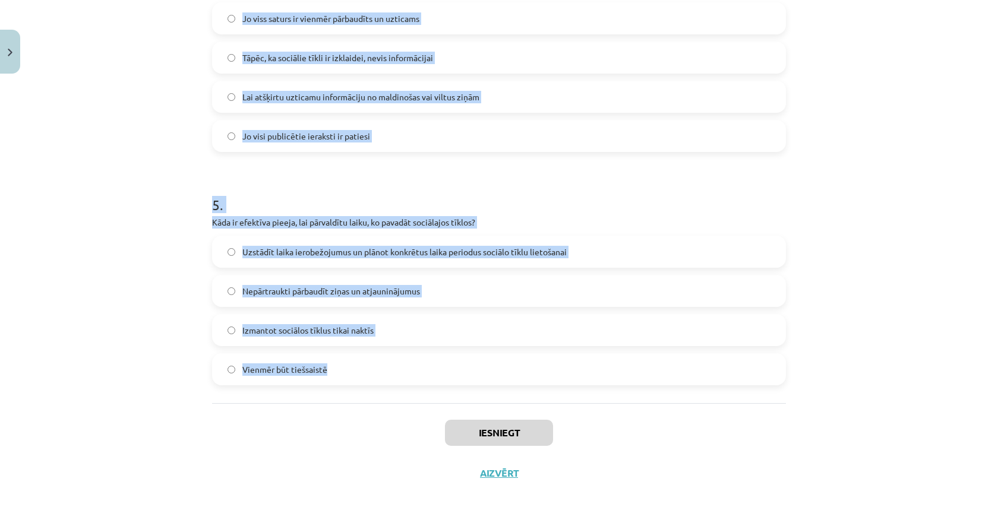
drag, startPoint x: 198, startPoint y: 241, endPoint x: 377, endPoint y: 376, distance: 223.9
click at [377, 376] on div "Mācību tēma: Latviešu valodas 9. klases 1. ieskaites mācību materiāls #4 3. tēm…" at bounding box center [499, 261] width 998 height 523
copy form "1 . Kādi soļi palīdz saglabāt drošību, lietojot sociālos tīklus? Neizmantot par…"
click at [8, 54] on img "Close" at bounding box center [10, 53] width 5 height 8
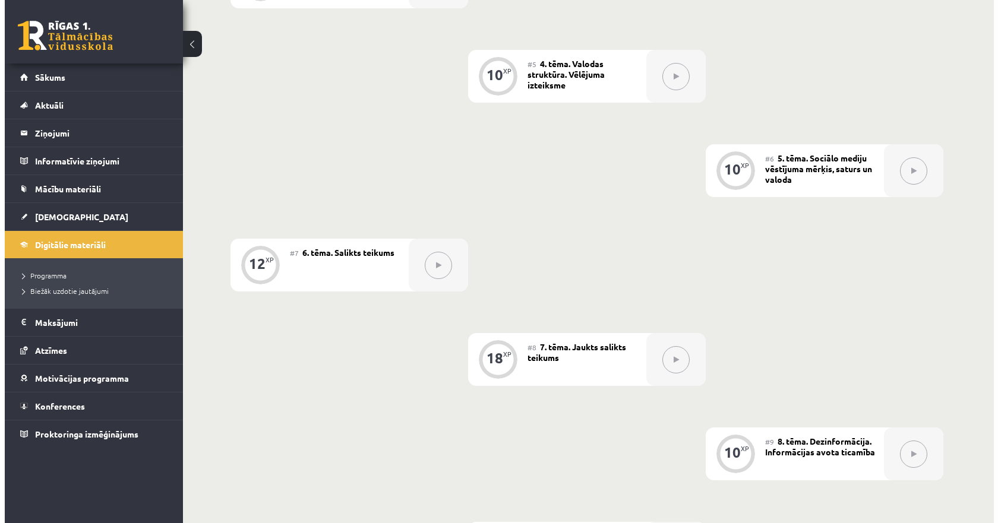
scroll to position [535, 0]
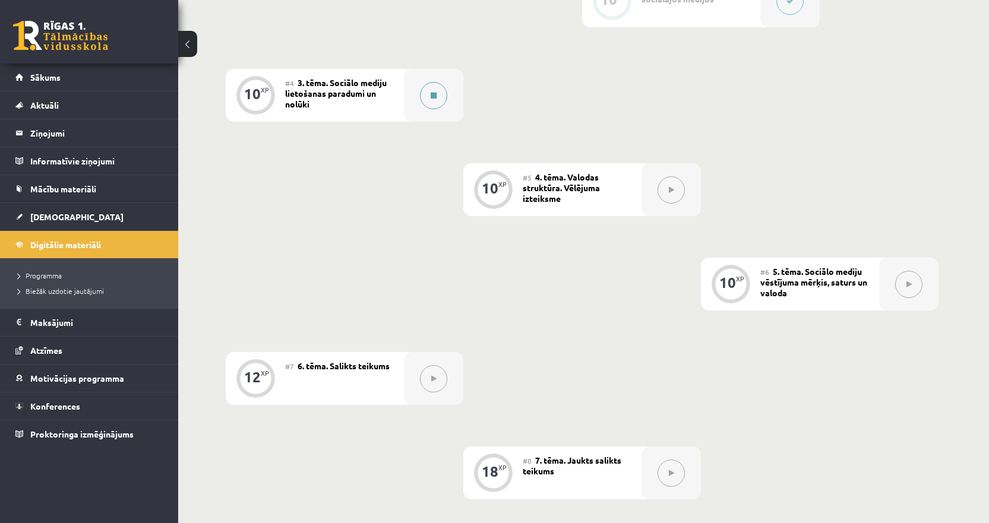
click at [426, 94] on button at bounding box center [433, 95] width 27 height 27
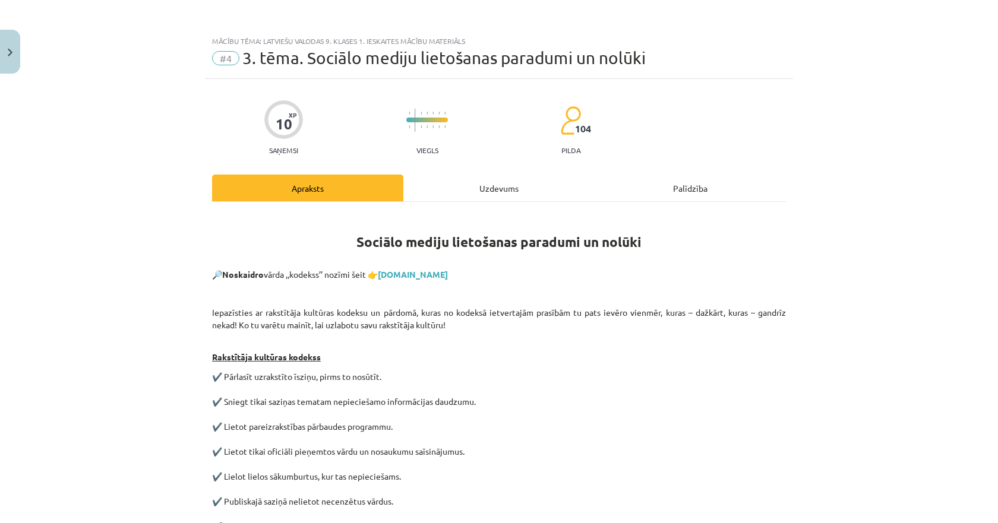
click at [474, 191] on div "Uzdevums" at bounding box center [498, 188] width 191 height 27
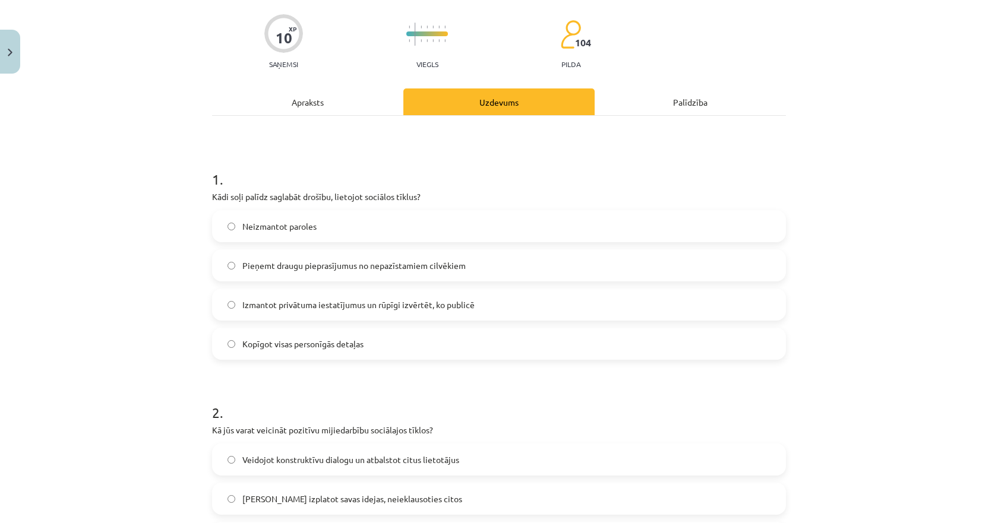
scroll to position [149, 0]
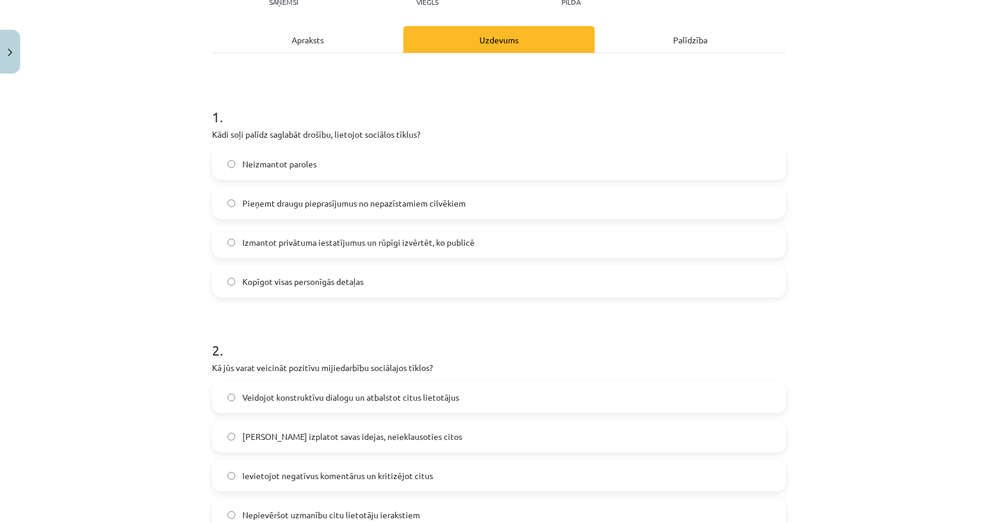
click at [259, 245] on span "Izmantot privātuma iestatījumus un rūpīgi izvērtēt, ko publicē" at bounding box center [358, 242] width 232 height 12
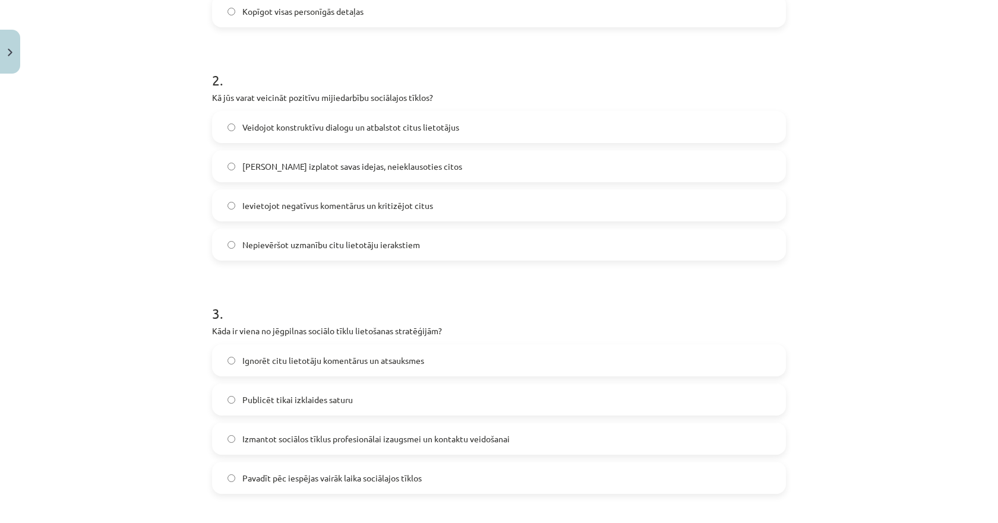
scroll to position [446, 0]
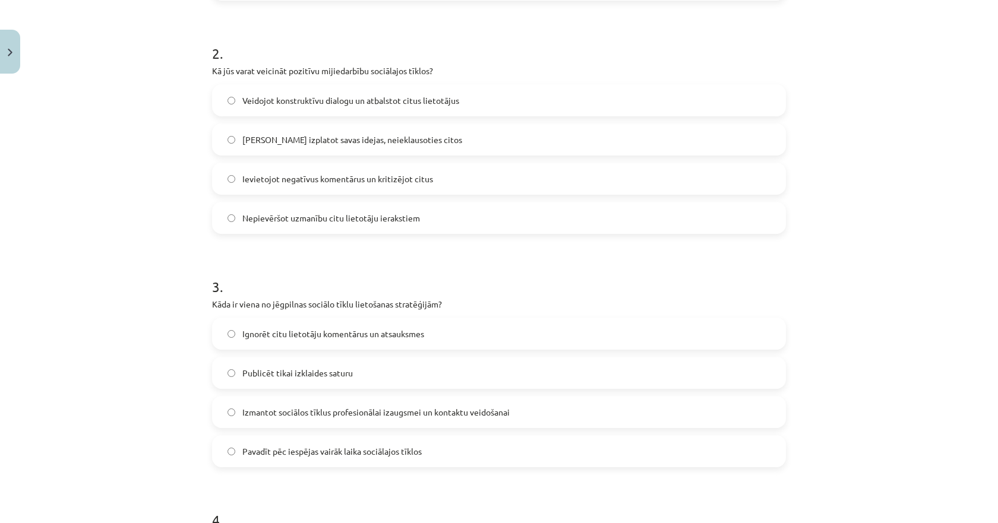
click at [251, 99] on span "Veidojot konstruktīvu dialogu un atbalstot citus lietotājus" at bounding box center [350, 100] width 217 height 12
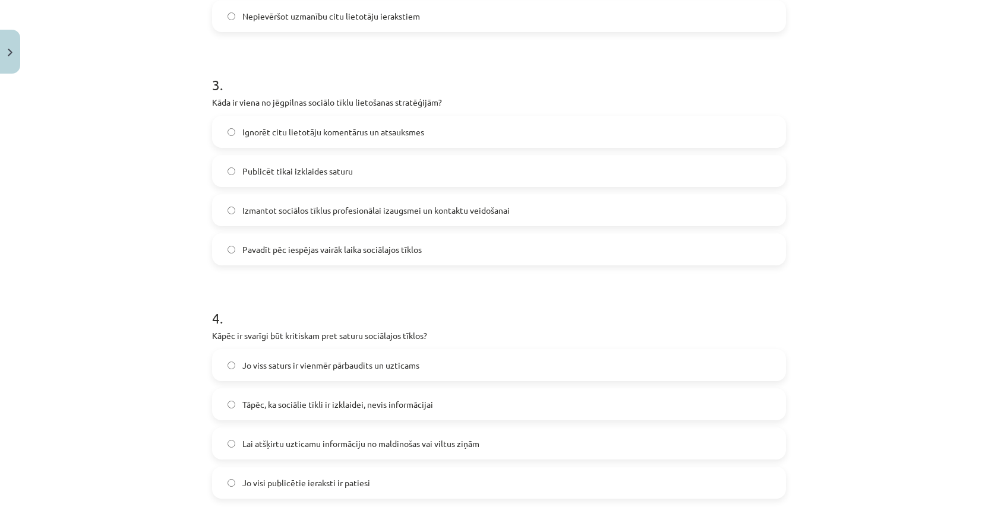
scroll to position [683, 0]
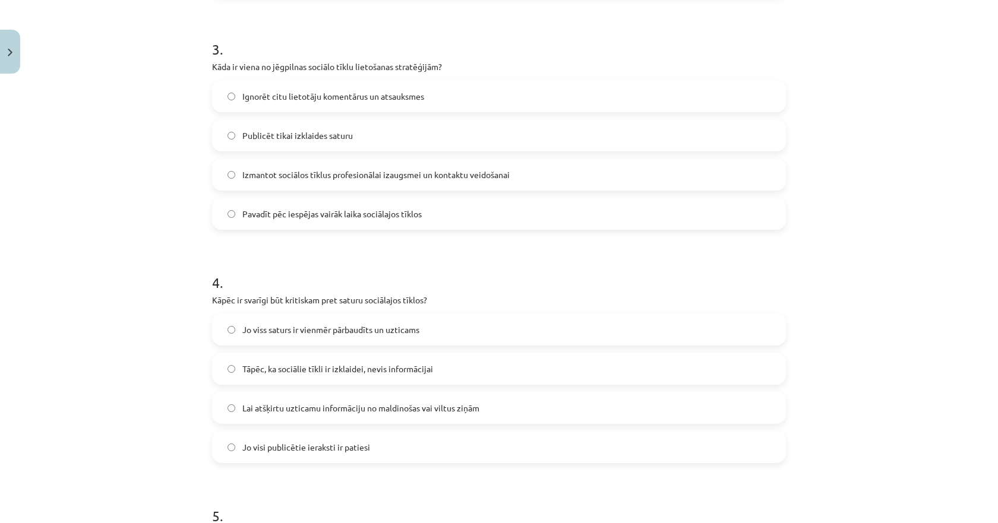
click at [273, 172] on span "Izmantot sociālos tīklus profesionālai izaugsmei un kontaktu veidošanai" at bounding box center [375, 175] width 267 height 12
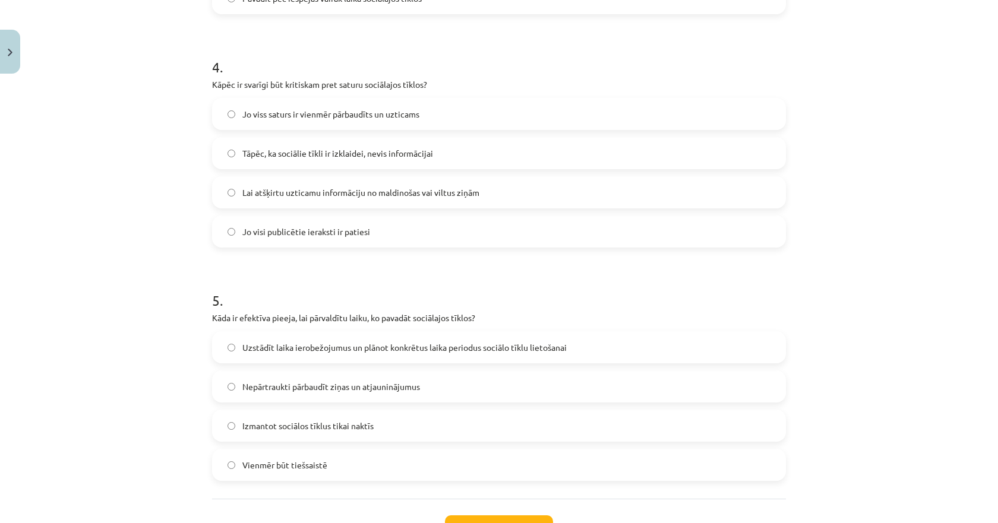
scroll to position [921, 0]
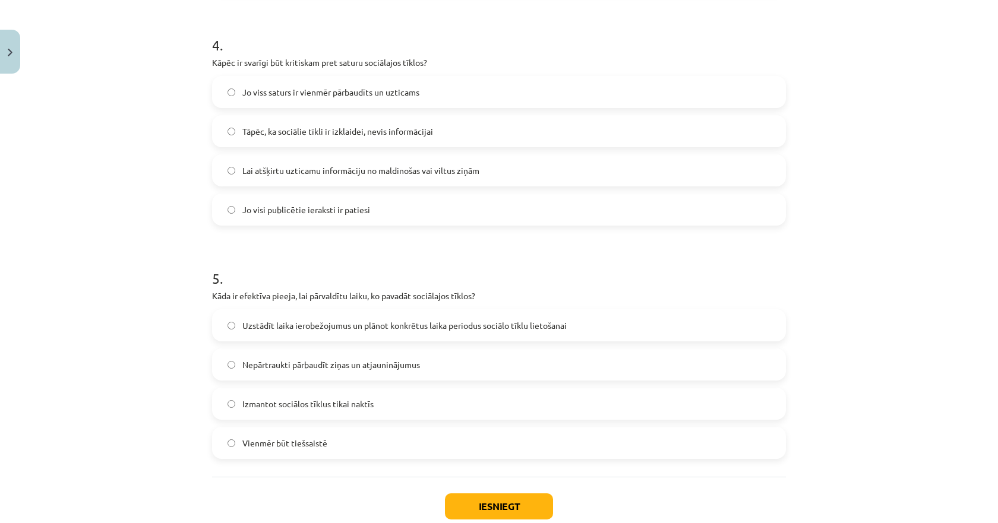
click at [285, 170] on span "Lai atšķirtu uzticamu informāciju no maldinošas vai viltus ziņām" at bounding box center [360, 171] width 237 height 12
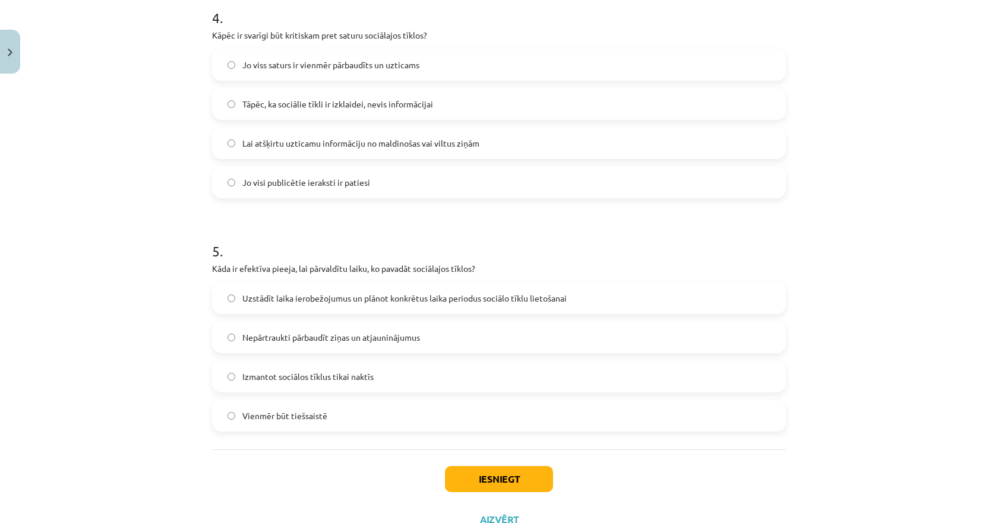
scroll to position [995, 0]
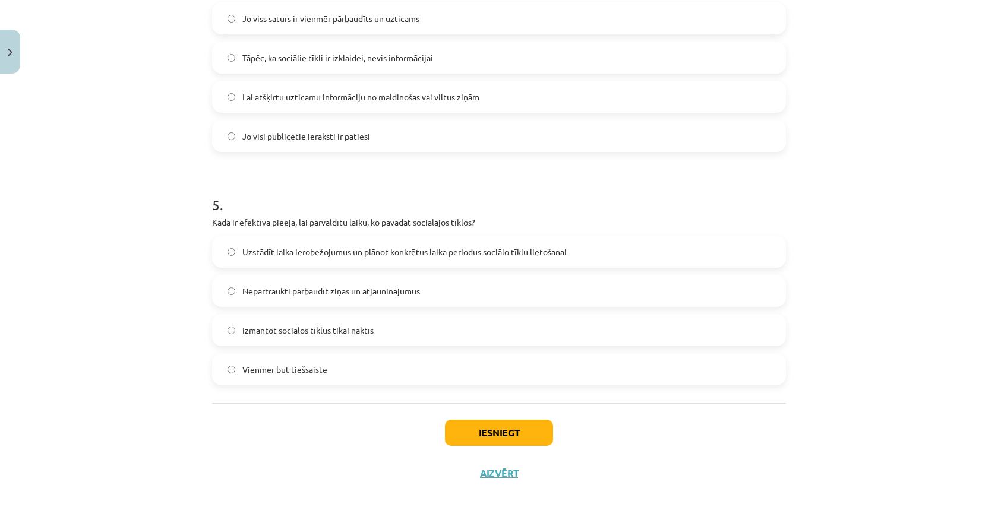
click at [275, 254] on span "Uzstādīt laika ierobežojumus un plānot konkrētus laika periodus sociālo tīklu l…" at bounding box center [404, 252] width 324 height 12
click at [510, 428] on button "Iesniegt" at bounding box center [499, 433] width 108 height 26
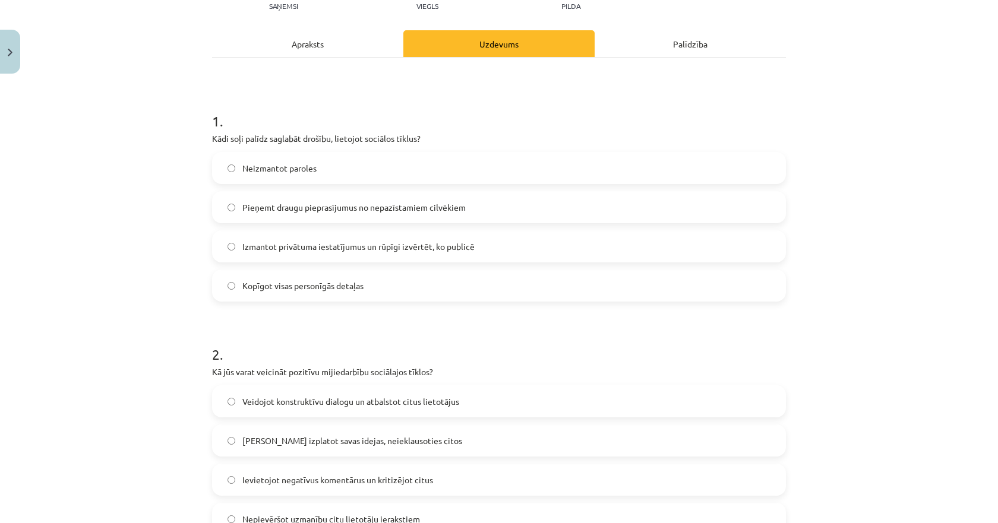
scroll to position [163, 0]
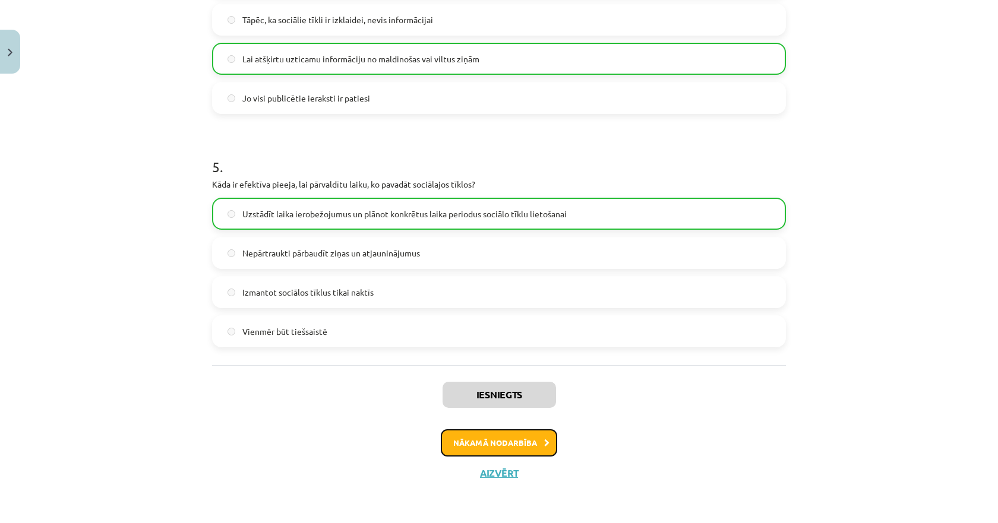
click at [497, 444] on button "Nākamā nodarbība" at bounding box center [499, 443] width 116 height 27
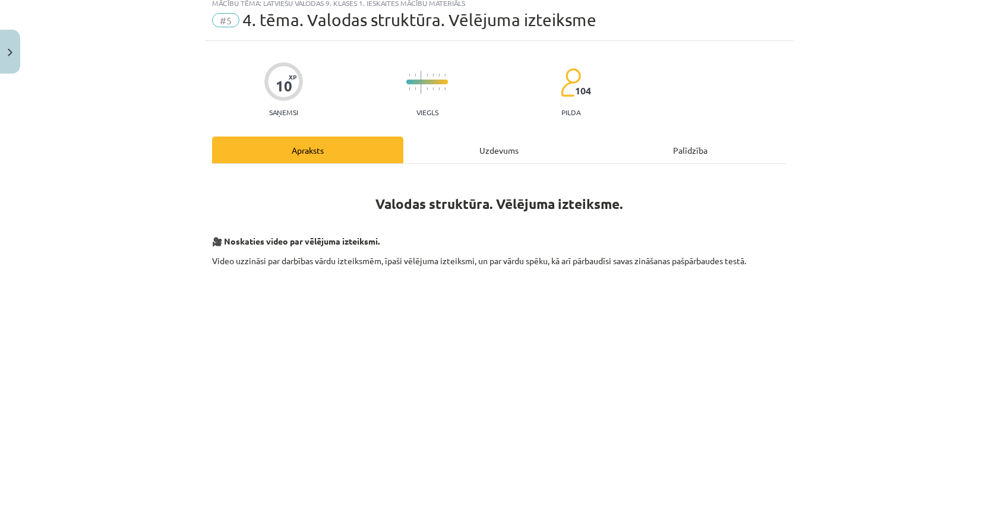
scroll to position [30, 0]
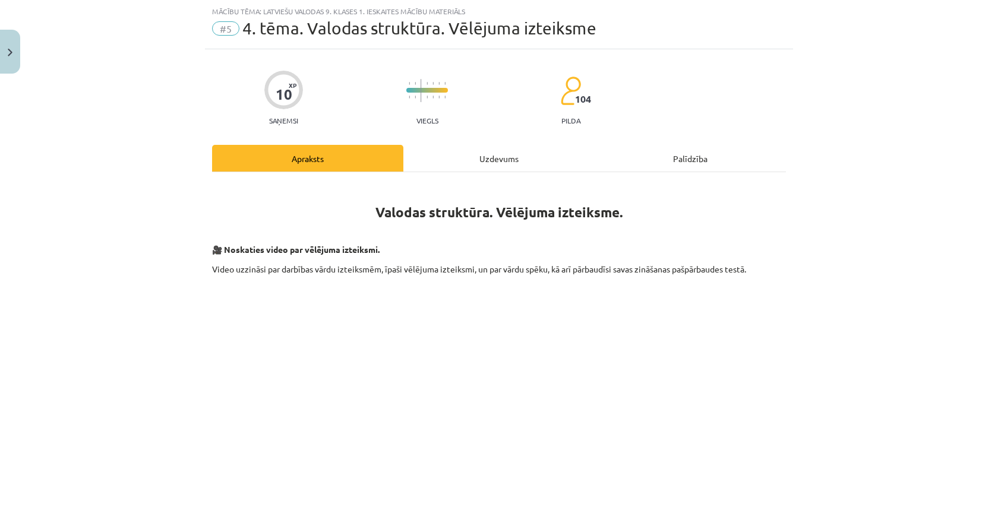
click at [460, 163] on div "Uzdevums" at bounding box center [498, 158] width 191 height 27
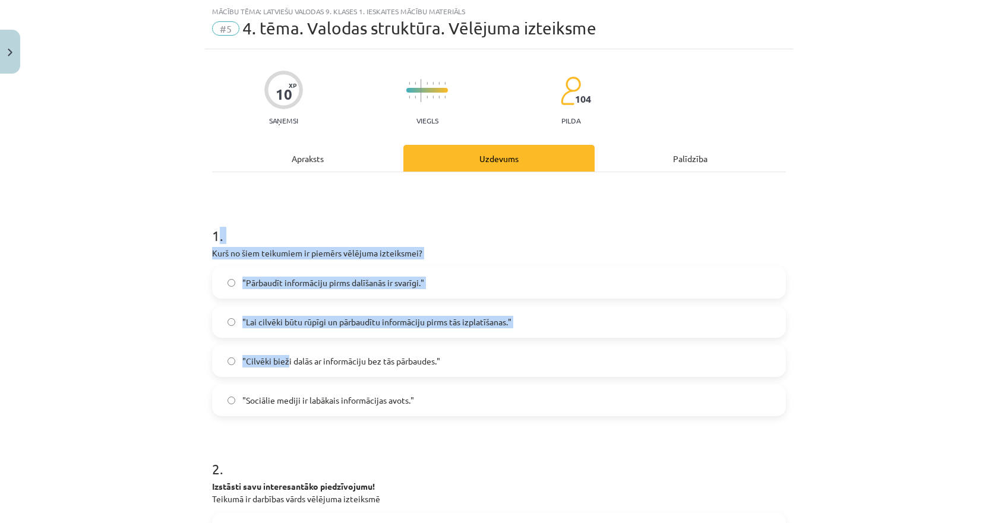
drag, startPoint x: 212, startPoint y: 228, endPoint x: 151, endPoint y: 219, distance: 61.3
click at [258, 316] on div "1 . Kurš no šiem teikumiem ir piemērs vēlējuma izteiksmei? "Pārbaudīt informāci…" at bounding box center [499, 312] width 574 height 210
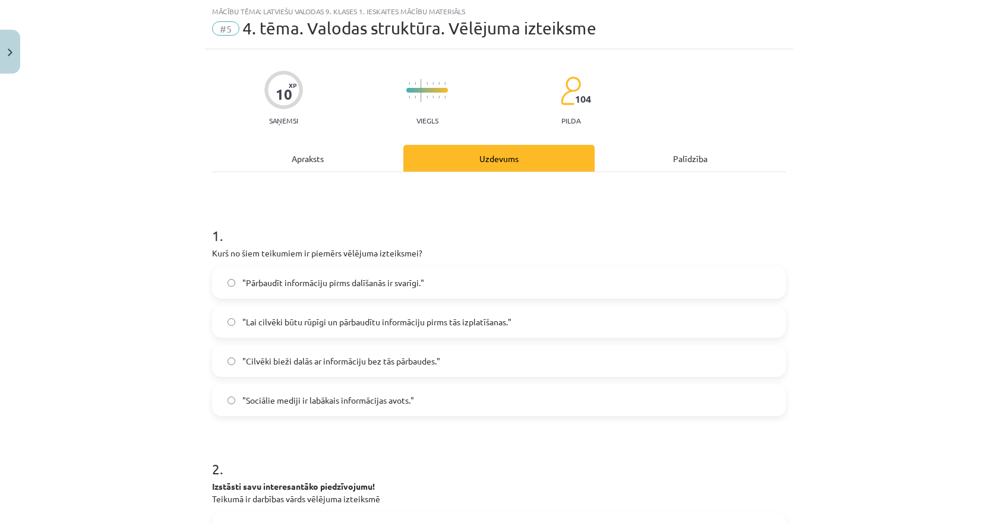
drag, startPoint x: 151, startPoint y: 217, endPoint x: 184, endPoint y: 214, distance: 32.9
click at [159, 218] on div "Mācību tēma: Latviešu valodas 9. klases 1. ieskaites mācību materiāls #5 4. tēm…" at bounding box center [499, 261] width 998 height 523
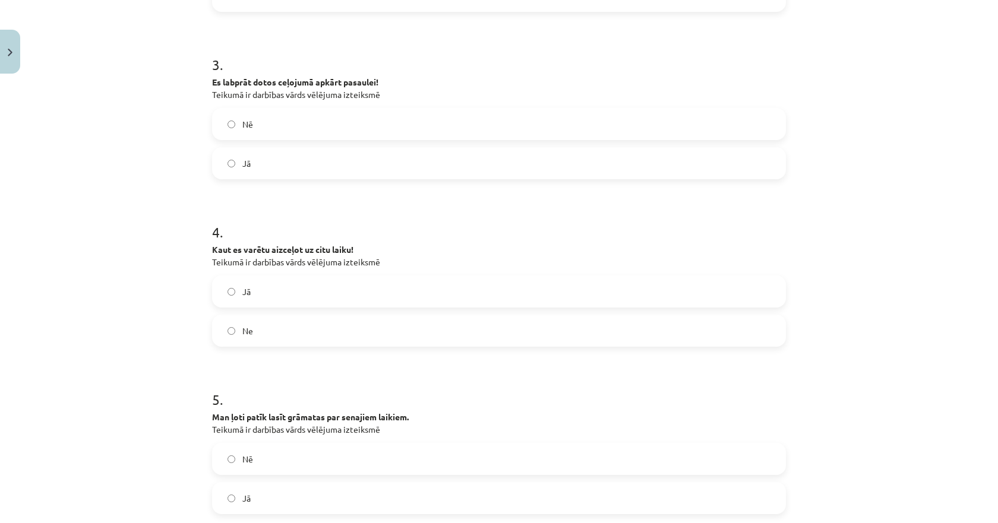
scroll to position [731, 0]
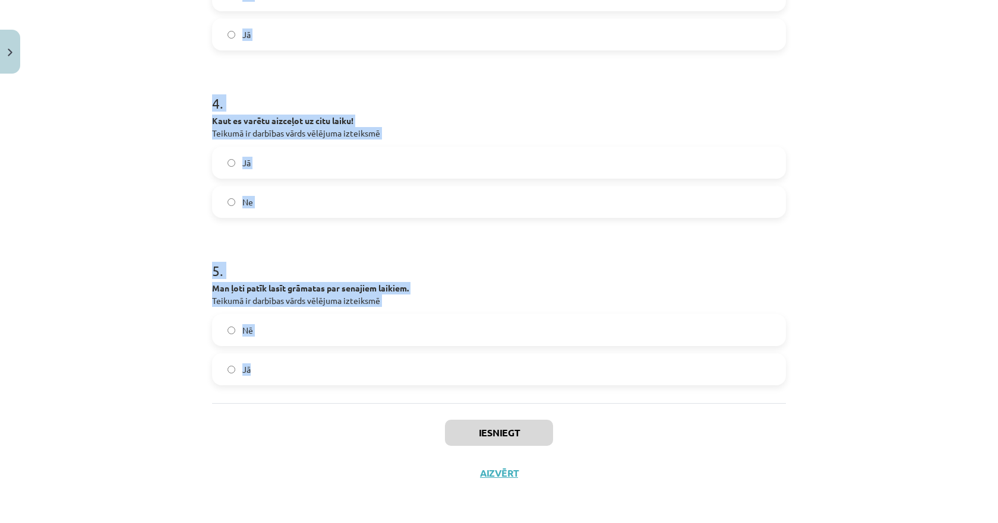
drag, startPoint x: 184, startPoint y: 214, endPoint x: 288, endPoint y: 374, distance: 191.2
click at [288, 374] on div "Mācību tēma: Latviešu valodas 9. klases 1. ieskaites mācību materiāls #5 4. tēm…" at bounding box center [499, 261] width 998 height 523
copy form "1 . Kurš no šiem teikumiem ir piemērs vēlējuma izteiksmei? "Pārbaudīt informāci…"
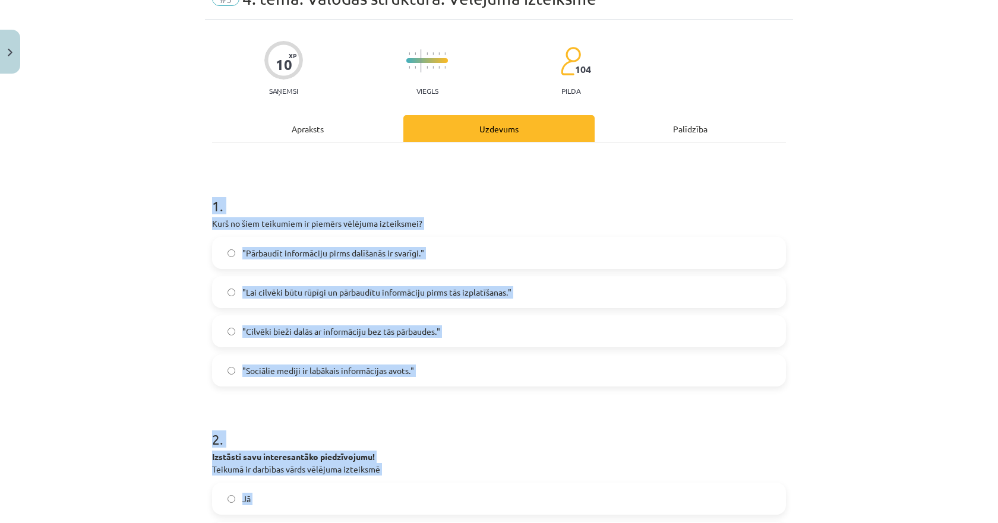
click at [137, 273] on div "Mācību tēma: Latviešu valodas 9. klases 1. ieskaites mācību materiāls #5 4. tēm…" at bounding box center [499, 261] width 998 height 523
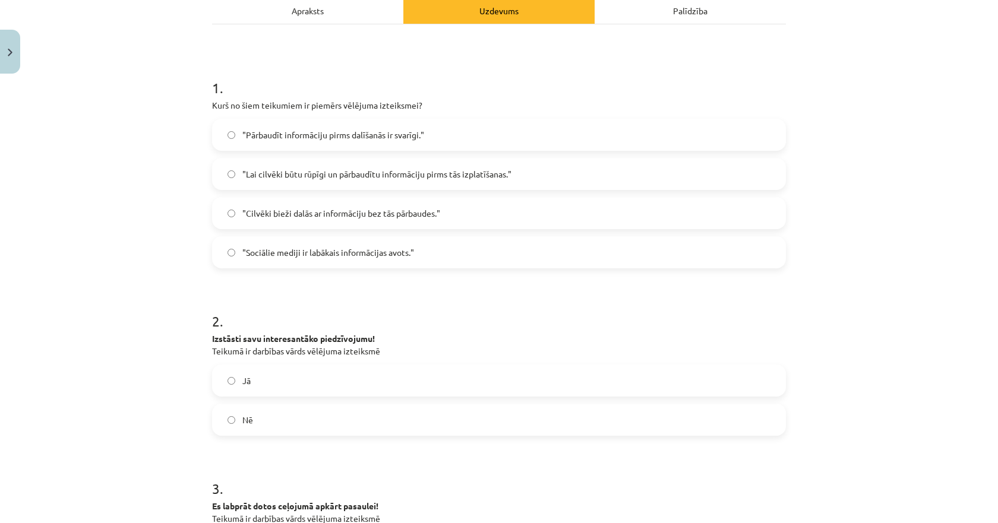
scroll to position [178, 0]
click at [302, 173] on span ""Lai cilvēki būtu rūpīgi un pārbaudītu informāciju pirms tās izplatīšanas."" at bounding box center [376, 174] width 269 height 12
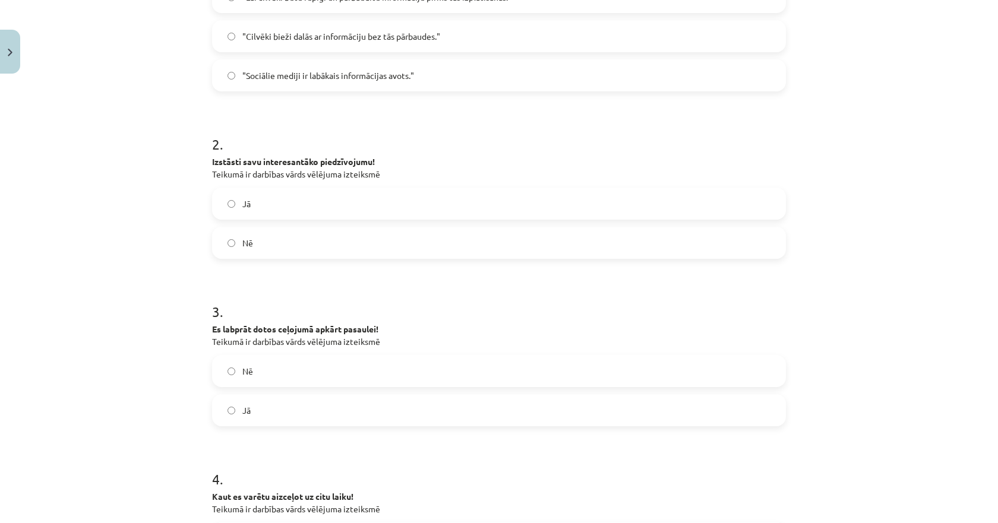
scroll to position [357, 0]
click at [240, 250] on label "Nē" at bounding box center [499, 241] width 572 height 30
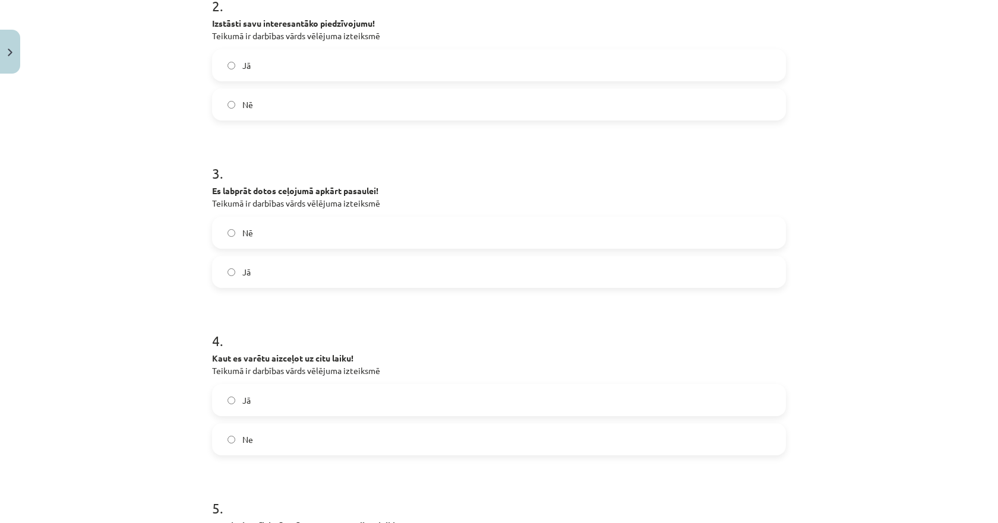
scroll to position [535, 0]
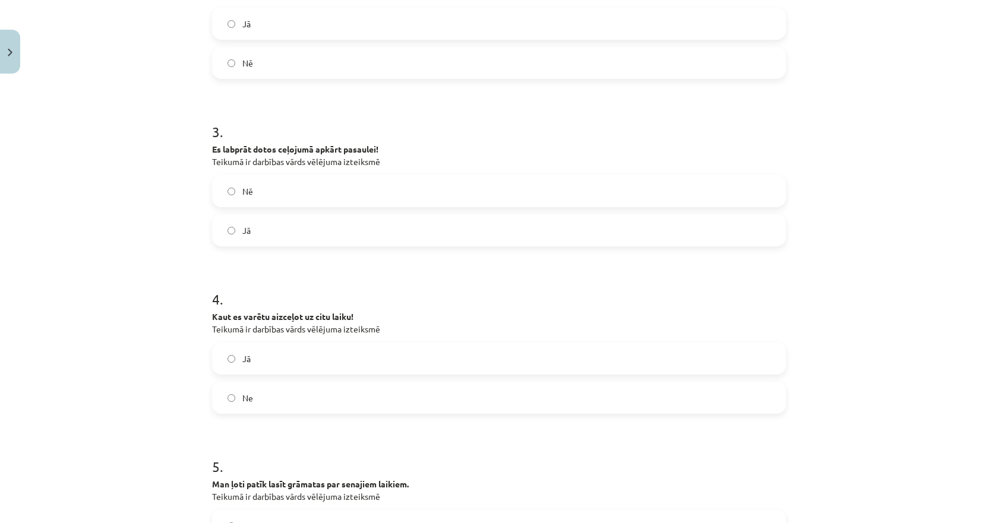
click at [247, 186] on span "Nē" at bounding box center [247, 191] width 11 height 12
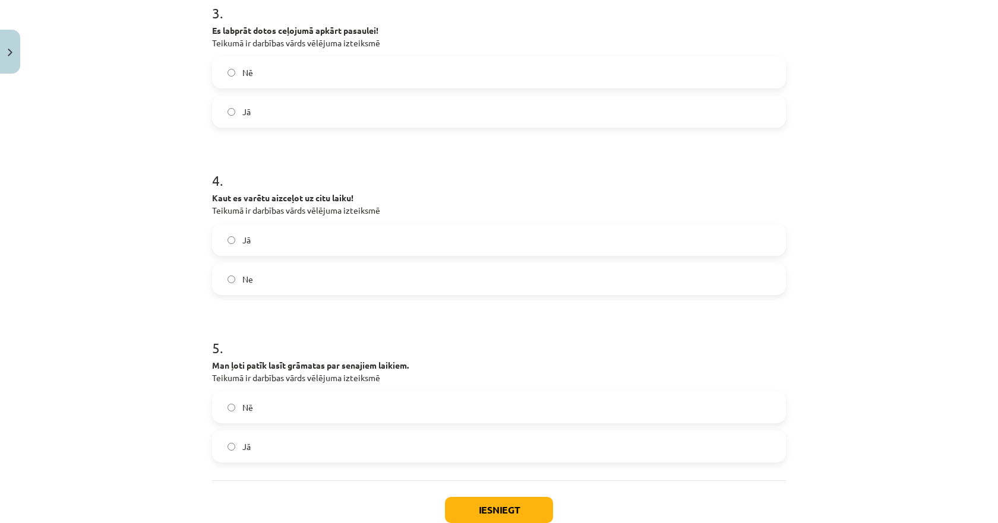
click at [240, 247] on label "Jā" at bounding box center [499, 240] width 572 height 30
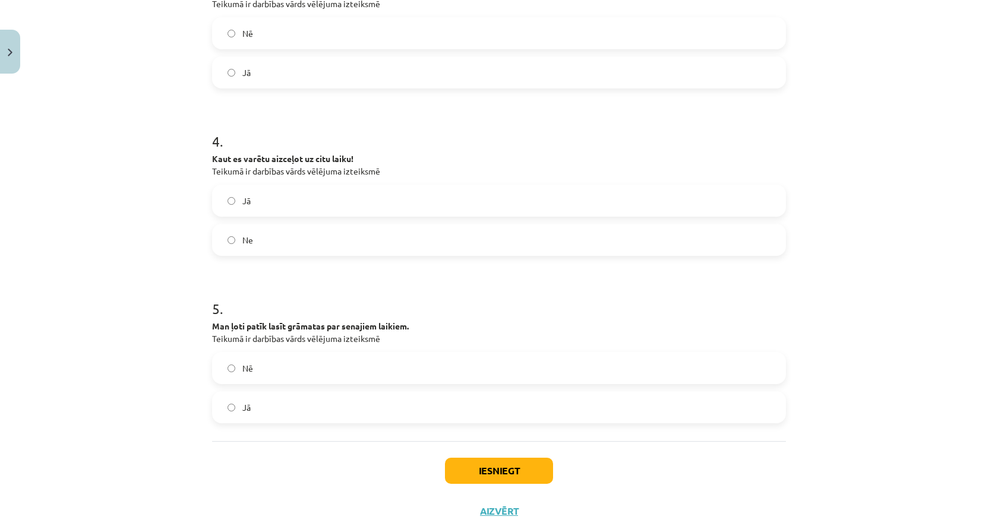
scroll to position [713, 0]
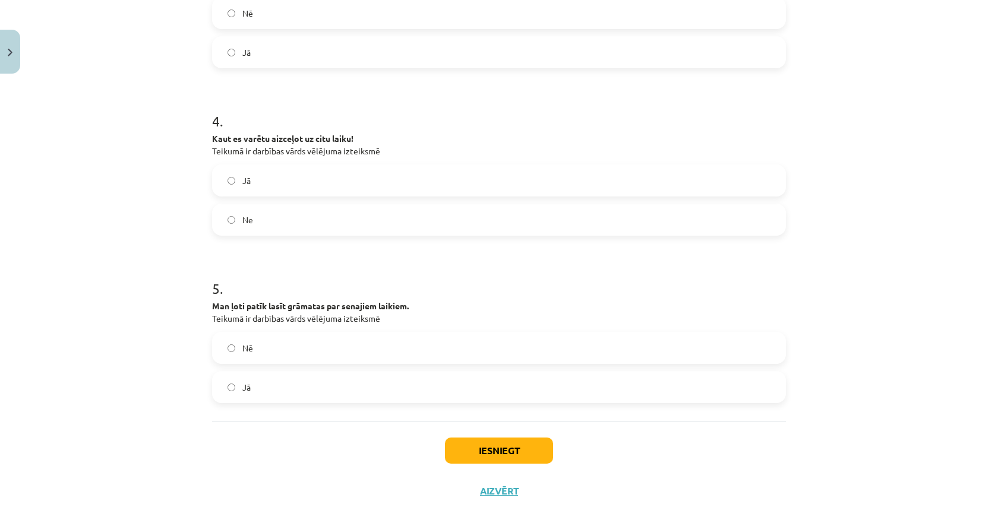
click at [247, 396] on label "Jā" at bounding box center [499, 388] width 572 height 30
click at [230, 326] on div "5 . Man ļoti patīk lasīt grāmatas par senajiem laikiem. Teikumā ir darbības vār…" at bounding box center [499, 332] width 574 height 144
click at [232, 344] on label "Nē" at bounding box center [499, 348] width 572 height 30
click at [471, 445] on button "Iesniegt" at bounding box center [499, 451] width 108 height 26
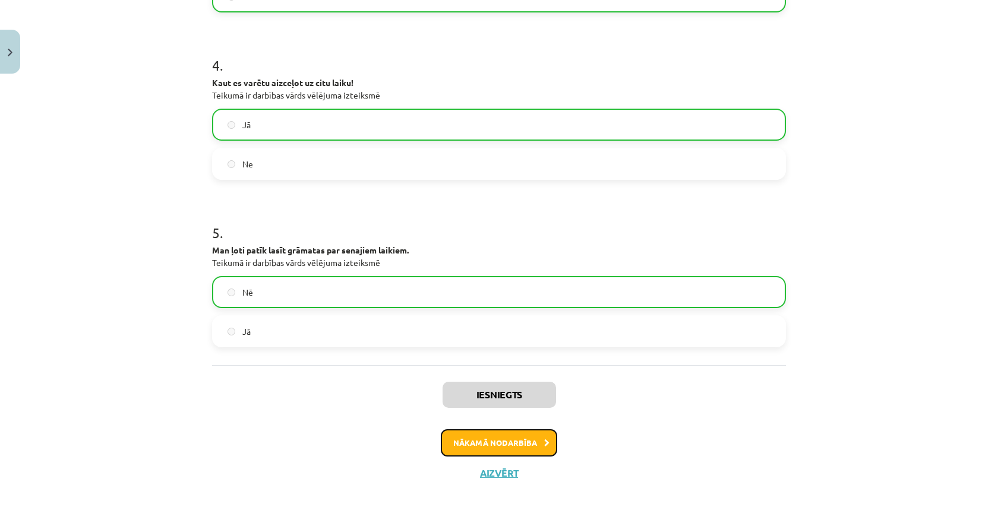
click at [465, 443] on button "Nākamā nodarbība" at bounding box center [499, 443] width 116 height 27
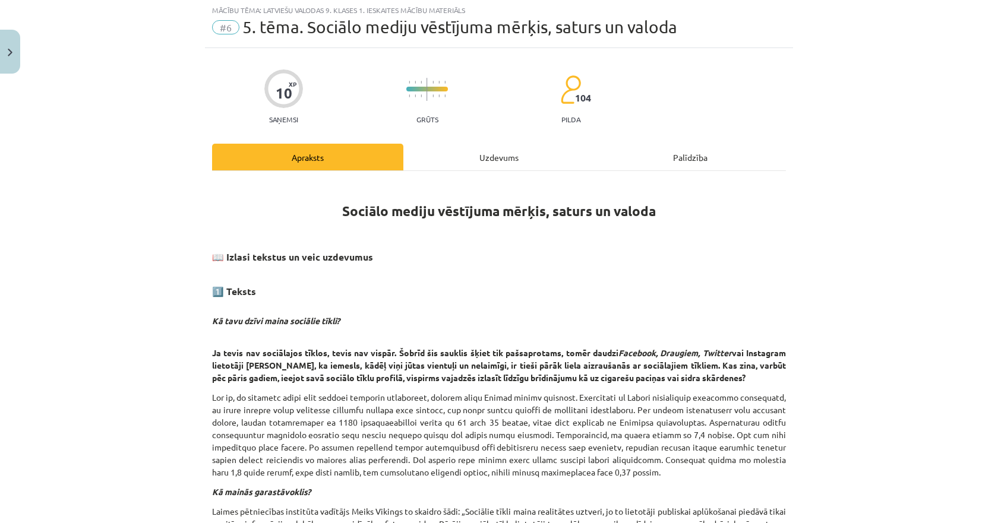
scroll to position [30, 0]
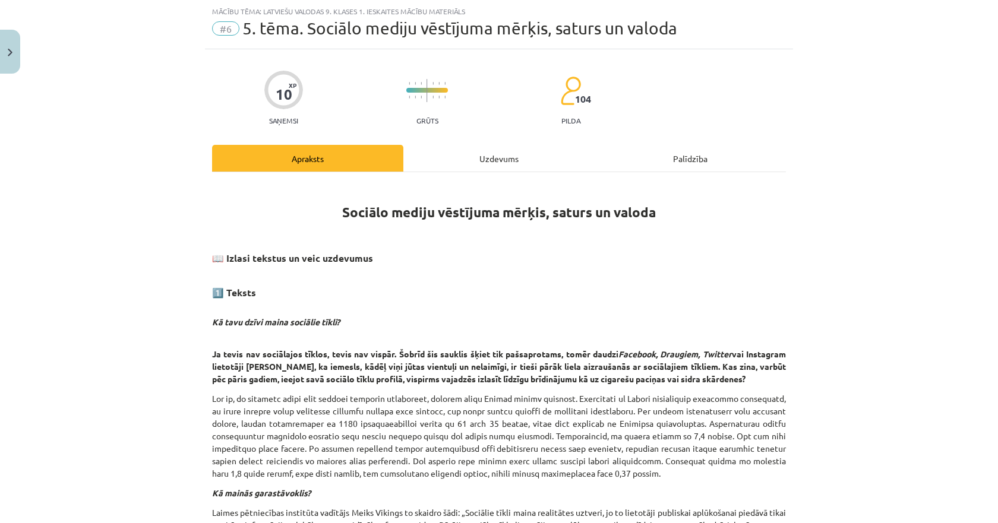
click at [478, 154] on div "Uzdevums" at bounding box center [498, 158] width 191 height 27
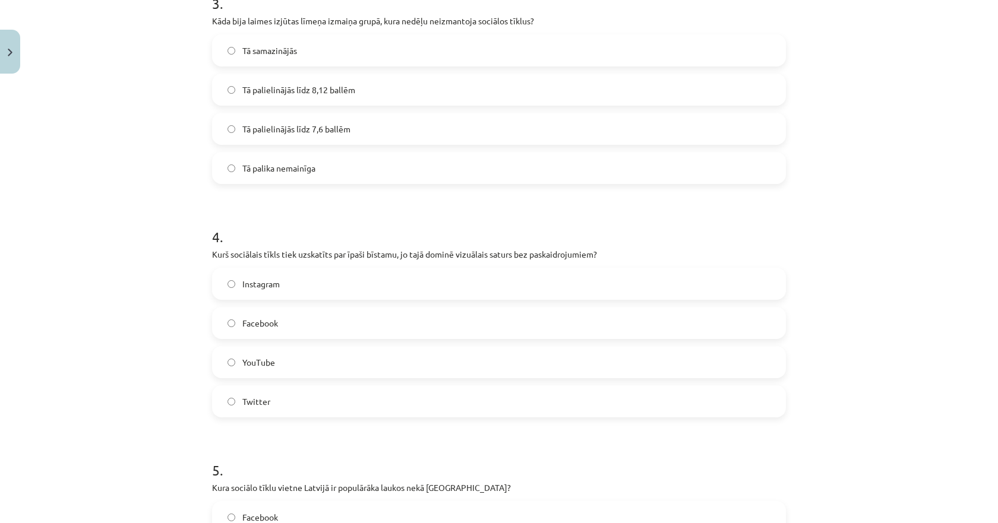
scroll to position [995, 0]
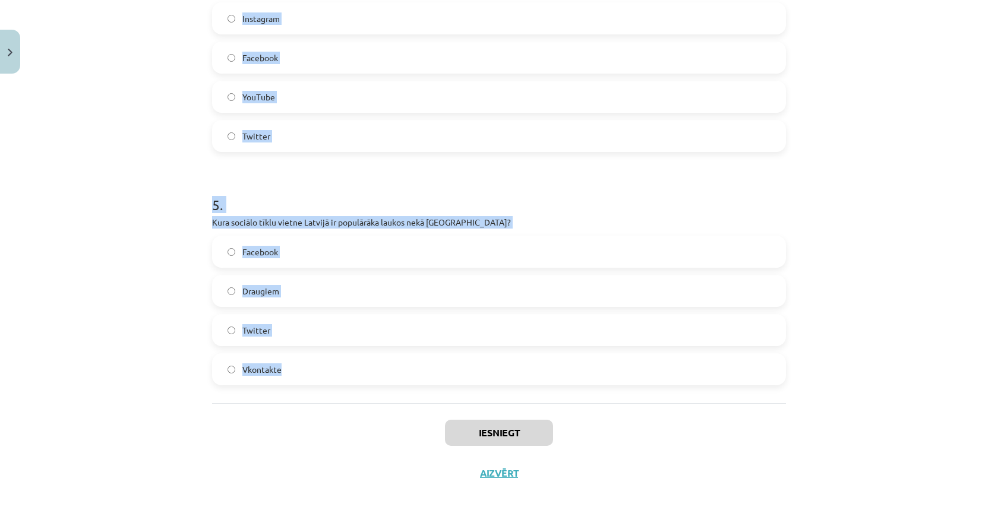
drag, startPoint x: 214, startPoint y: 232, endPoint x: 297, endPoint y: 372, distance: 162.5
copy form "1 . Kurā valstī tika veikts pētījums par sociālo tīklu ietekmi uz cilvēku laime…"
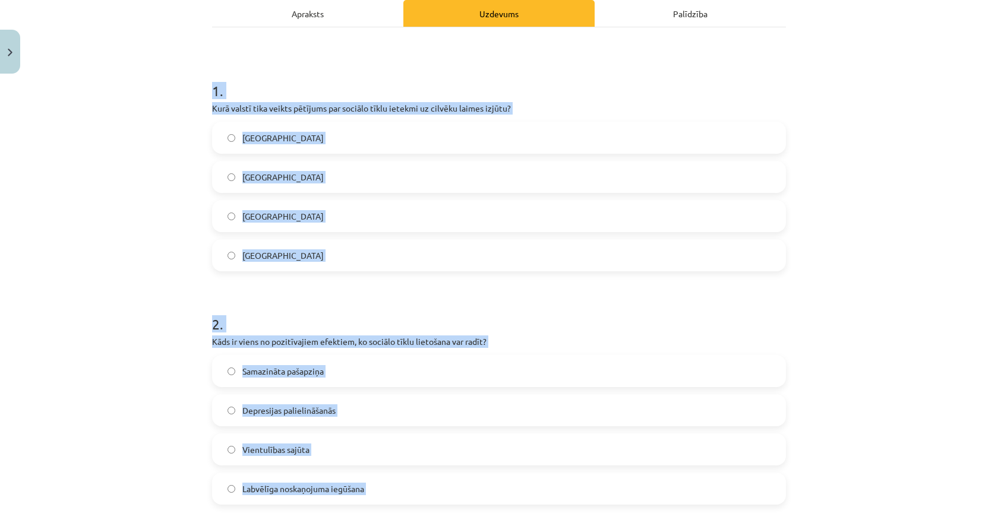
scroll to position [163, 0]
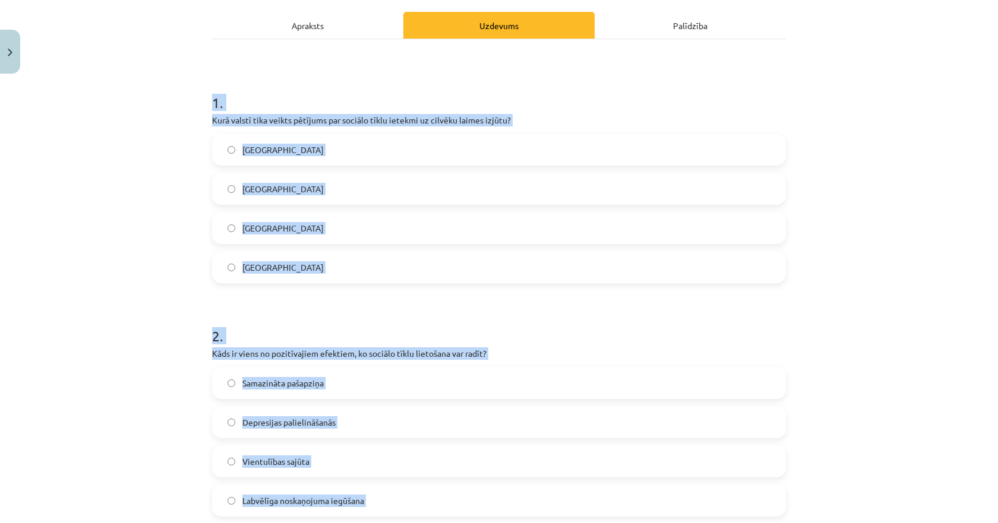
click at [169, 258] on div "Mācību tēma: Latviešu valodas 9. klases 1. ieskaites mācību materiāls #6 5. tēm…" at bounding box center [499, 261] width 998 height 523
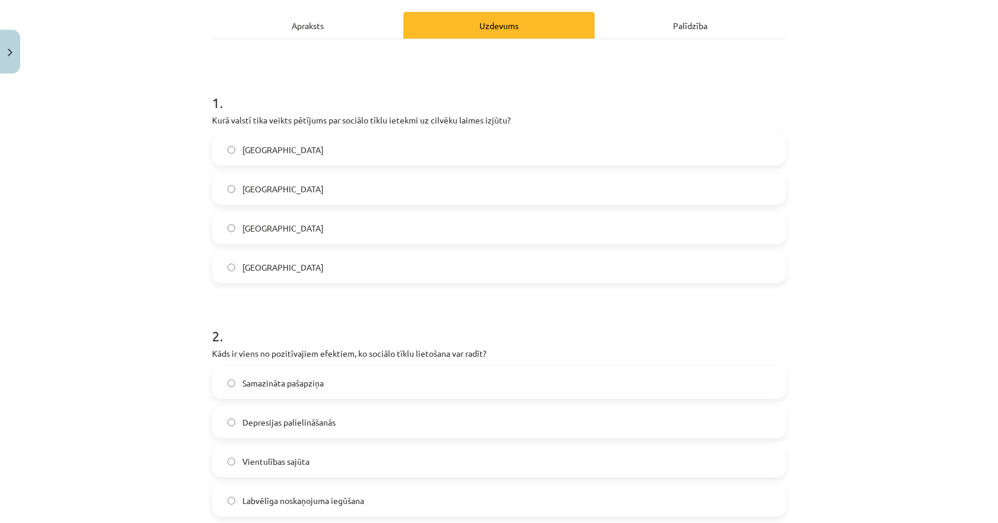
click at [261, 154] on span "Dānijā" at bounding box center [282, 150] width 81 height 12
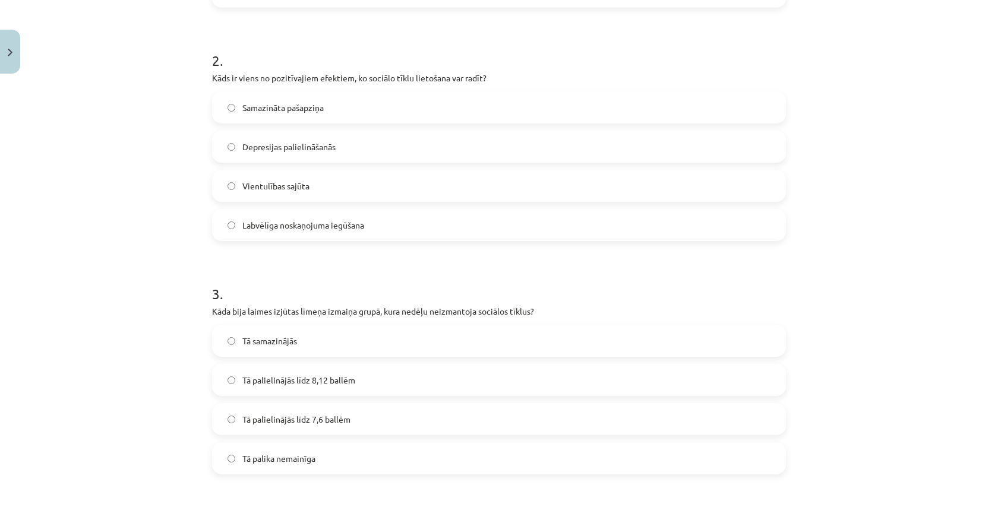
scroll to position [460, 0]
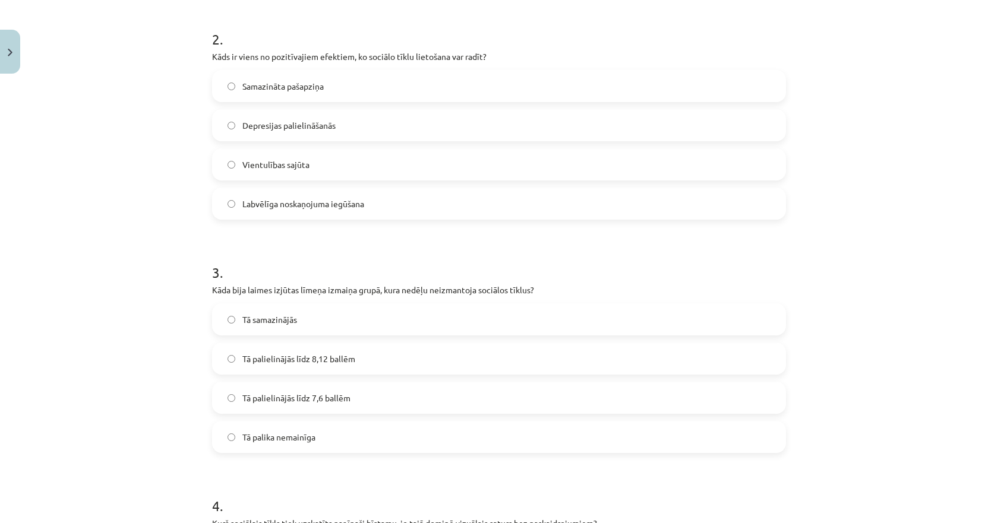
click at [276, 203] on span "Labvēlīga noskaņojuma iegūšana" at bounding box center [303, 204] width 122 height 12
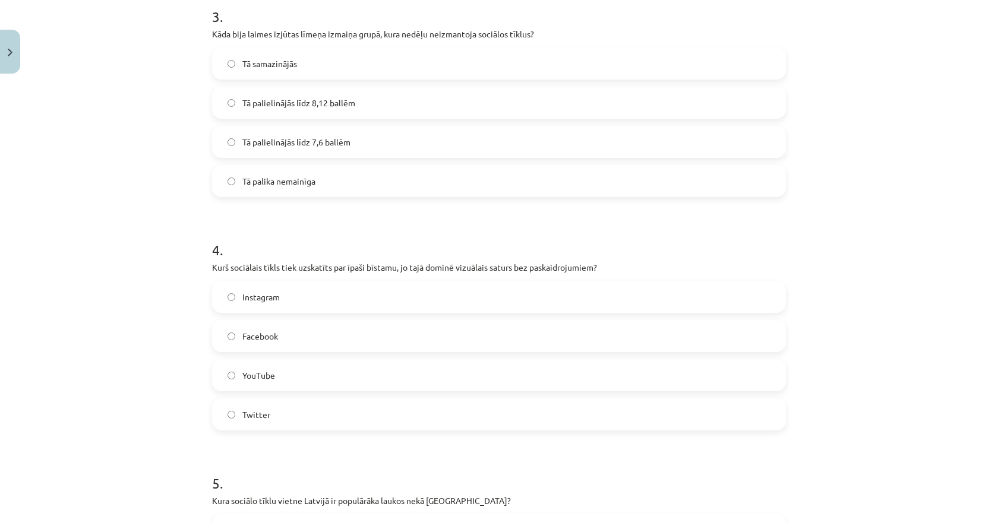
scroll to position [698, 0]
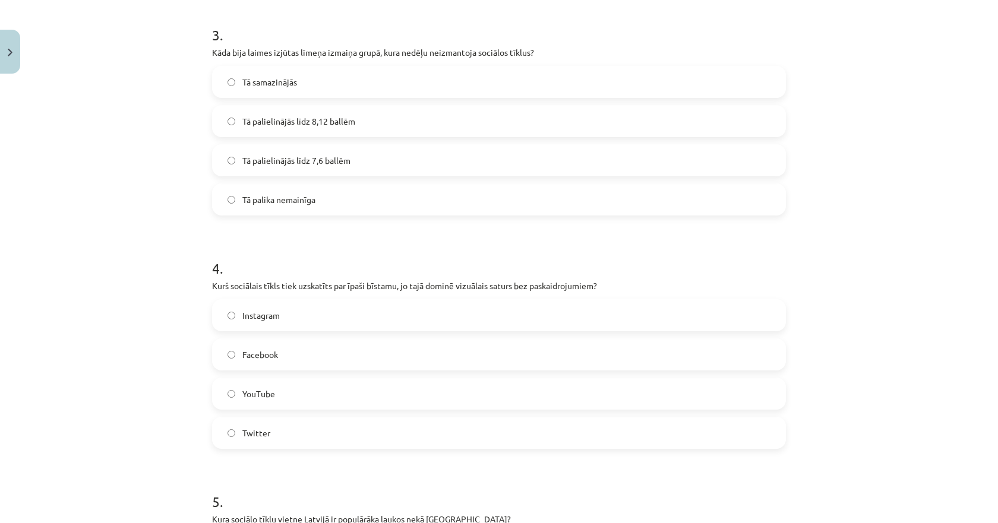
click at [272, 159] on span "Tā palielinājās līdz 7,6 ballēm" at bounding box center [296, 160] width 108 height 12
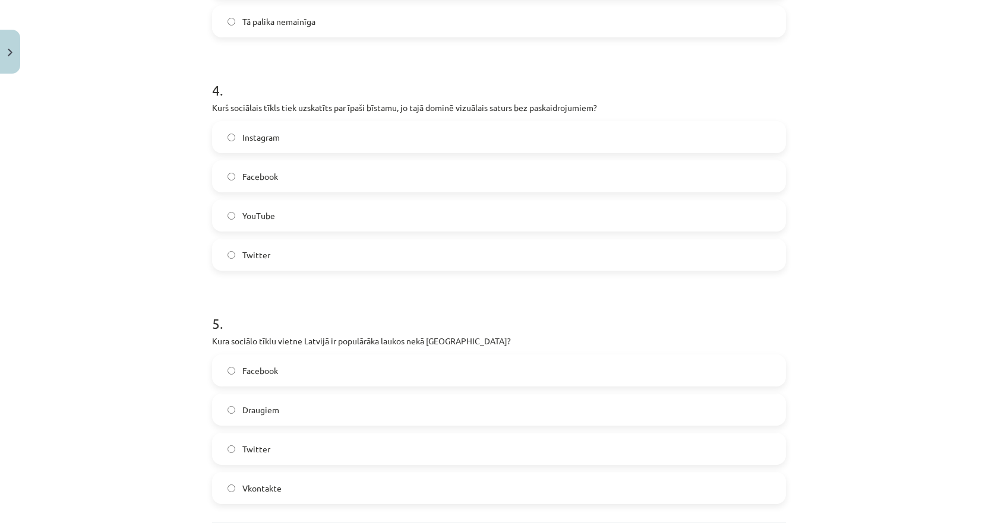
scroll to position [935, 0]
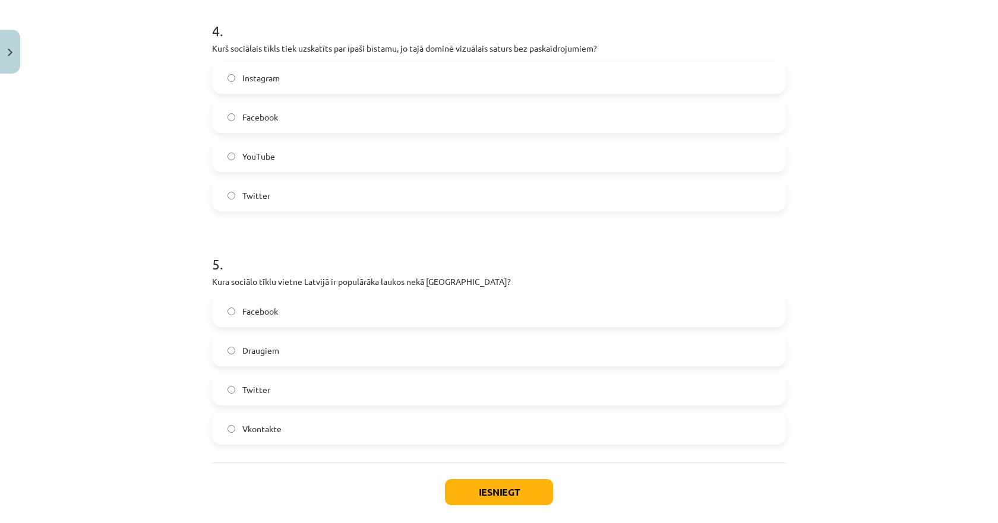
click at [260, 79] on span "Instagram" at bounding box center [260, 78] width 37 height 12
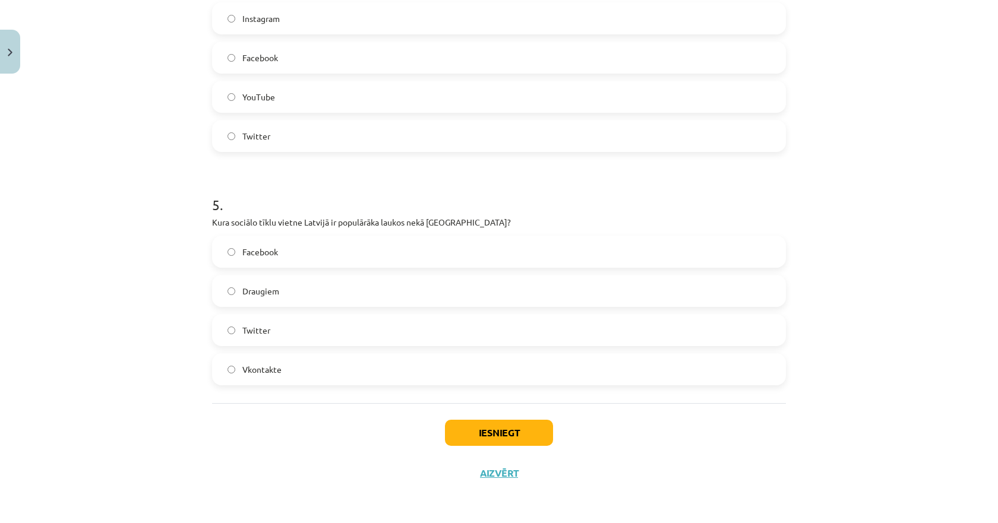
click at [257, 299] on label "Draugiem" at bounding box center [499, 291] width 572 height 30
click at [458, 437] on button "Iesniegt" at bounding box center [499, 433] width 108 height 26
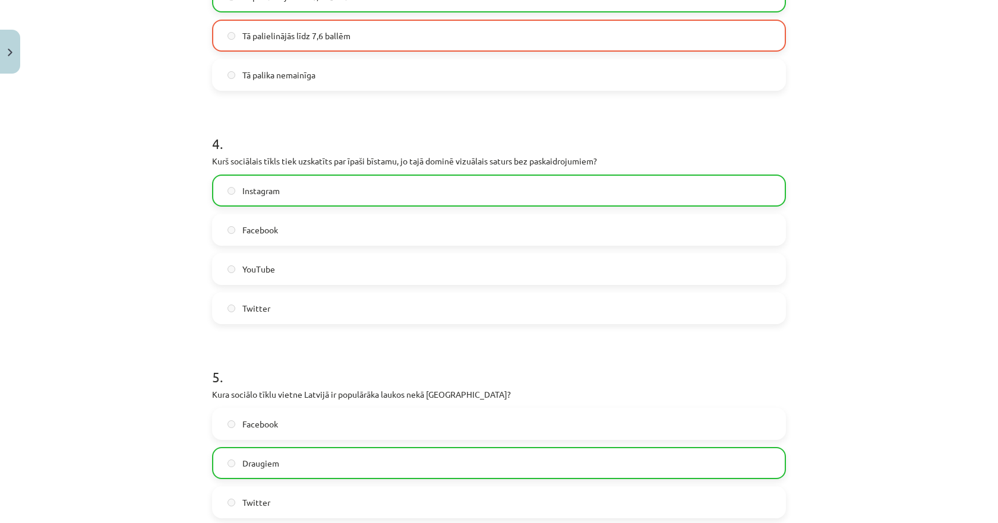
scroll to position [1033, 0]
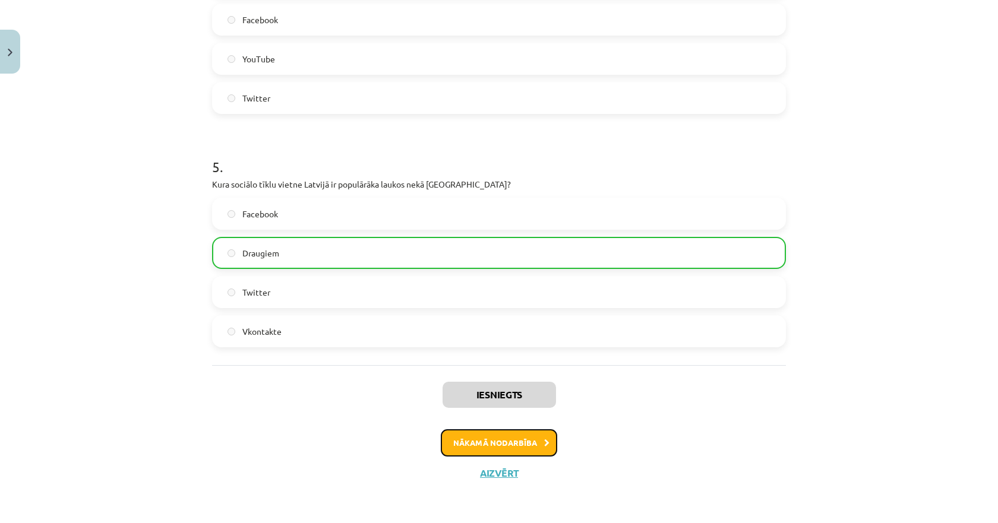
click at [488, 440] on button "Nākamā nodarbība" at bounding box center [499, 443] width 116 height 27
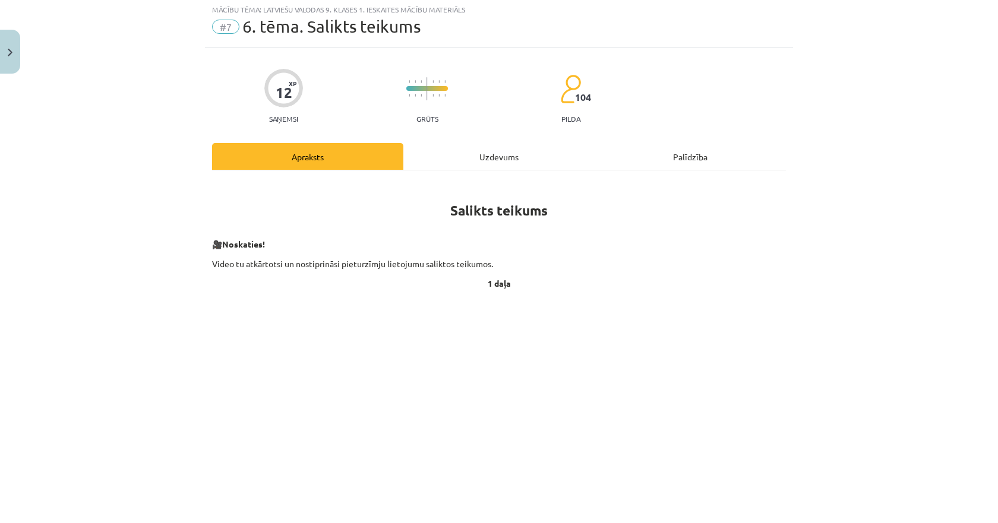
scroll to position [30, 0]
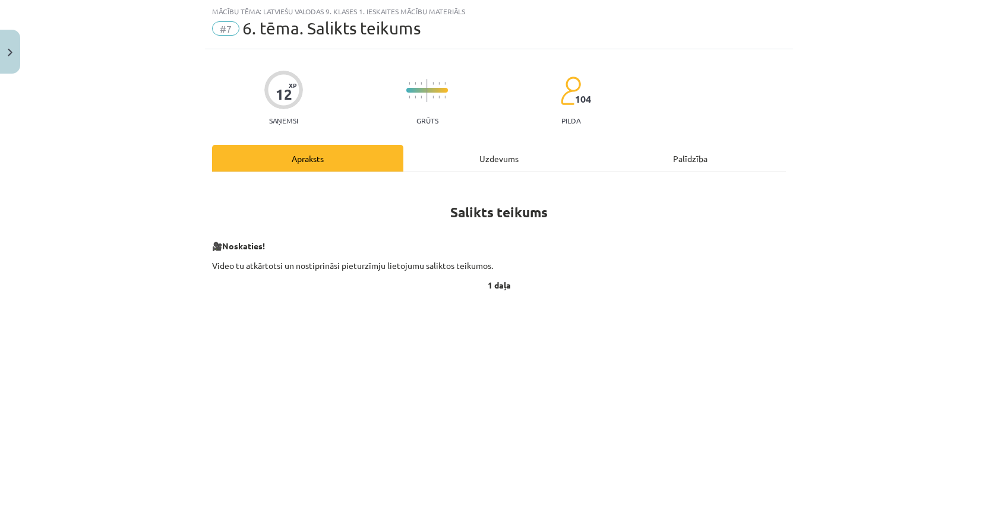
click at [455, 171] on div "Uzdevums" at bounding box center [498, 158] width 191 height 27
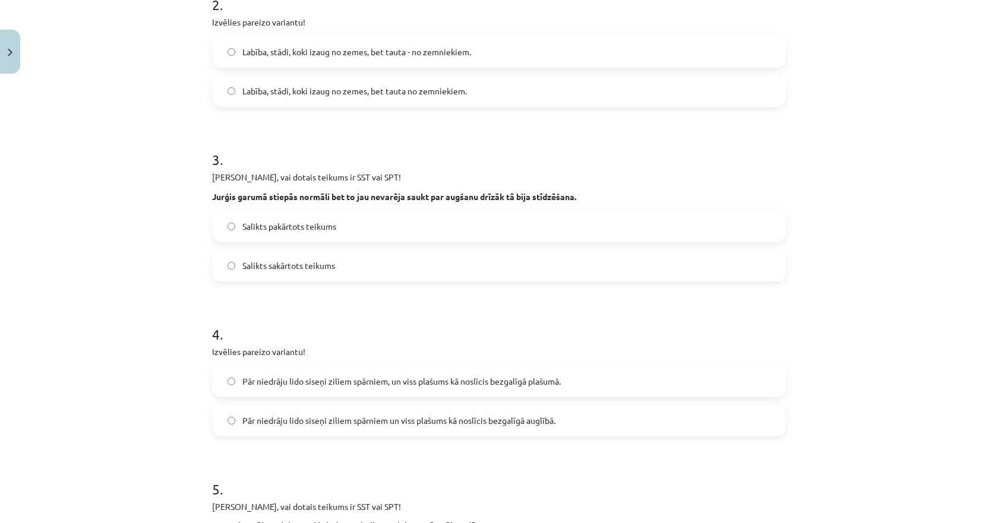
scroll to position [874, 0]
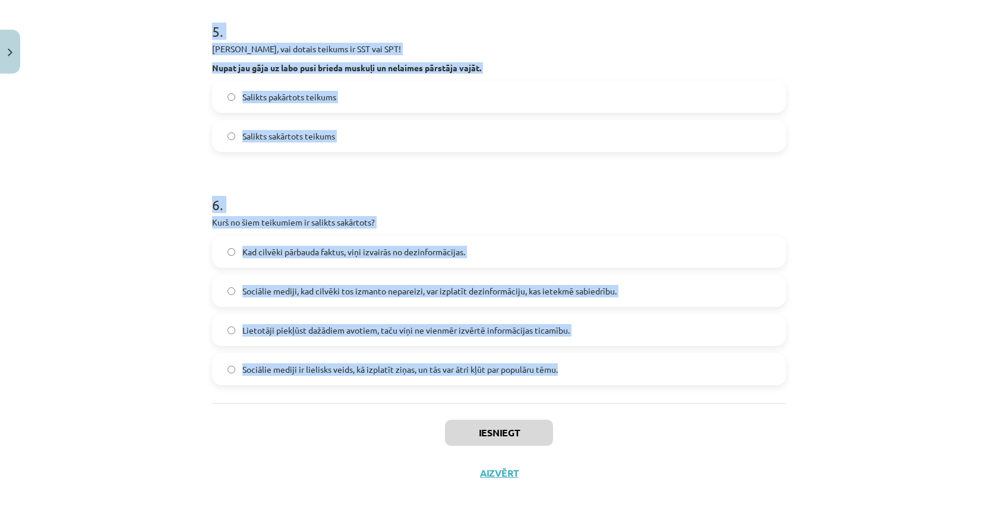
drag, startPoint x: 195, startPoint y: 232, endPoint x: 582, endPoint y: 374, distance: 412.6
click at [582, 374] on div "Mācību tēma: Latviešu valodas 9. klases 1. ieskaites mācību materiāls #7 6. tēm…" at bounding box center [499, 261] width 998 height 523
copy form "1 . Izvēlies pareizo variantu! Pēkšņi atvēru acis un pa logu ieraudzīju ābolu. …"
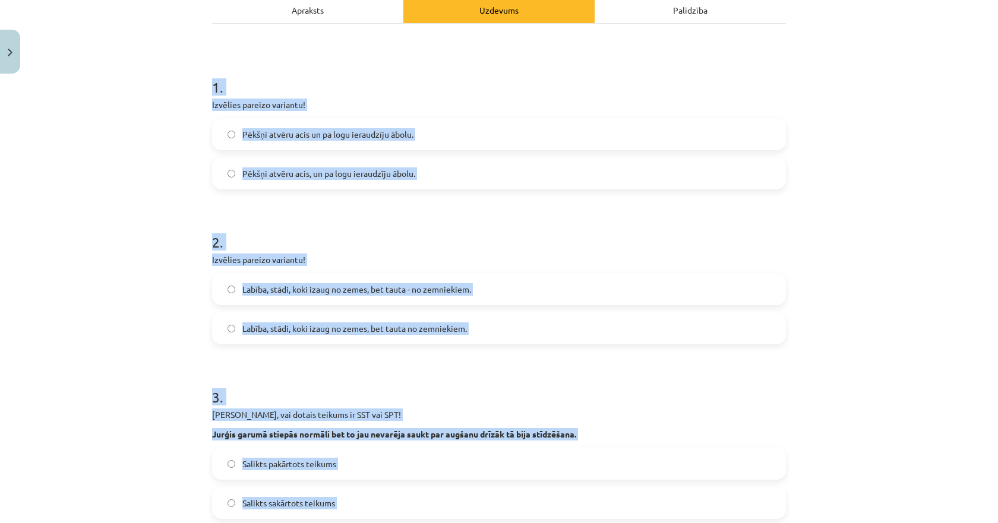
scroll to position [161, 0]
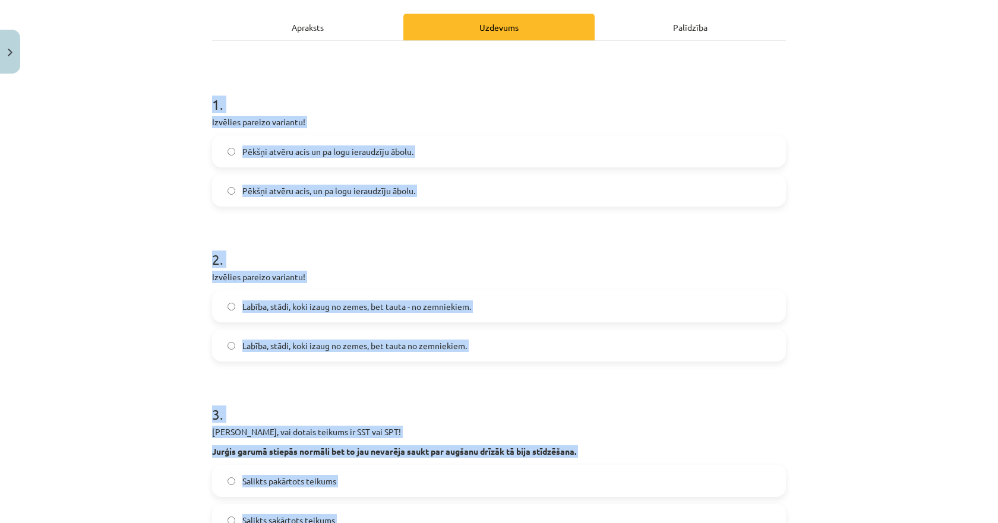
click at [139, 253] on div "Mācību tēma: Latviešu valodas 9. klases 1. ieskaites mācību materiāls #7 6. tēm…" at bounding box center [499, 261] width 998 height 523
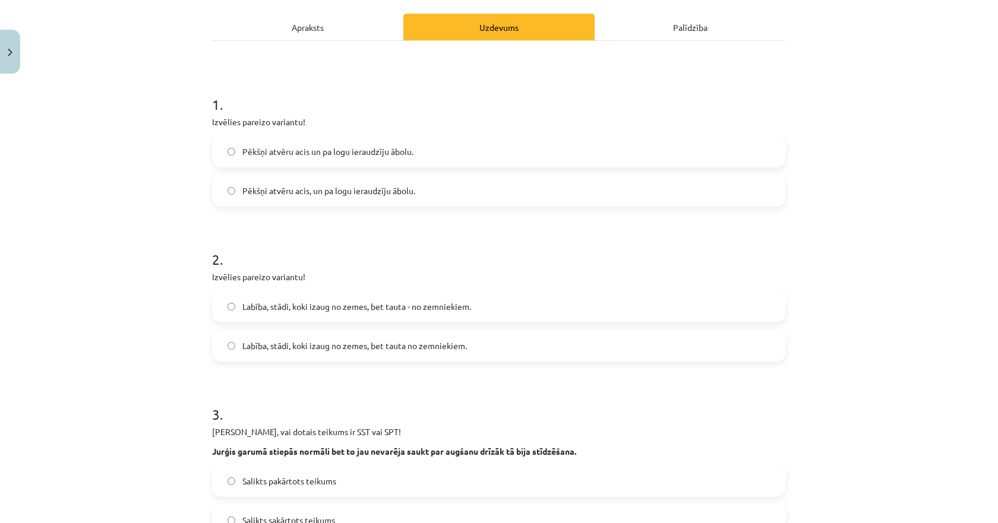
click at [261, 153] on span "Pēkšņi atvēru acis un pa logu ieraudzīju ābolu." at bounding box center [327, 152] width 171 height 12
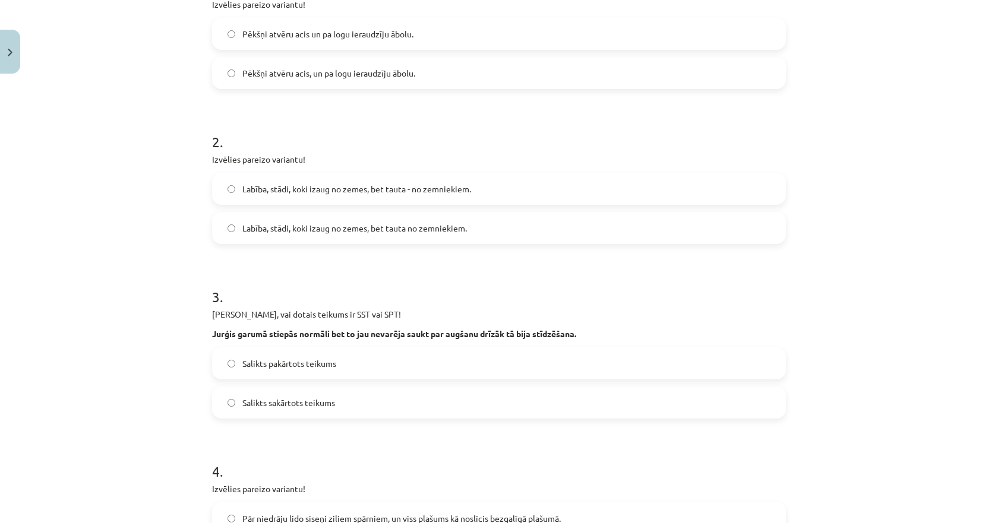
scroll to position [339, 0]
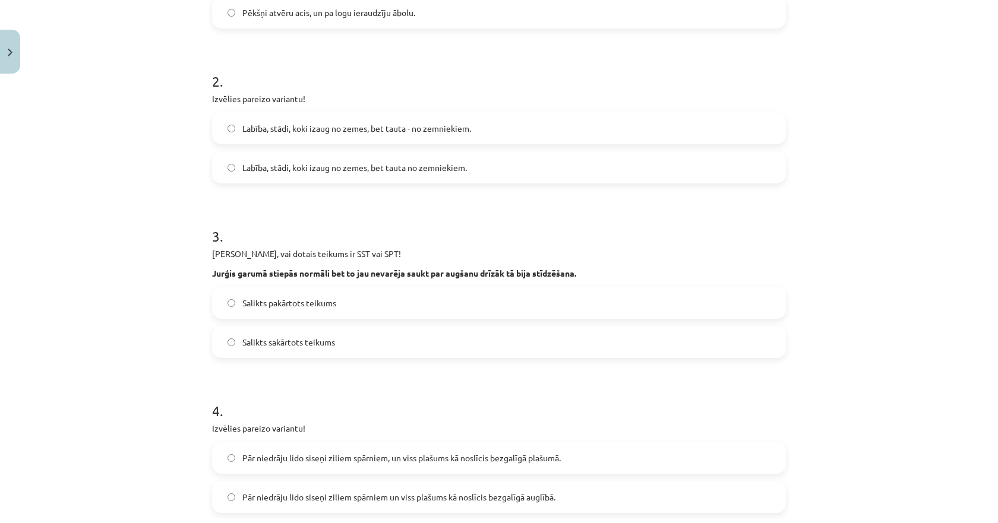
click at [250, 130] on span "Labība, stādi, koki izaug no zemes, bet tauta - no zemniekiem." at bounding box center [356, 128] width 229 height 12
click at [264, 171] on span "Labība, stādi, koki izaug no zemes, bet tauta no zemniekiem." at bounding box center [354, 168] width 225 height 12
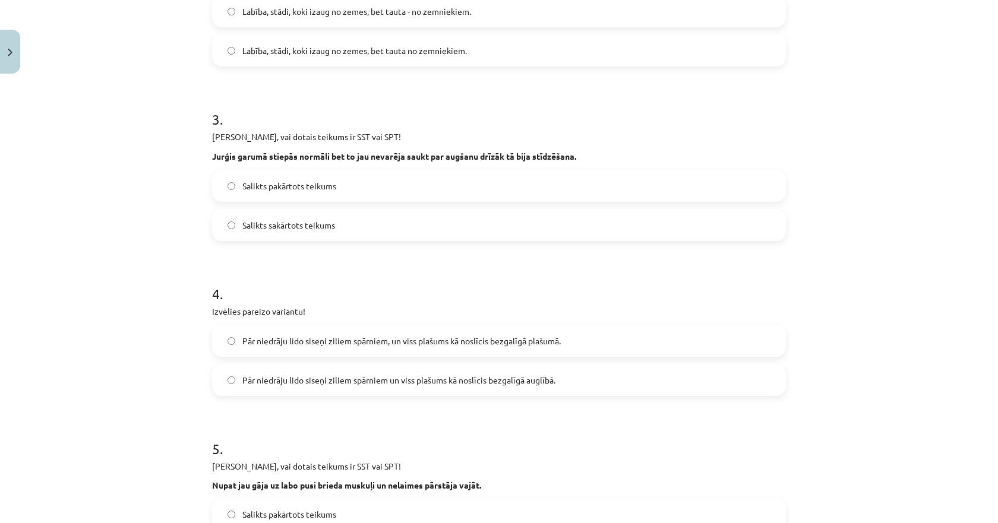
scroll to position [518, 0]
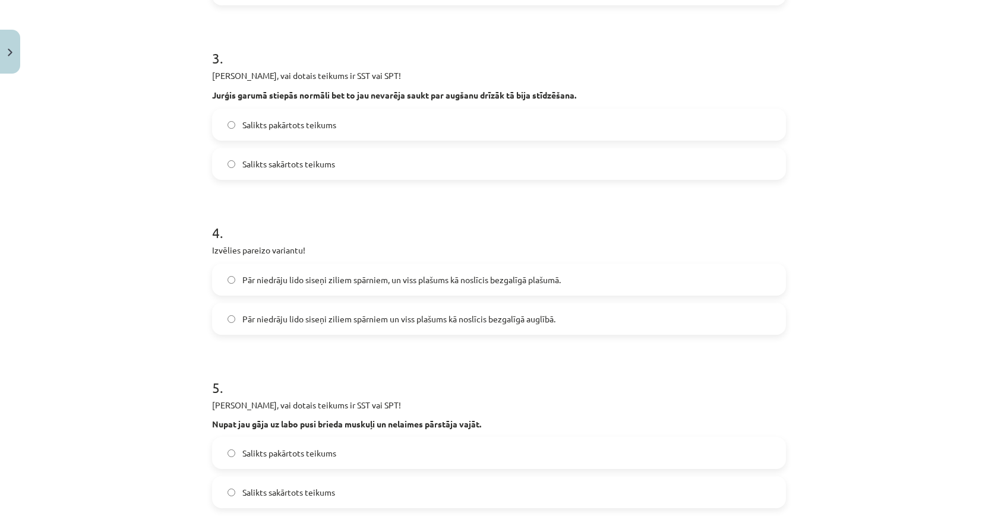
click at [260, 163] on span "Salikts sakārtots teikums" at bounding box center [288, 164] width 93 height 12
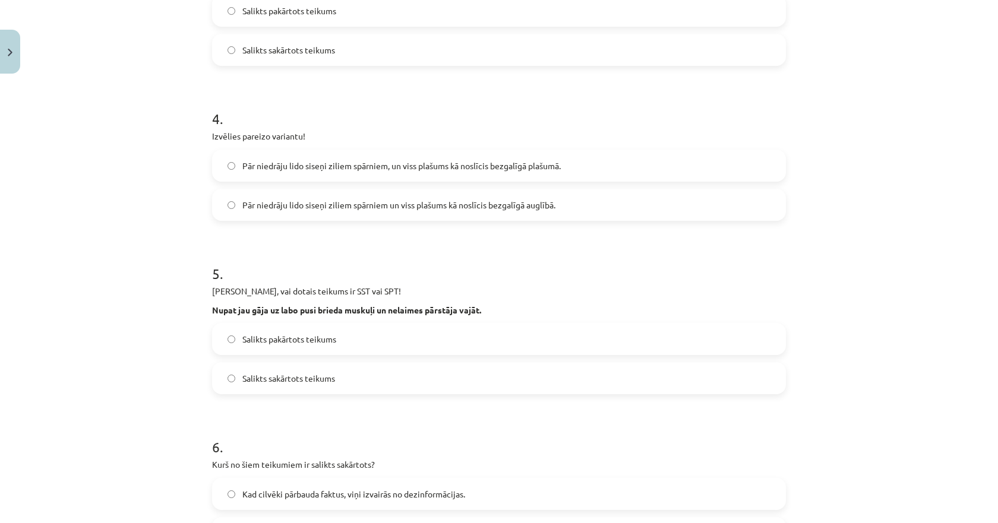
scroll to position [696, 0]
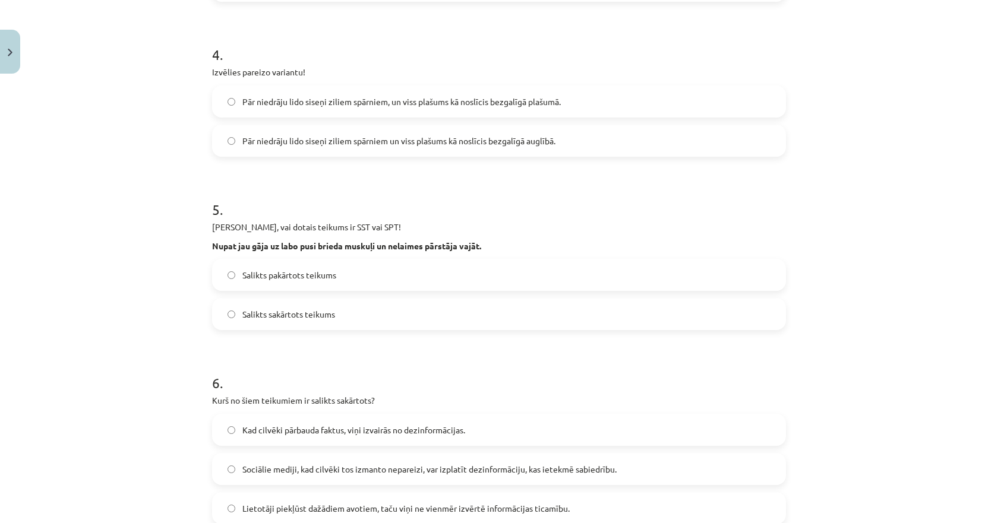
click at [283, 103] on span "Pār niedrāju lido siseņi ziliem spārniem, un viss plašums kā noslīcis bezgalīgā…" at bounding box center [401, 102] width 318 height 12
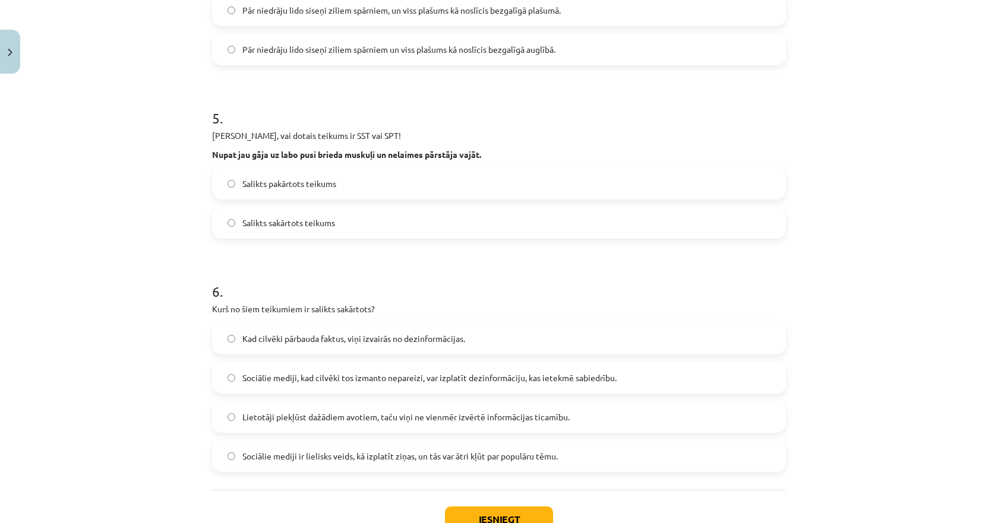
scroll to position [815, 0]
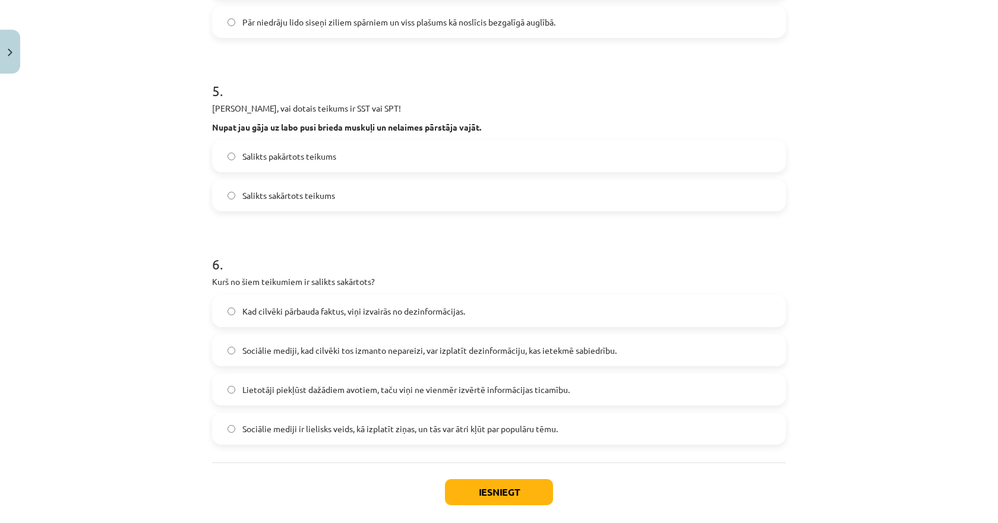
click at [271, 200] on span "Salikts sakārtots teikums" at bounding box center [288, 196] width 93 height 12
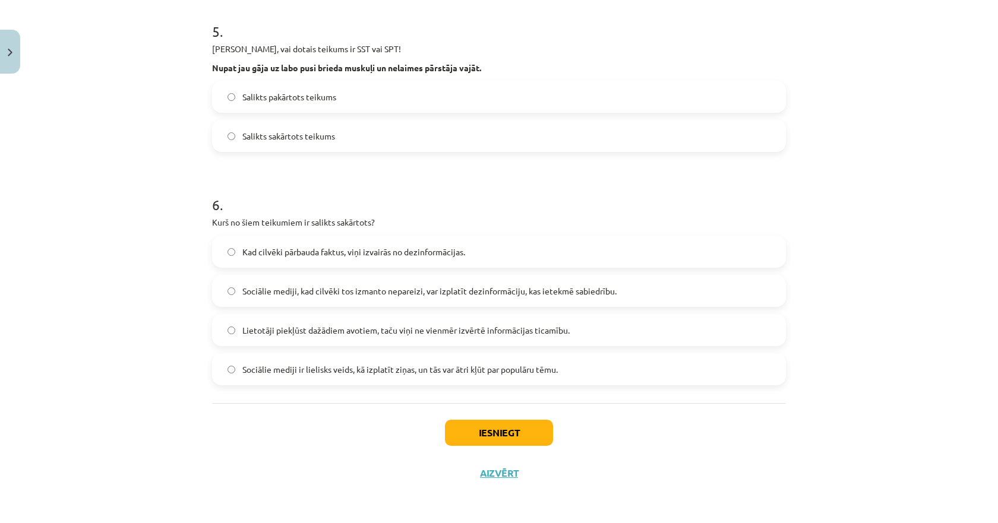
click at [304, 318] on label "Lietotāji piekļūst dažādiem avotiem, taču viņi ne vienmēr izvērtē informācijas …" at bounding box center [499, 331] width 572 height 30
click at [472, 436] on button "Iesniegt" at bounding box center [499, 433] width 108 height 26
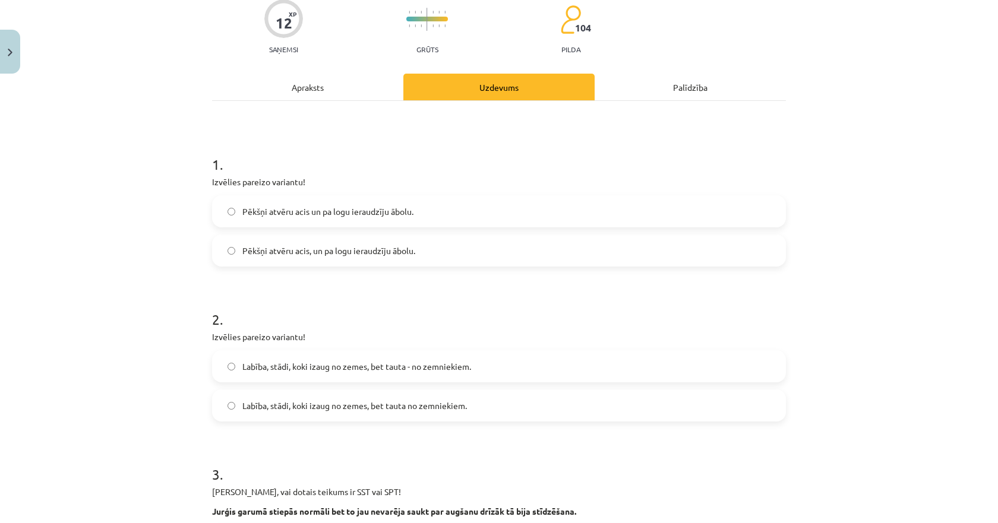
scroll to position [178, 0]
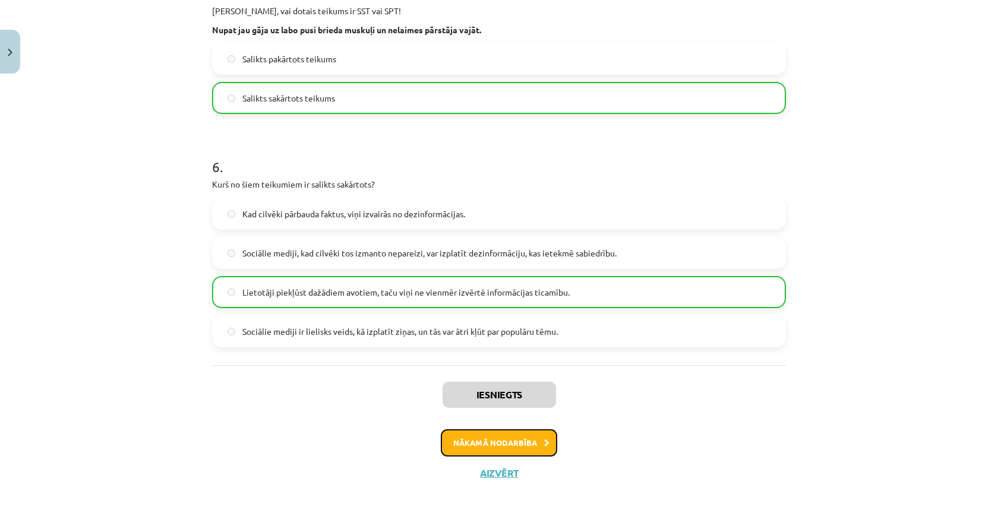
click at [466, 441] on button "Nākamā nodarbība" at bounding box center [499, 443] width 116 height 27
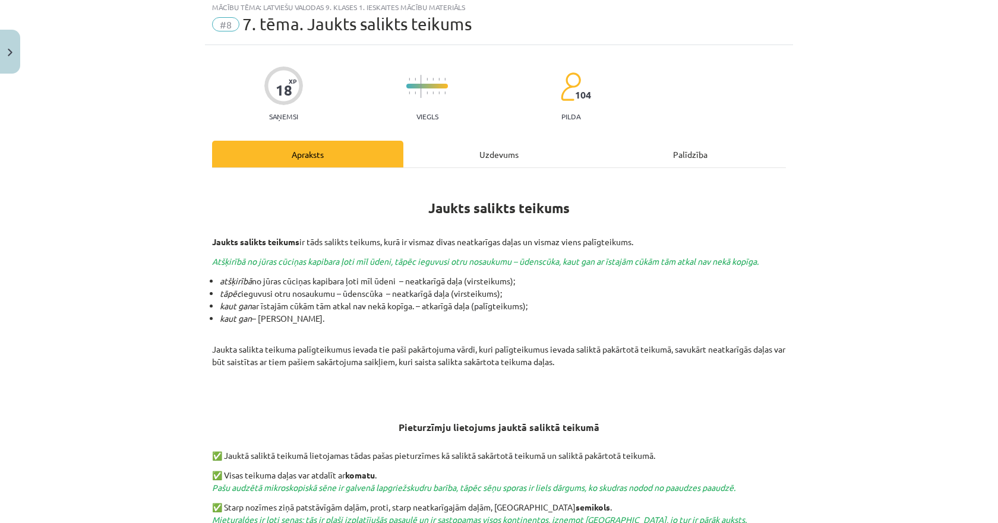
scroll to position [30, 0]
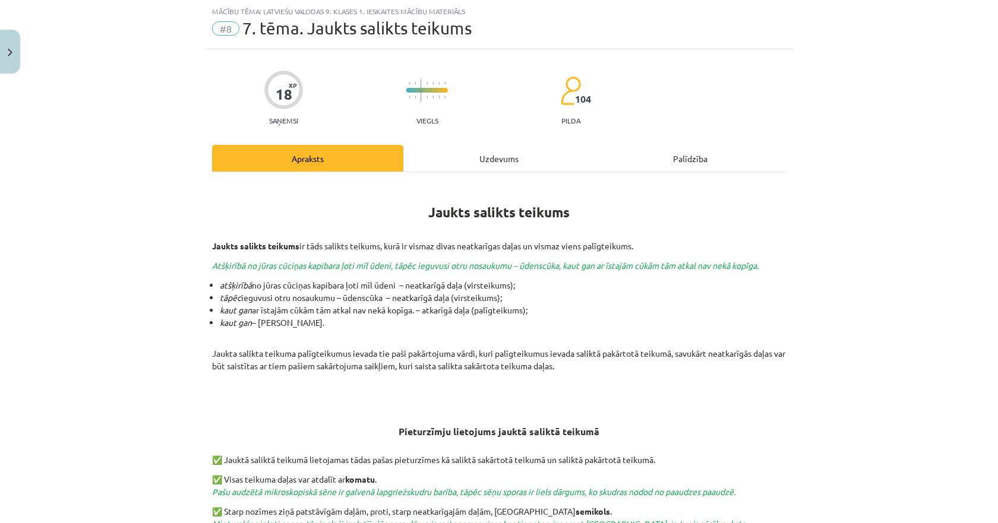
click at [476, 141] on div "18 XP Saņemsi Viegls 104 pilda Apraksts Uzdevums Palīdzība Jaukts salikts teiku…" at bounding box center [499, 445] width 588 height 793
click at [474, 164] on div "Uzdevums" at bounding box center [498, 158] width 191 height 27
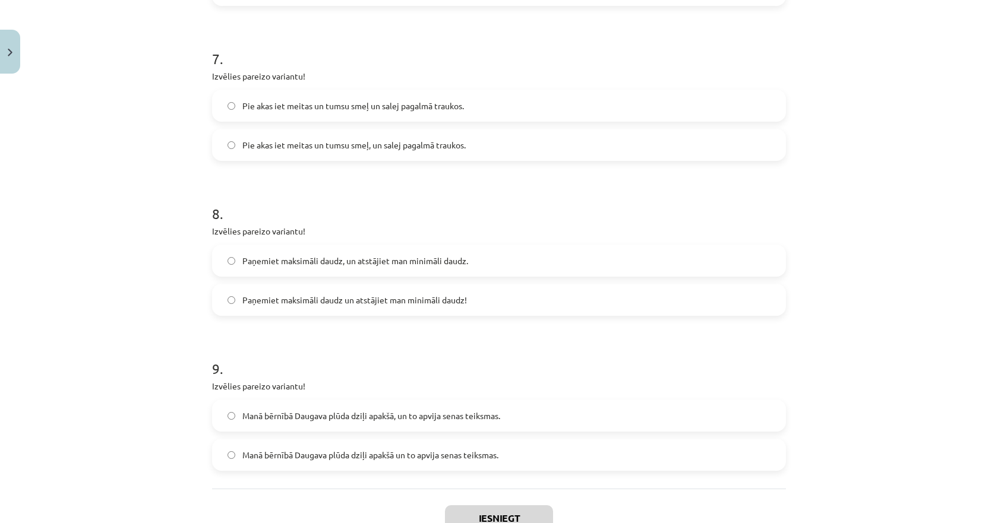
scroll to position [1333, 0]
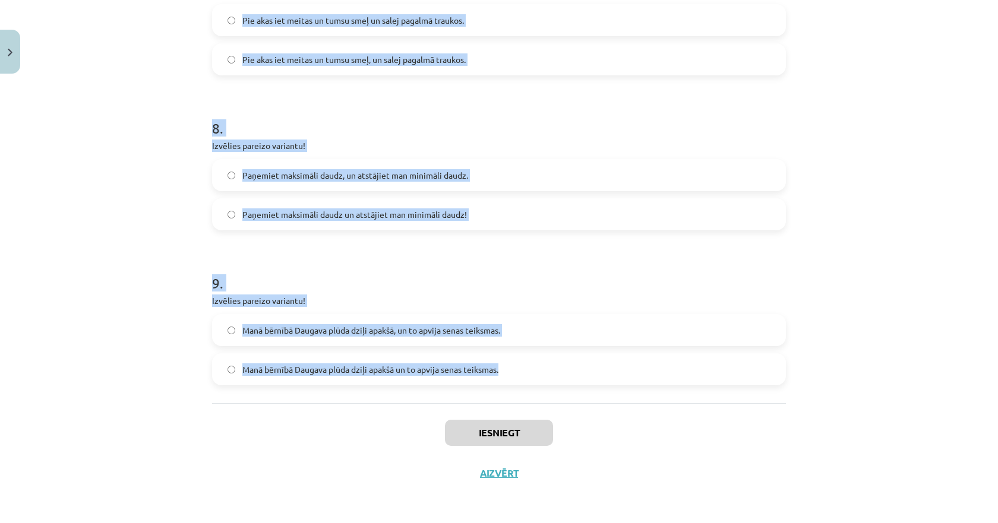
drag, startPoint x: 195, startPoint y: 219, endPoint x: 510, endPoint y: 377, distance: 352.9
click at [510, 377] on div "Mācību tēma: Latviešu valodas 9. klases 1. ieskaites mācību materiāls #8 7. tēm…" at bounding box center [499, 261] width 998 height 523
copy form "1 . Izvēlies pareizo variantu! Un Mentīte teikusi: tas ir labi, ka Puteklis šķa…"
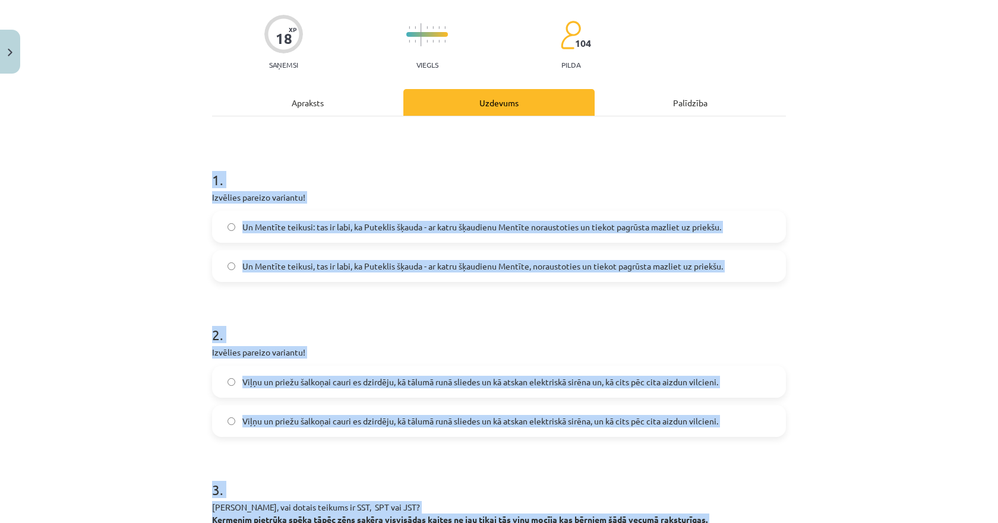
scroll to position [145, 0]
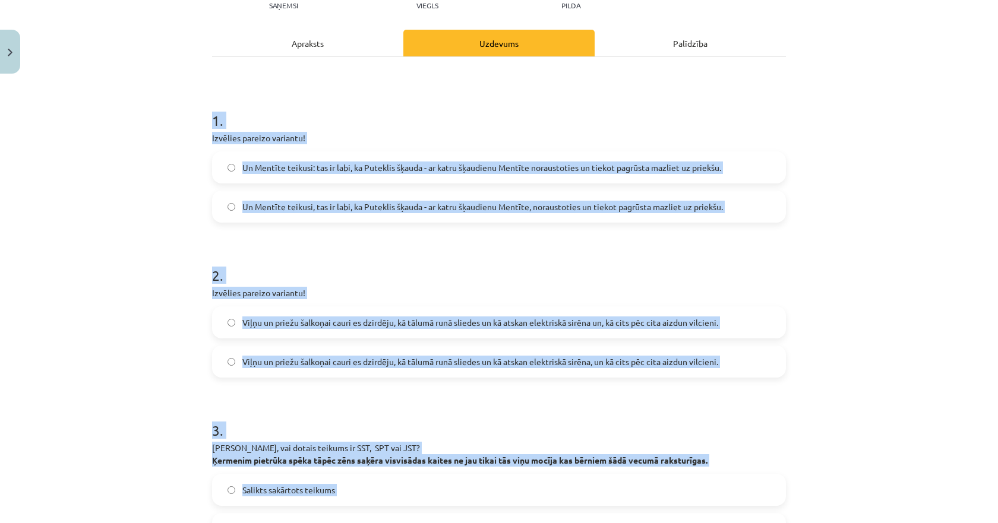
click at [182, 288] on div "Mācību tēma: Latviešu valodas 9. klases 1. ieskaites mācību materiāls #8 7. tēm…" at bounding box center [499, 261] width 998 height 523
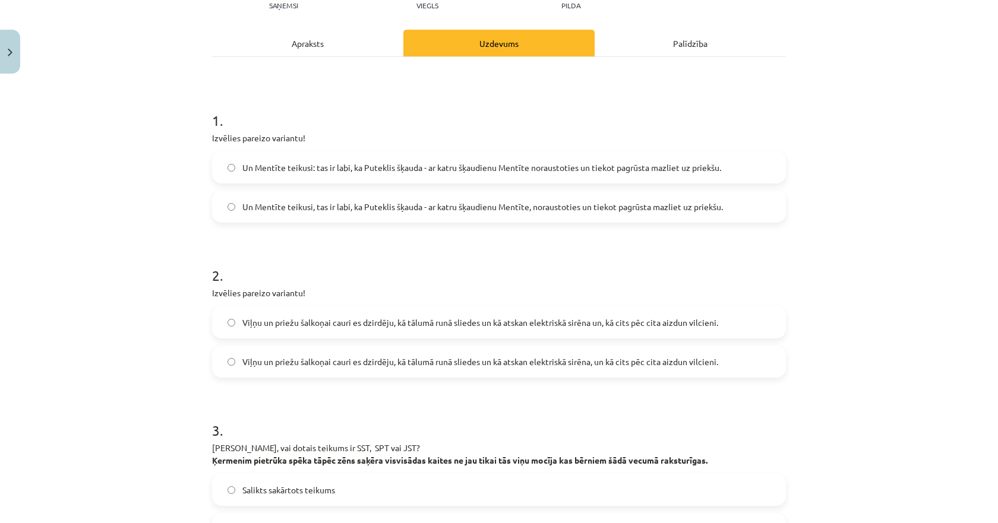
click at [294, 165] on span "Un Mentīte teikusi: tas ir labi, ka Puteklis šķauda - ar katru šķaudienu Mentīt…" at bounding box center [481, 168] width 479 height 12
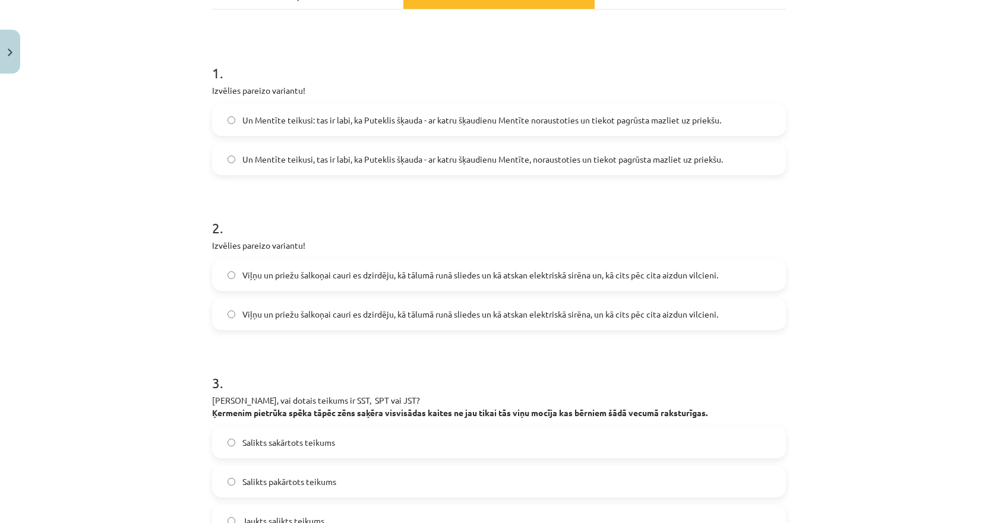
scroll to position [264, 0]
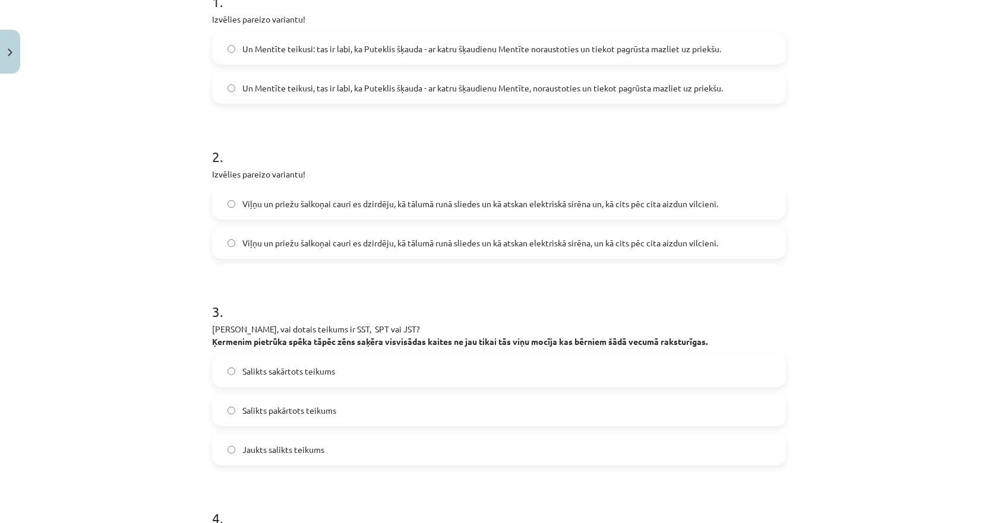
click at [285, 243] on span "Viļņu un priežu šalkoņai cauri es dzirdēju, kā tālumā runā sliedes un kā atskan…" at bounding box center [480, 243] width 476 height 12
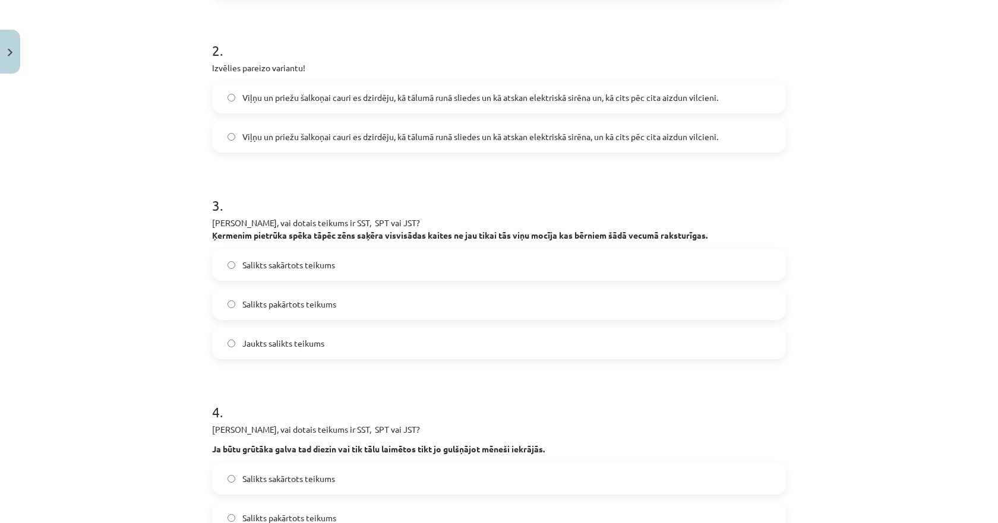
scroll to position [383, 0]
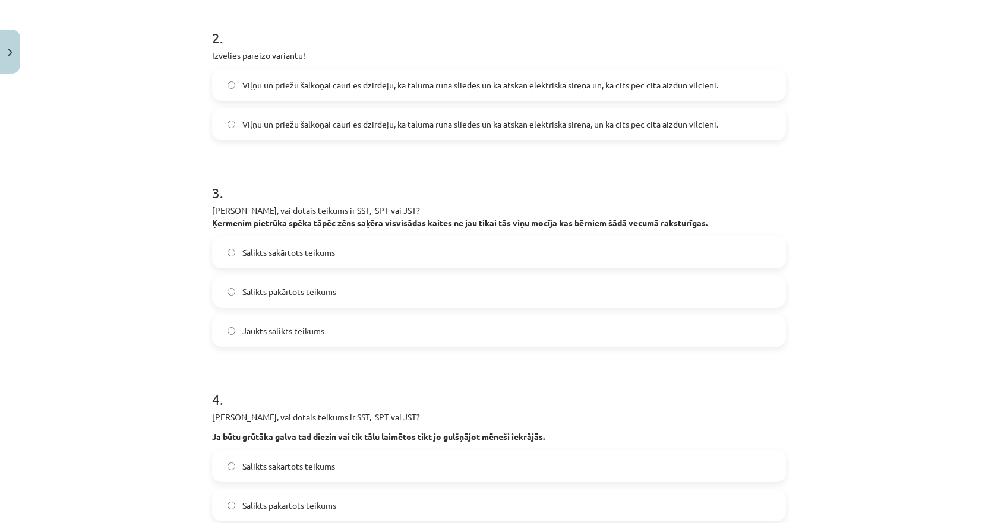
click at [280, 254] on span "Salikts sakārtots teikums" at bounding box center [288, 253] width 93 height 12
click at [277, 332] on span "Jaukts salikts teikums" at bounding box center [283, 331] width 82 height 12
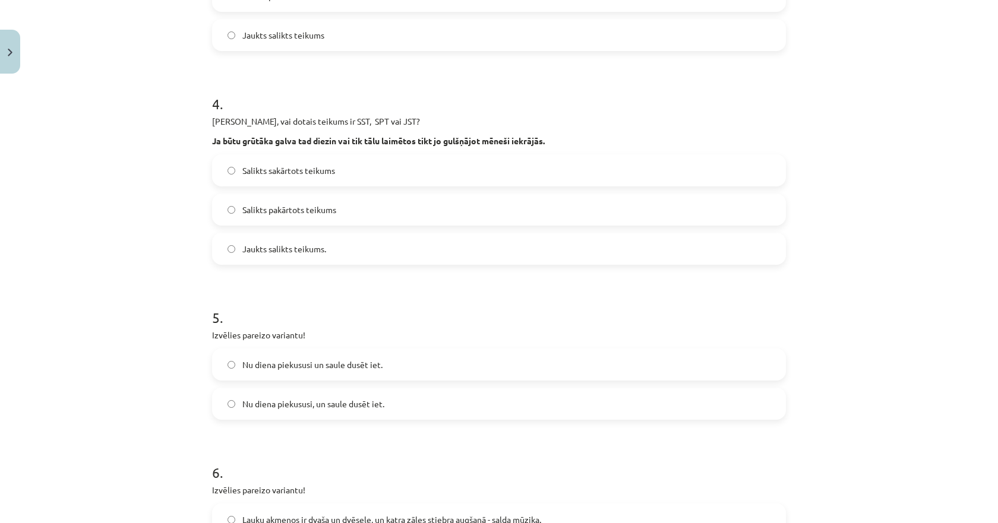
scroll to position [680, 0]
click at [280, 212] on span "Salikts pakārtots teikums" at bounding box center [289, 209] width 94 height 12
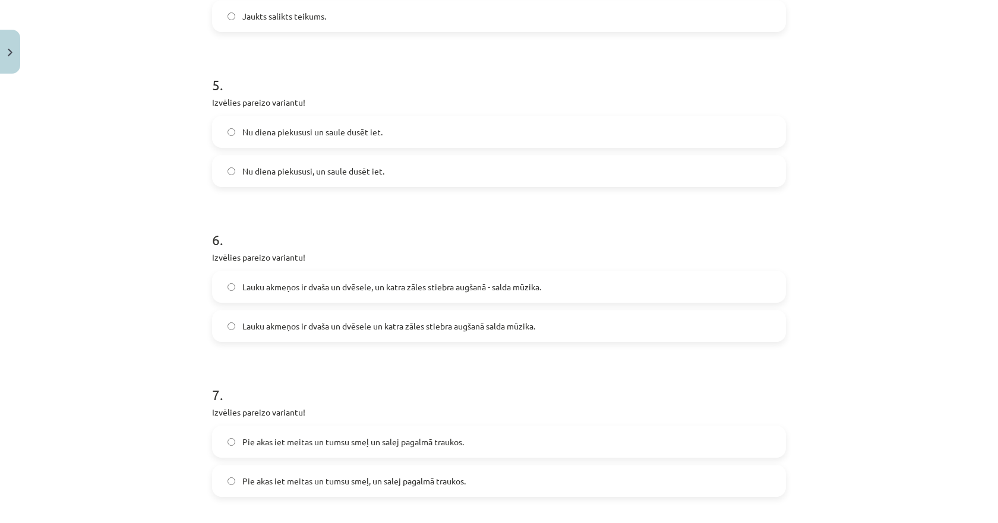
scroll to position [917, 0]
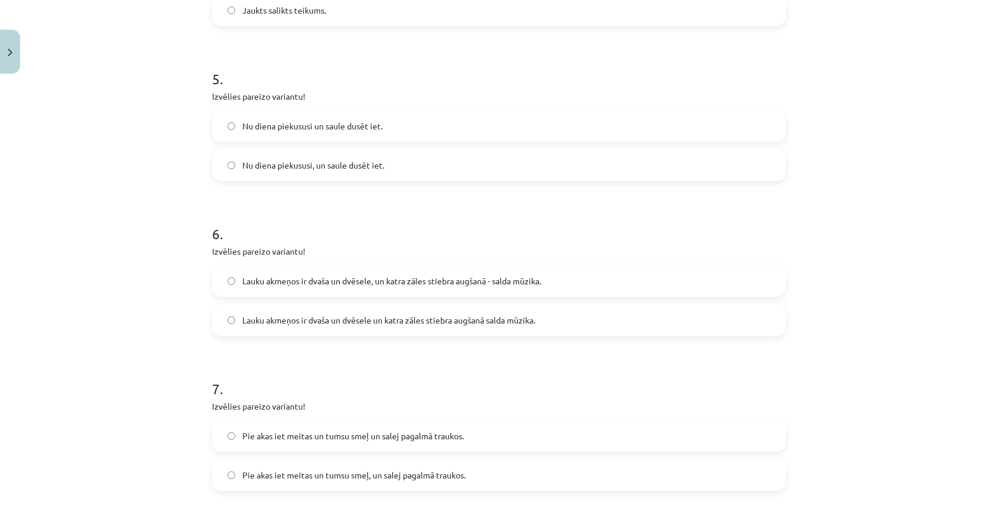
click at [293, 130] on span "Nu diena piekususi un saule dusēt iet." at bounding box center [312, 126] width 140 height 12
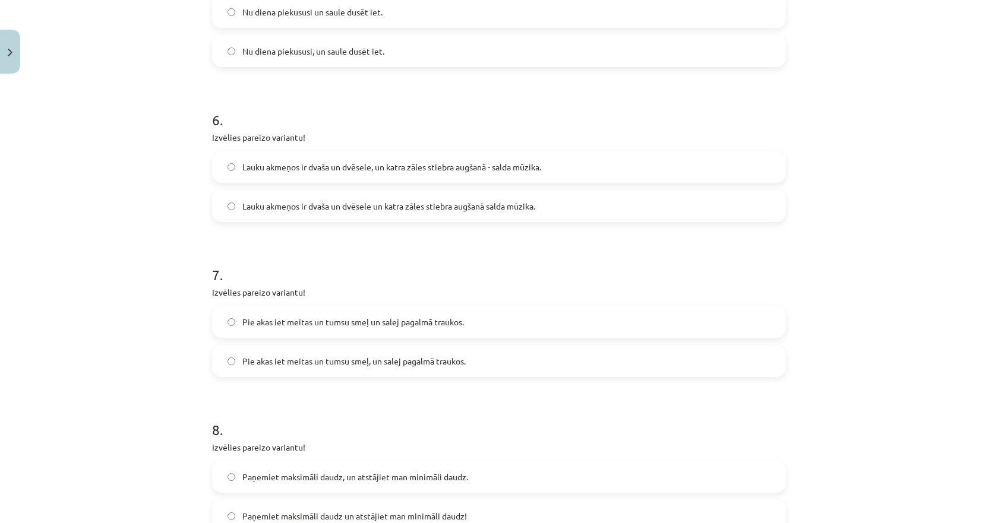
scroll to position [1036, 0]
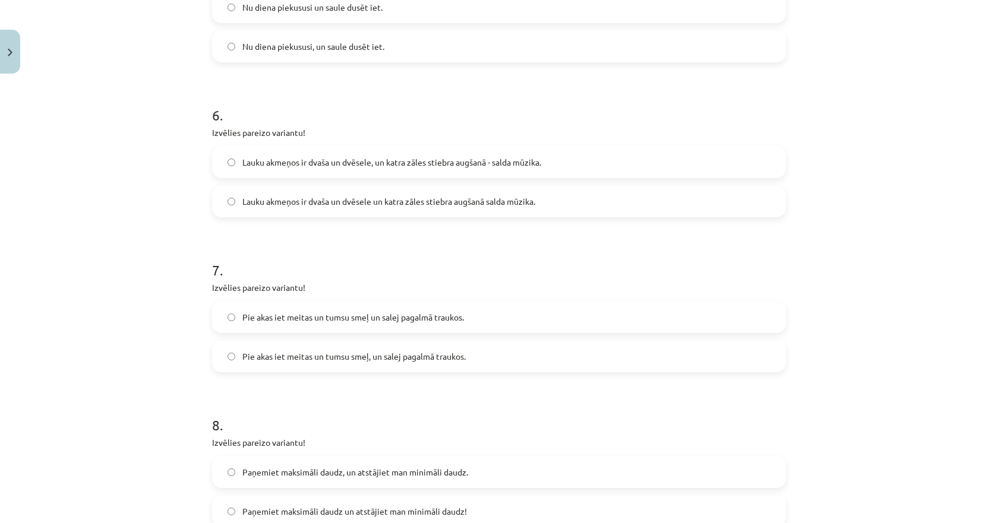
click at [273, 207] on span "Lauku akmeņos ir dvaša un dvēsele un katra zāles stiebra augšanā salda mūzika." at bounding box center [388, 201] width 293 height 12
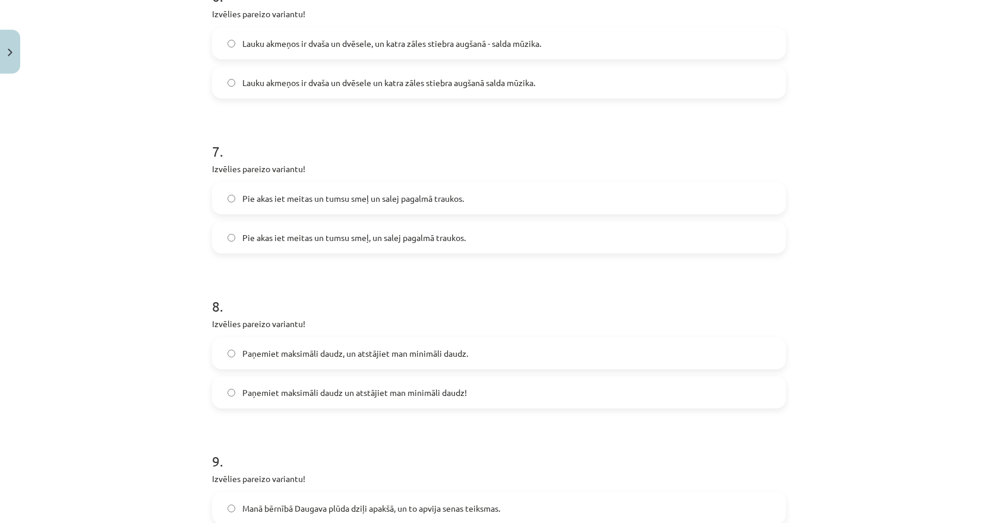
click at [275, 203] on span "Pie akas iet meitas un tumsu smeļ un salej pagalmā traukos." at bounding box center [353, 199] width 222 height 12
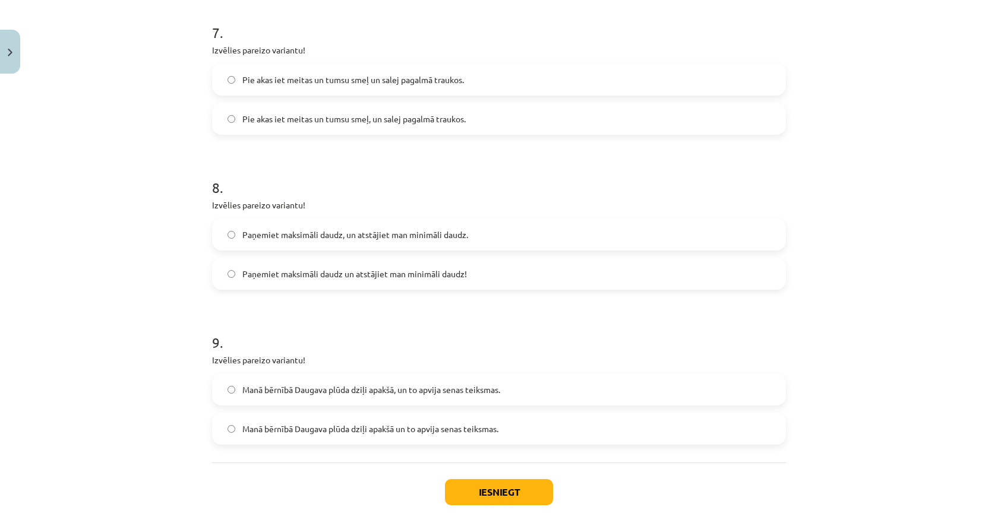
click at [274, 277] on span "Paņemiet maksimāli daudz un atstājiet man minimāli daudz!" at bounding box center [354, 274] width 225 height 12
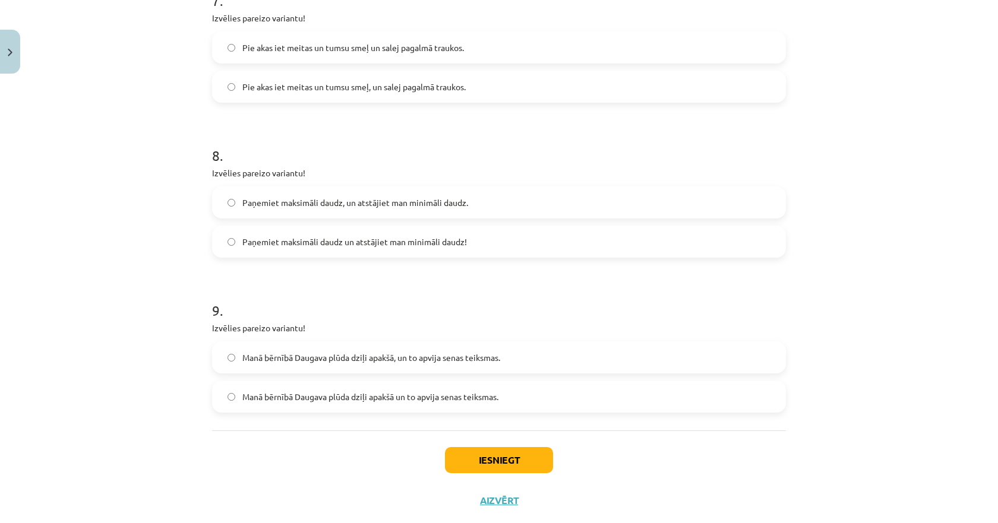
scroll to position [1333, 0]
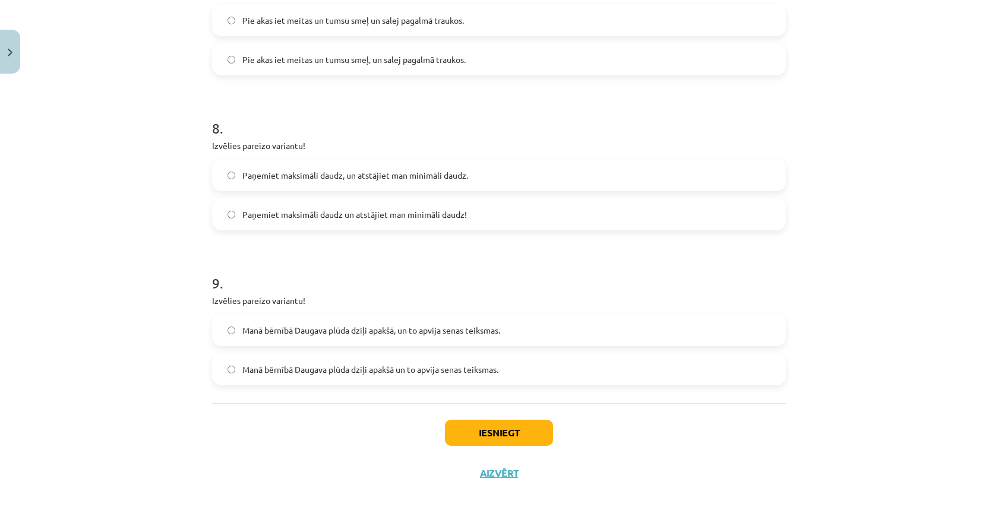
click at [282, 371] on span "Manā bērnībā Daugava plūda dziļi apakšā un to apvija senas teiksmas." at bounding box center [370, 370] width 256 height 12
click at [484, 440] on button "Iesniegt" at bounding box center [499, 433] width 108 height 26
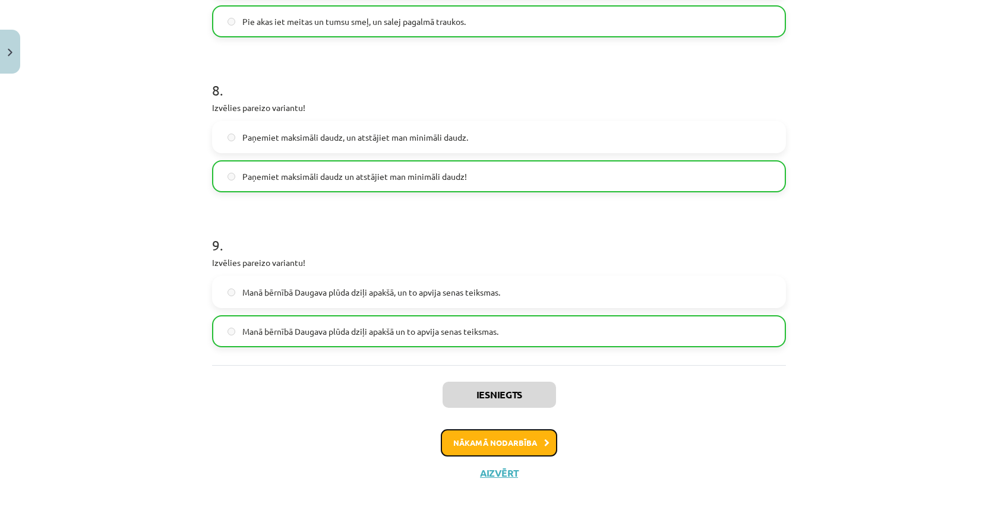
click at [517, 446] on button "Nākamā nodarbība" at bounding box center [499, 443] width 116 height 27
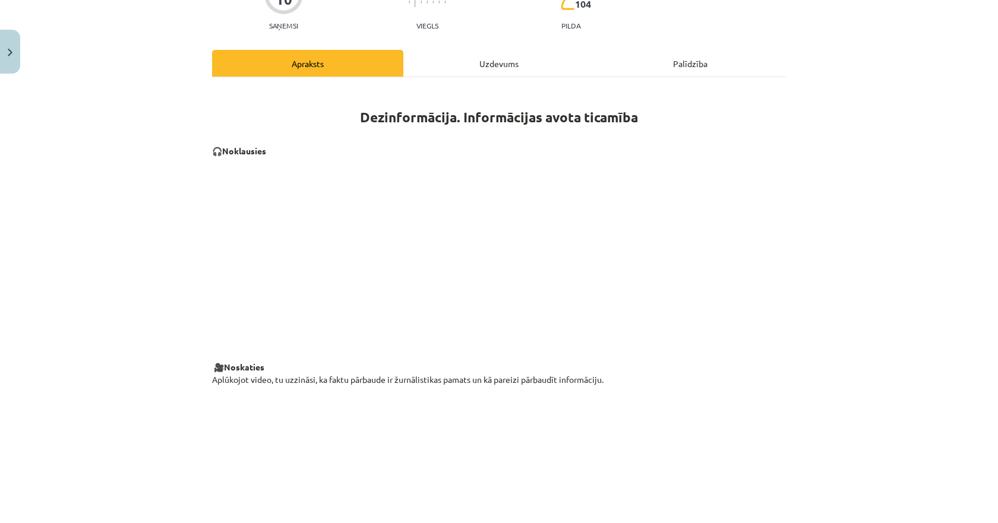
scroll to position [30, 0]
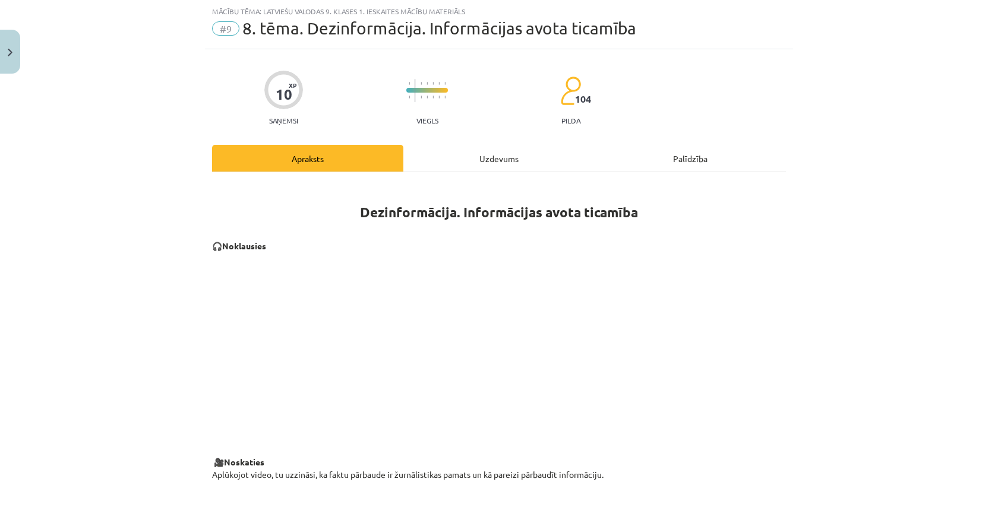
click at [465, 165] on div "Uzdevums" at bounding box center [498, 158] width 191 height 27
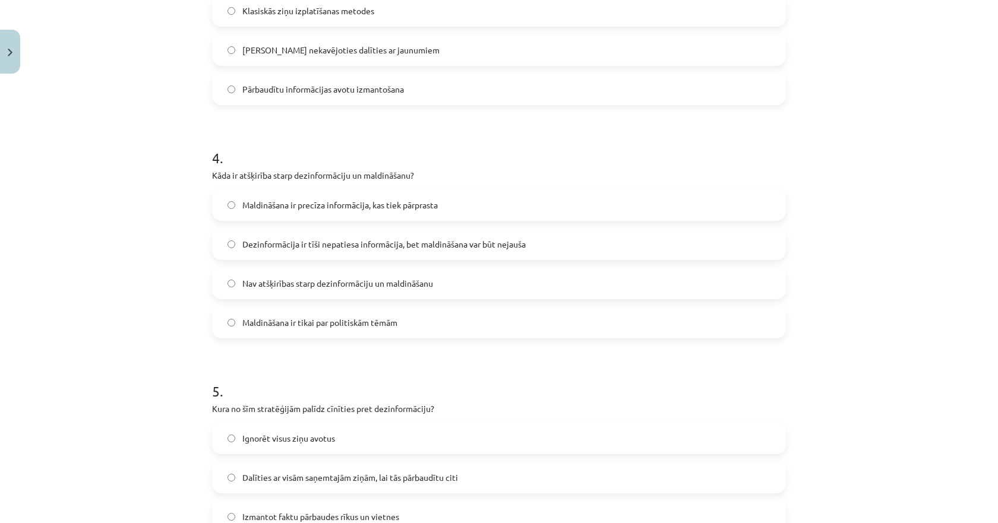
scroll to position [995, 0]
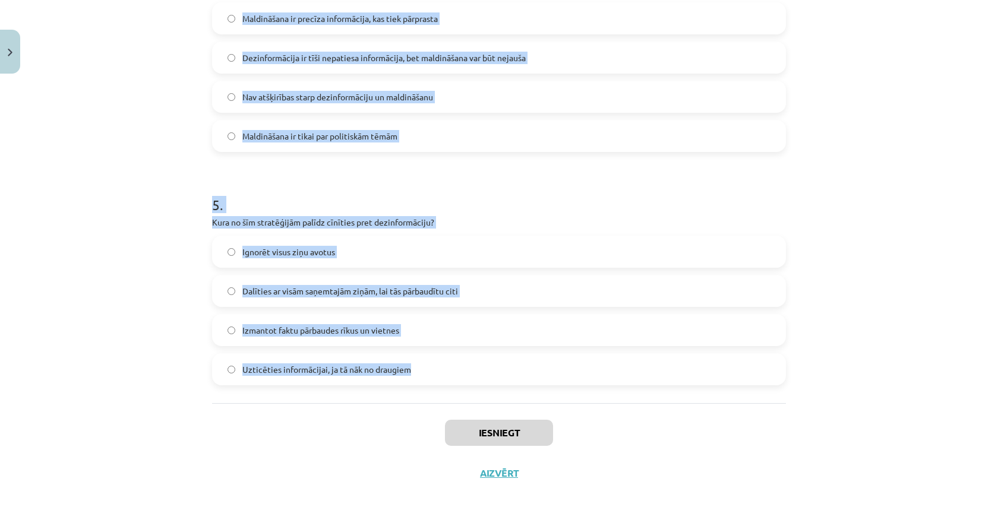
drag, startPoint x: 193, startPoint y: 234, endPoint x: 418, endPoint y: 380, distance: 269.0
click at [418, 380] on div "Mācību tēma: Latviešu valodas 9. klases 1. ieskaites mācību materiāls #9 8. tēm…" at bounding box center [499, 261] width 998 height 523
copy form "1 . Kurš no šiem ir veids, kā var identificēt dezinformāciju? Dalīties ar infor…"
click at [154, 176] on div "Mācību tēma: Latviešu valodas 9. klases 1. ieskaites mācību materiāls #9 8. tēm…" at bounding box center [499, 261] width 998 height 523
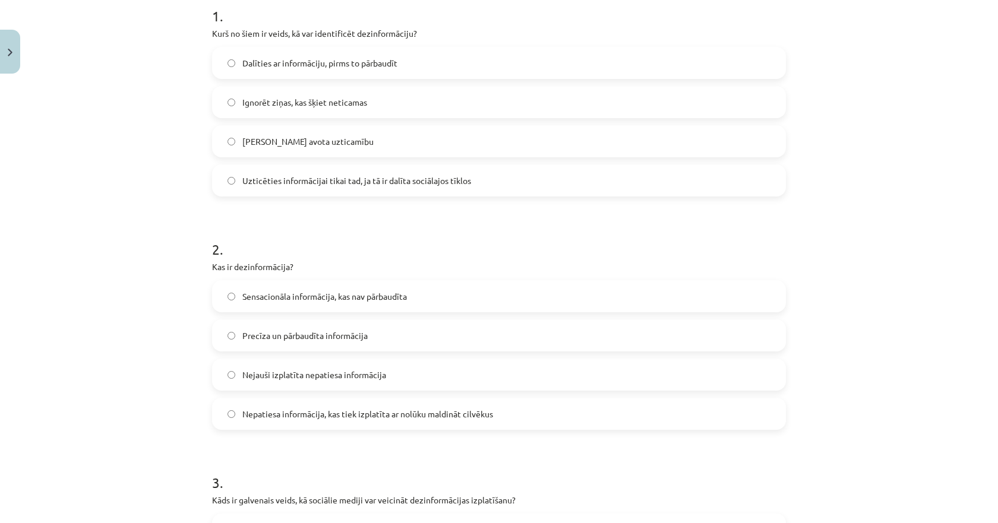
scroll to position [222, 0]
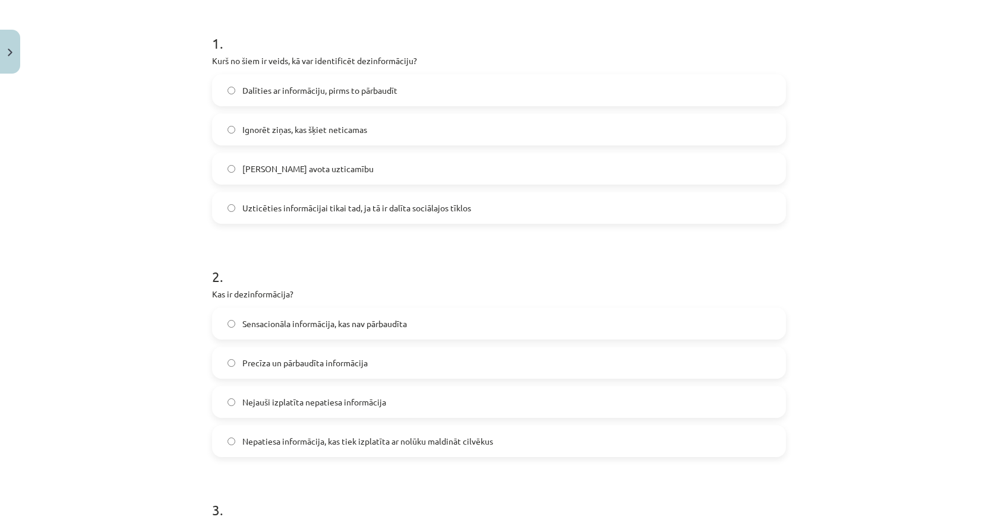
click at [267, 170] on span "Pārbaudīt avota uzticamību" at bounding box center [307, 169] width 131 height 12
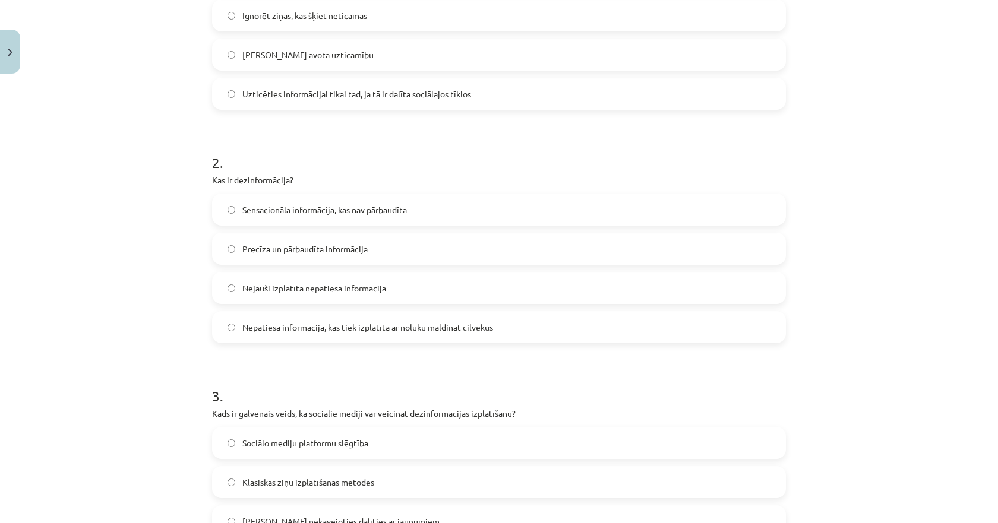
scroll to position [460, 0]
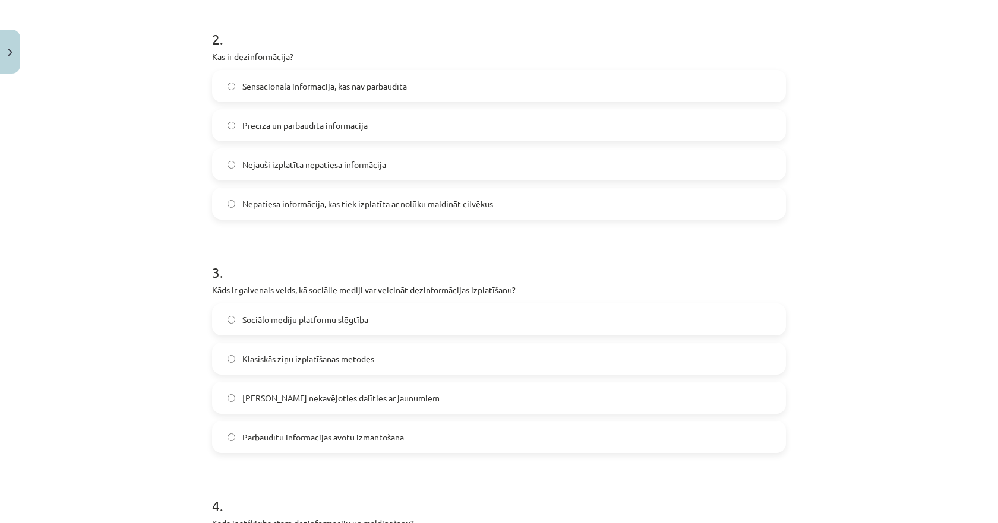
click at [277, 197] on label "Nepatiesa informācija, kas tiek izplatīta ar nolūku maldināt cilvēkus" at bounding box center [499, 204] width 572 height 30
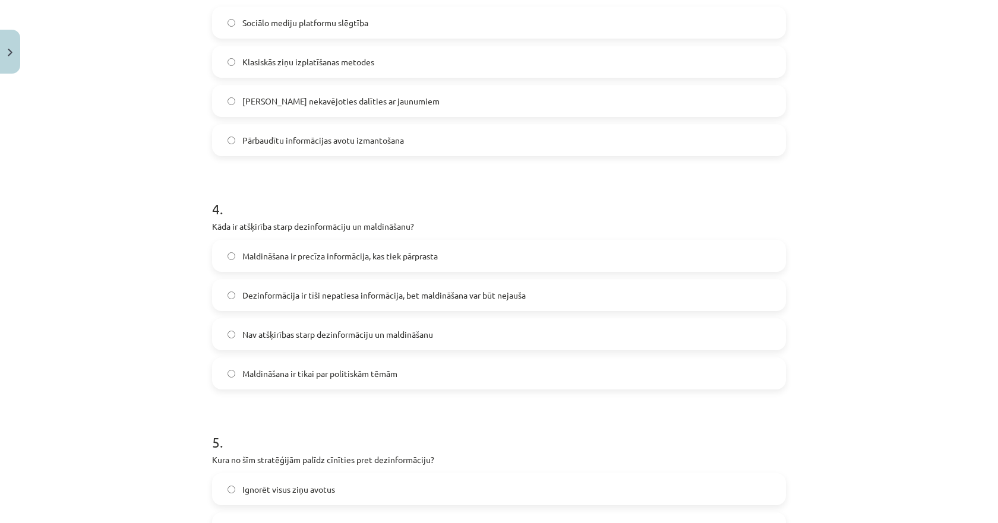
scroll to position [698, 0]
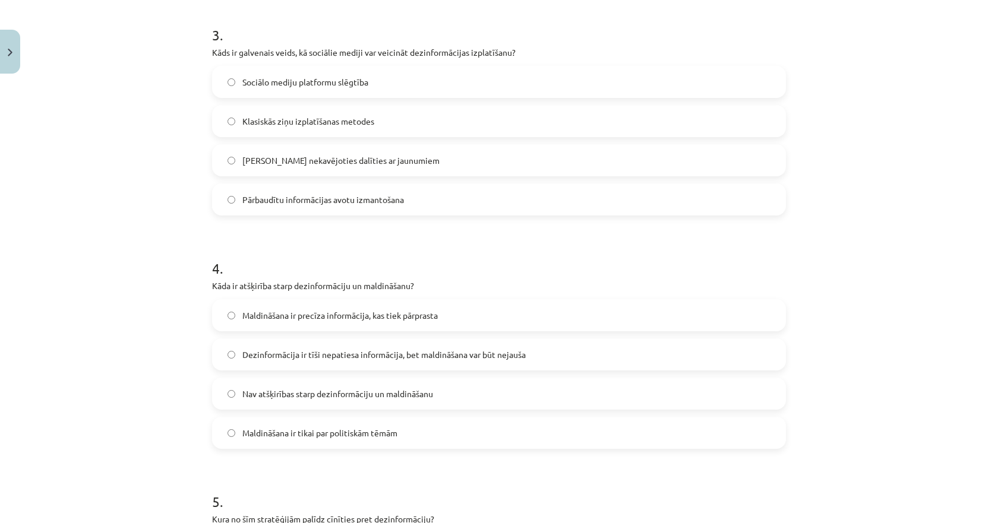
click at [266, 161] on span "Iespēja nekavējoties dalīties ar jaunumiem" at bounding box center [340, 160] width 197 height 12
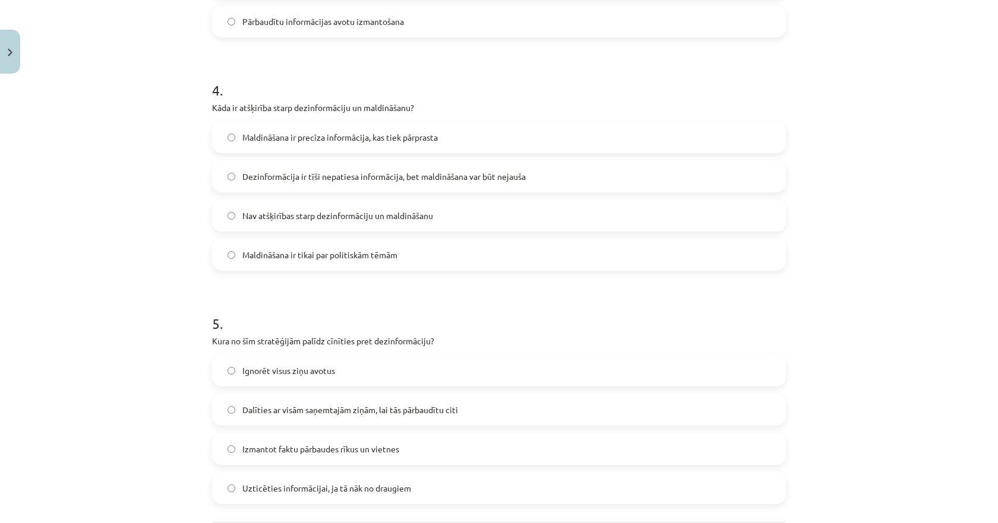
scroll to position [935, 0]
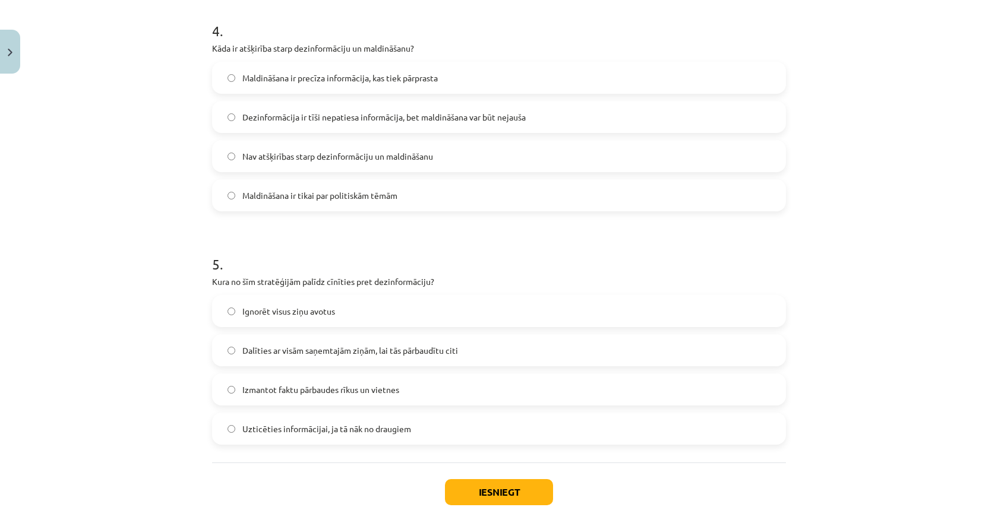
click at [275, 109] on label "Dezinformācija ir tīši nepatiesa informācija, bet maldināšana var būt nejauša" at bounding box center [499, 117] width 572 height 30
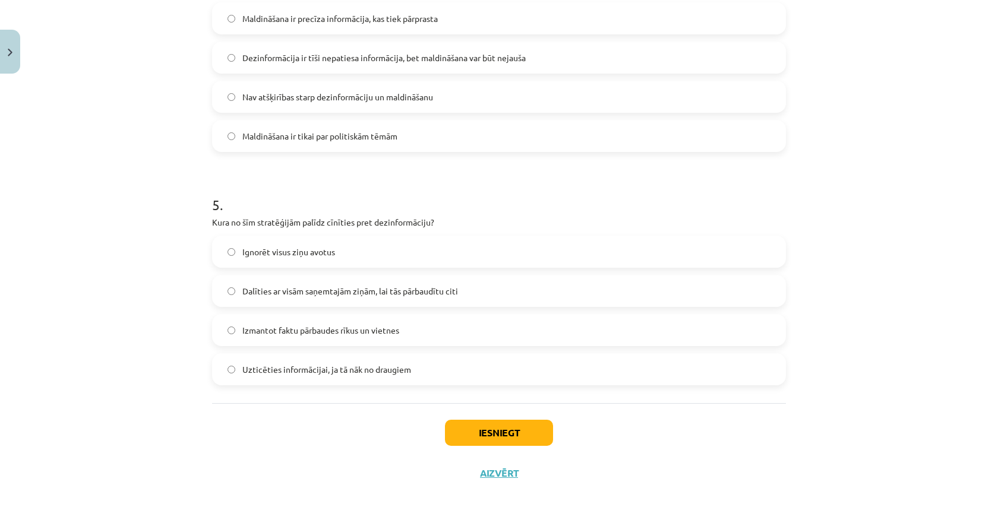
click at [267, 330] on span "Izmantot faktu pārbaudes rīkus un vietnes" at bounding box center [320, 330] width 157 height 12
click at [464, 428] on button "Iesniegt" at bounding box center [499, 433] width 108 height 26
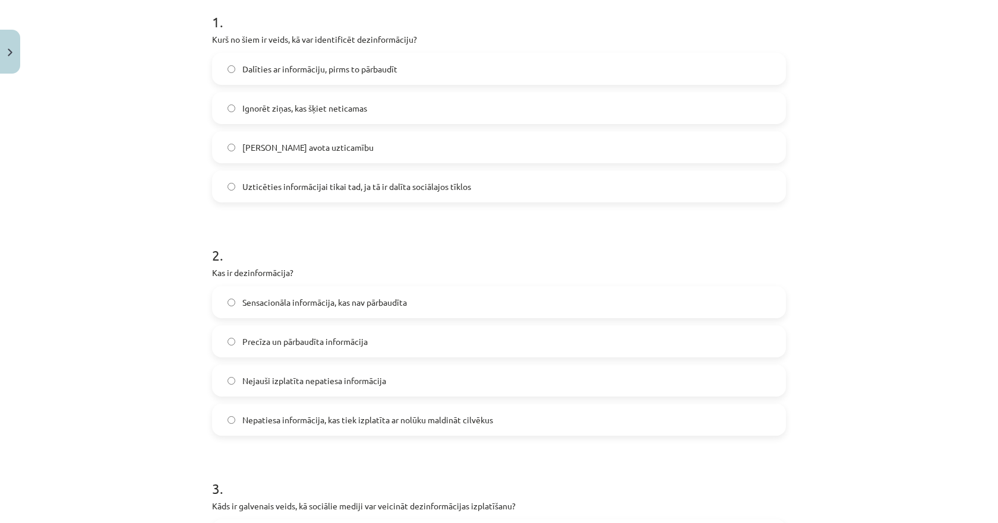
scroll to position [222, 0]
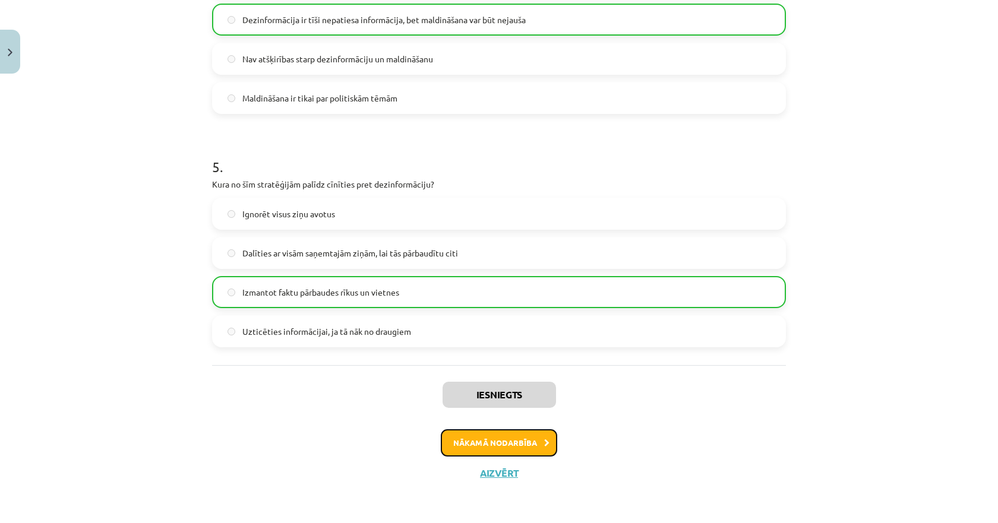
click at [450, 436] on button "Nākamā nodarbība" at bounding box center [499, 443] width 116 height 27
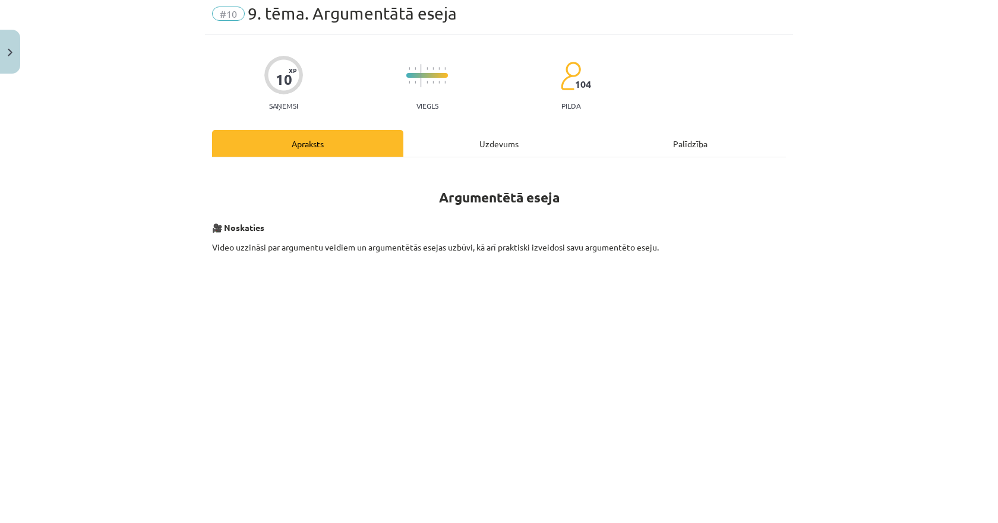
scroll to position [30, 0]
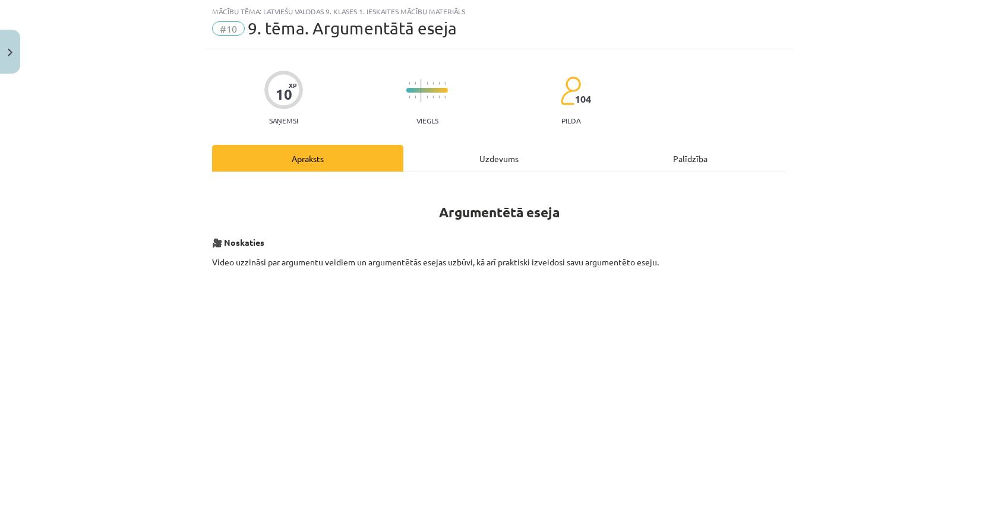
click at [458, 147] on div "Uzdevums" at bounding box center [498, 158] width 191 height 27
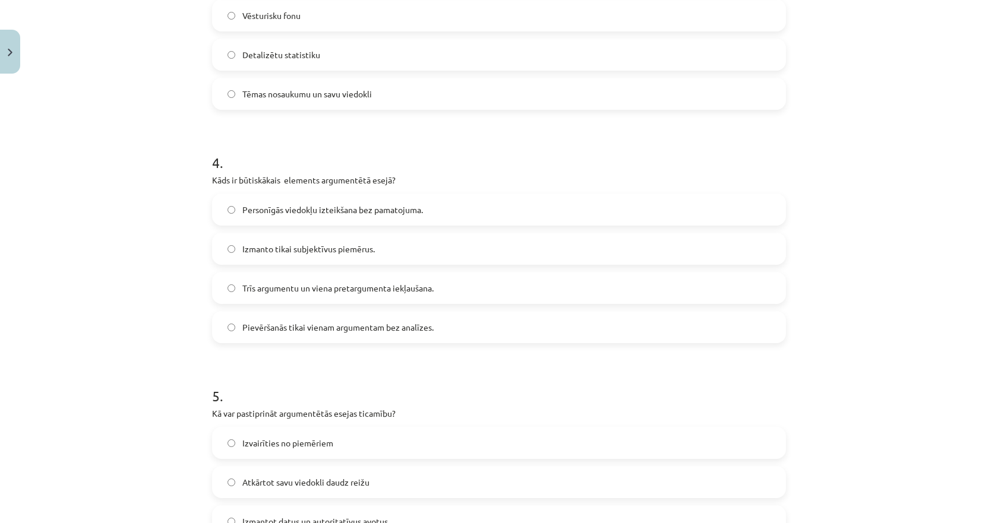
scroll to position [995, 0]
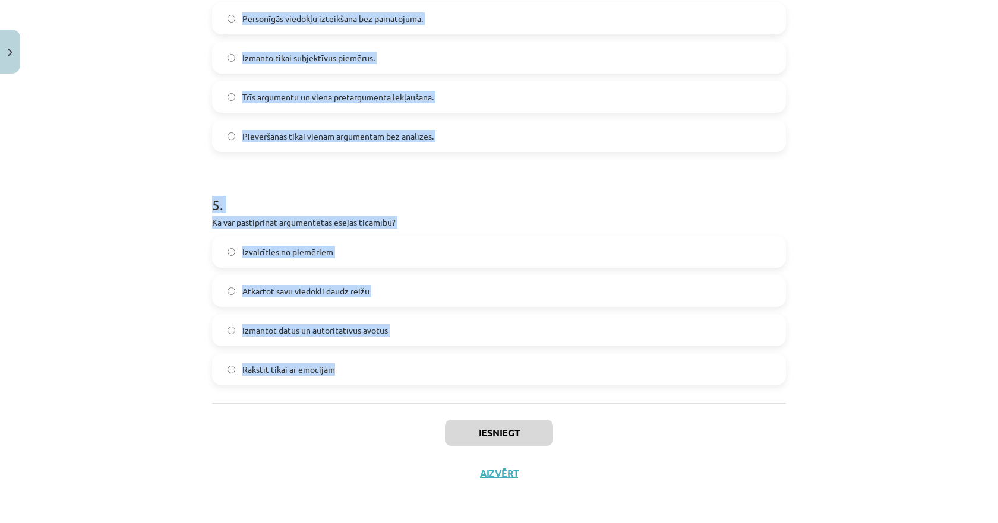
drag, startPoint x: 209, startPoint y: 229, endPoint x: 346, endPoint y: 370, distance: 197.1
copy form "1 . Kas raksturo labu argumentu? Tas ir pretrunīgs Tas ir emocionāls un skaļš T…"
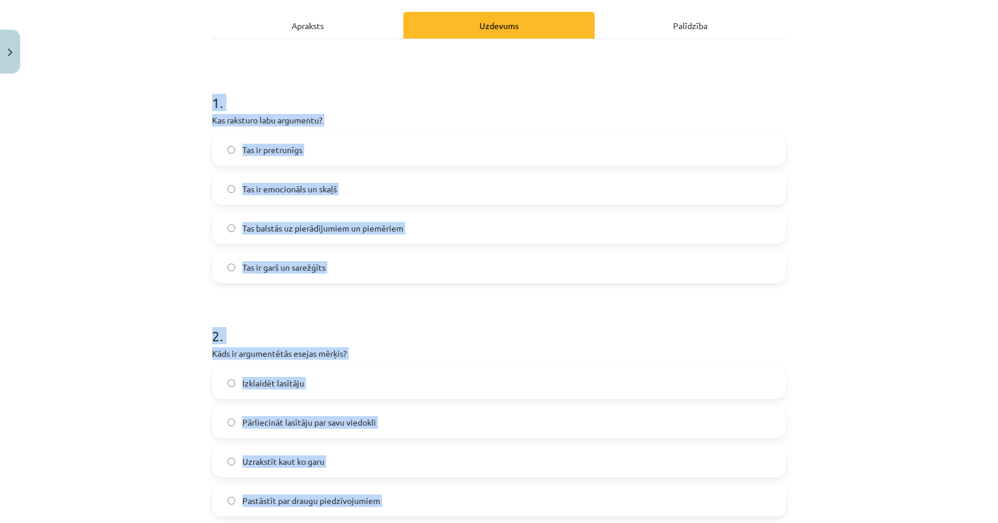
click at [144, 197] on div "Mācību tēma: Latviešu valodas 9. klases 1. ieskaites mācību materiāls #10 9. tē…" at bounding box center [499, 261] width 998 height 523
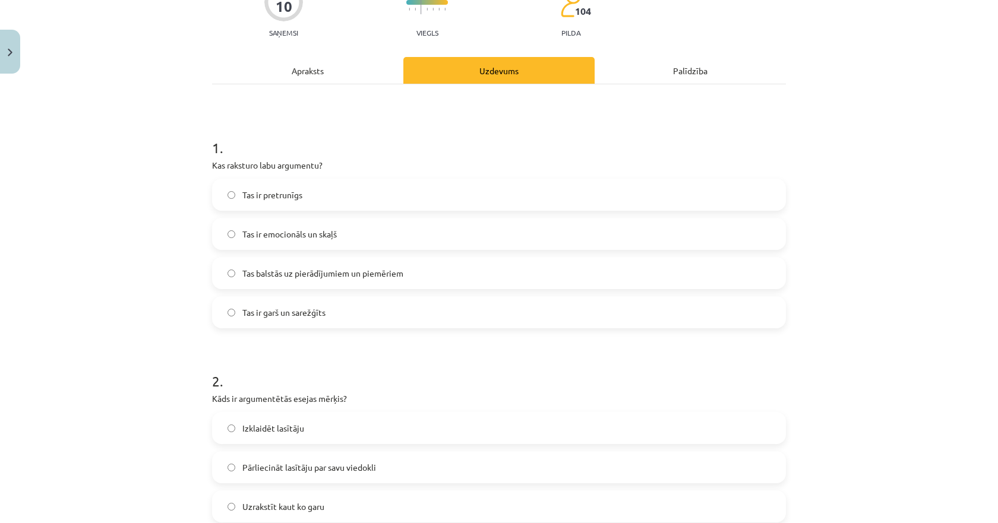
scroll to position [178, 0]
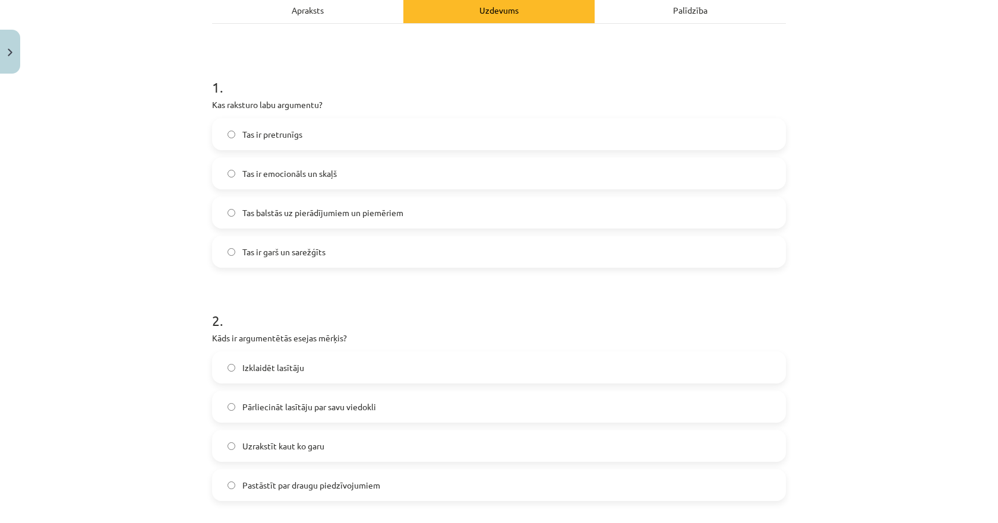
click at [264, 208] on span "Tas balstās uz pierādījumiem un piemēriem" at bounding box center [322, 213] width 161 height 12
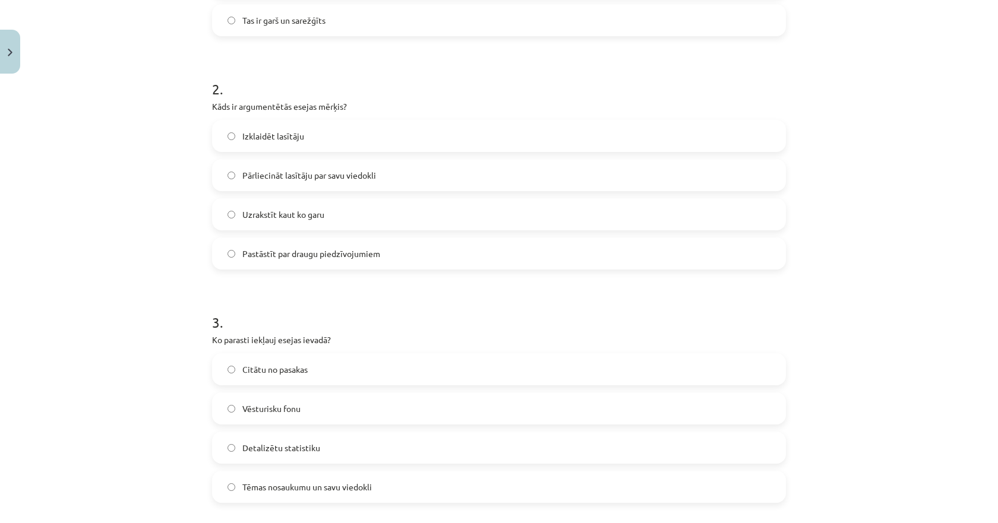
scroll to position [416, 0]
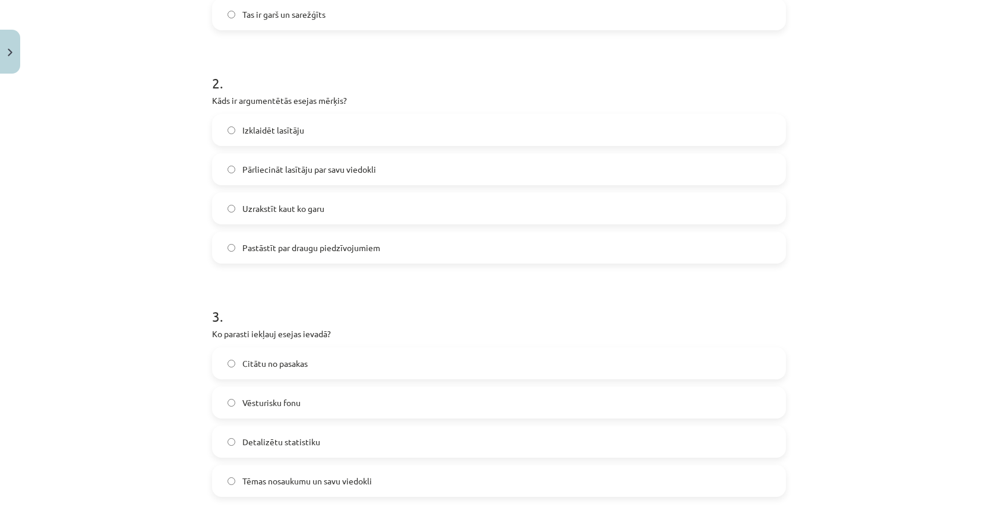
click at [267, 171] on span "Pārliecināt lasītāju par savu viedokli" at bounding box center [309, 169] width 134 height 12
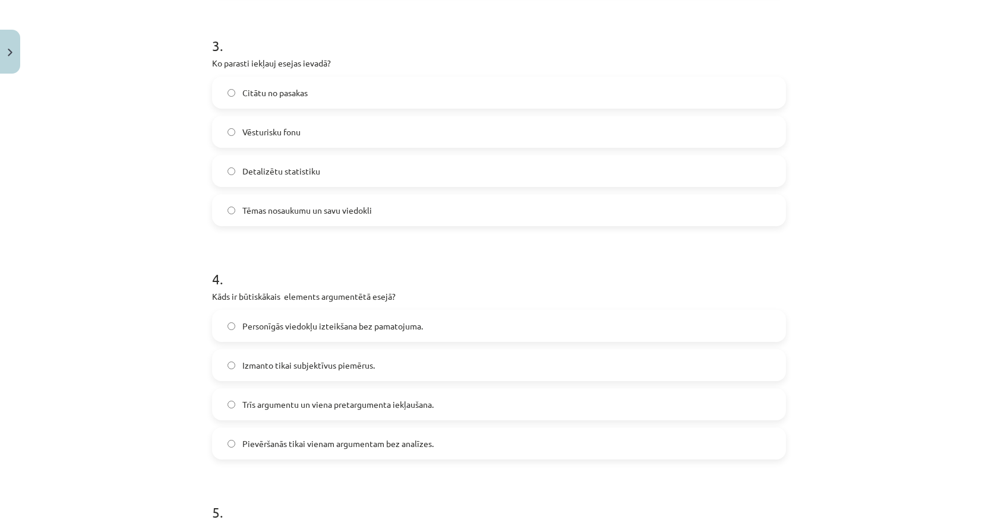
scroll to position [713, 0]
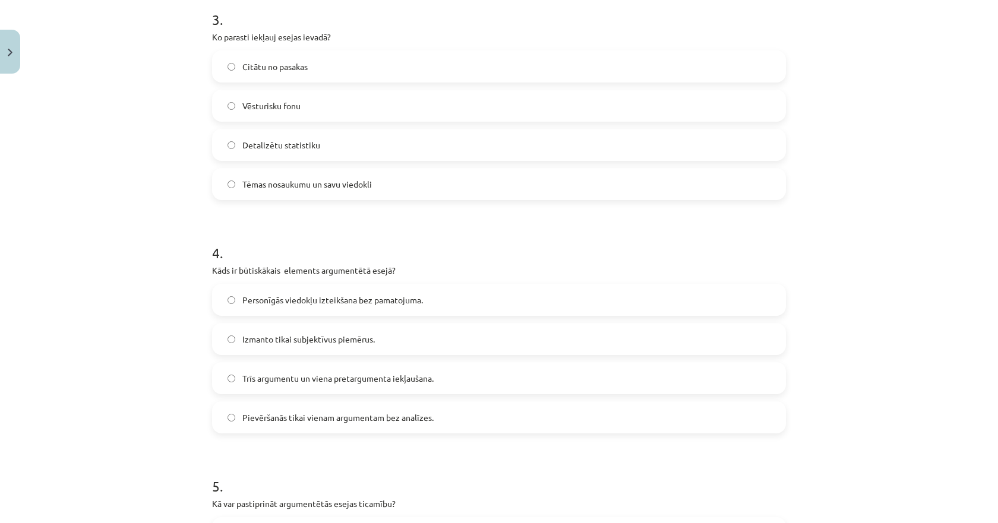
click at [285, 188] on span "Tēmas nosaukumu un savu viedokli" at bounding box center [307, 184] width 130 height 12
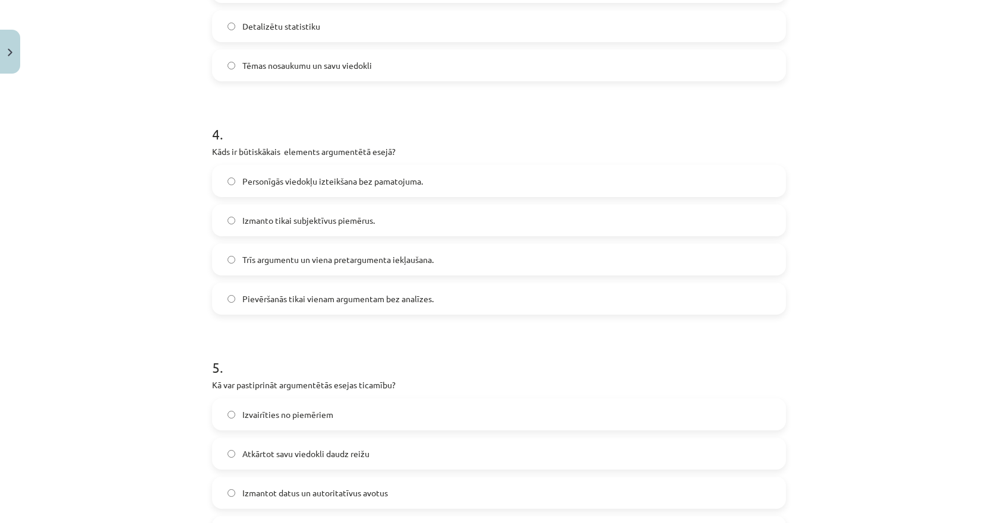
scroll to position [891, 0]
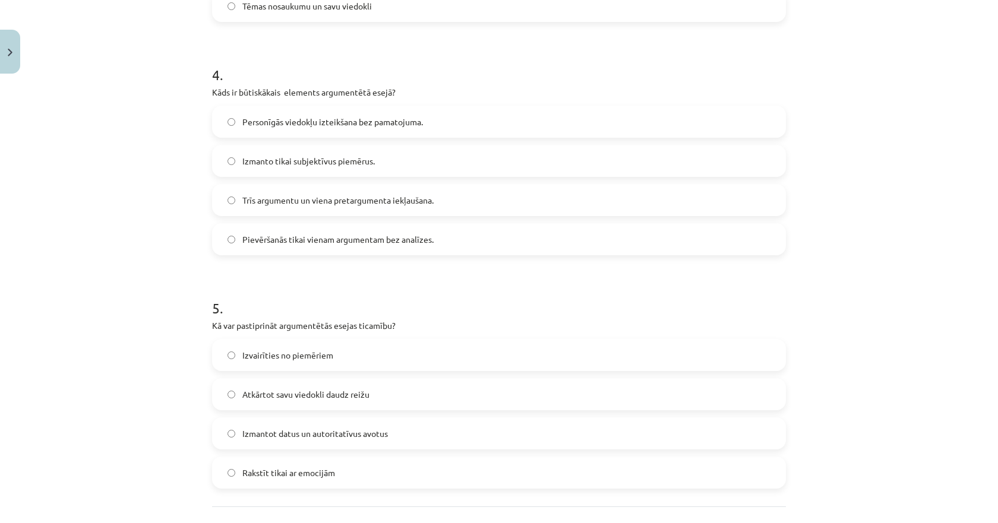
click at [261, 195] on span "Trīs argumentu un viena pretargumenta iekļaušana." at bounding box center [337, 200] width 191 height 12
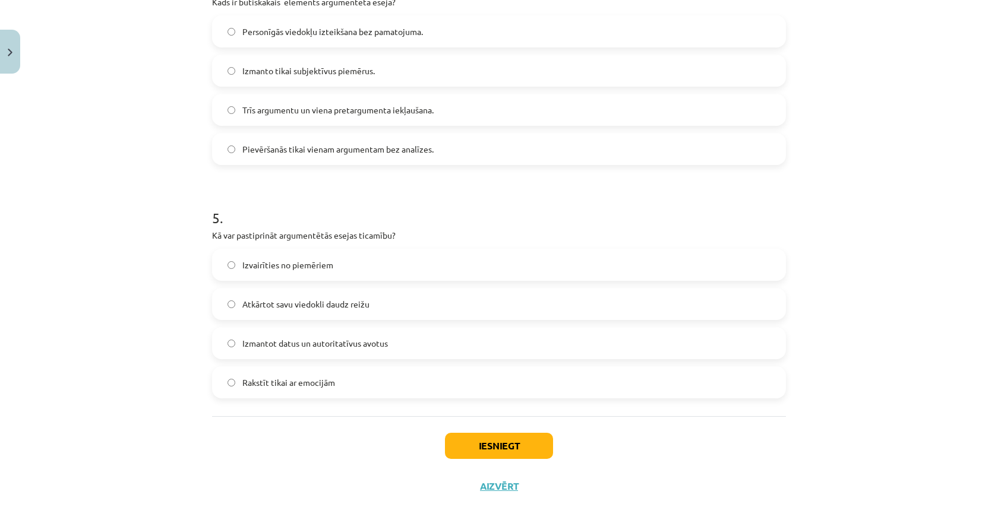
scroll to position [995, 0]
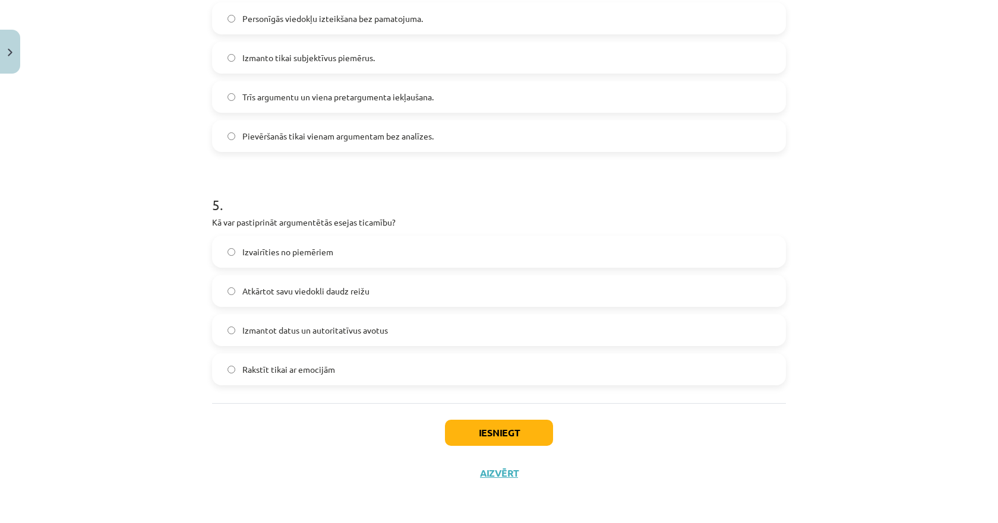
drag, startPoint x: 255, startPoint y: 336, endPoint x: 268, endPoint y: 342, distance: 14.4
click at [254, 336] on span "Izmantot datus un autoritatīvus avotus" at bounding box center [315, 330] width 146 height 12
click at [497, 428] on button "Iesniegt" at bounding box center [499, 433] width 108 height 26
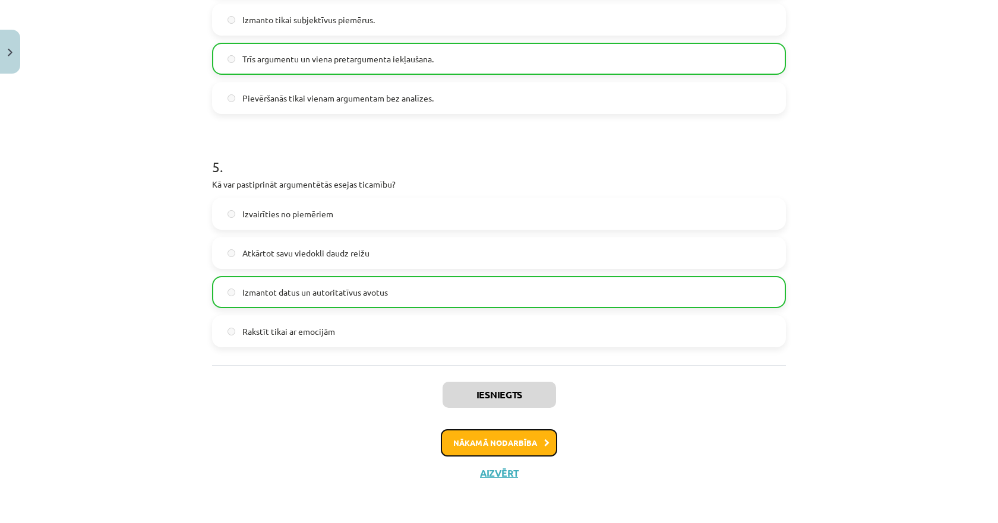
click at [483, 441] on button "Nākamā nodarbība" at bounding box center [499, 443] width 116 height 27
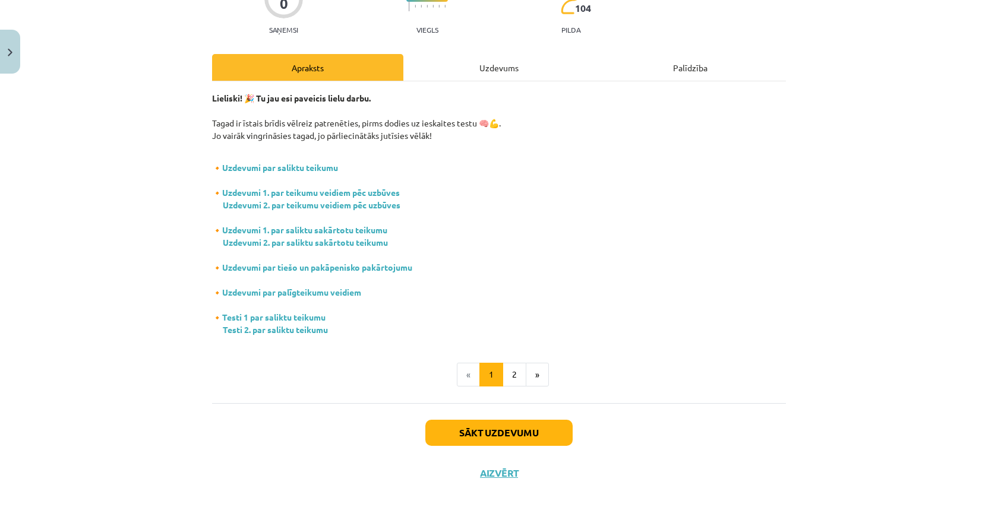
scroll to position [30, 0]
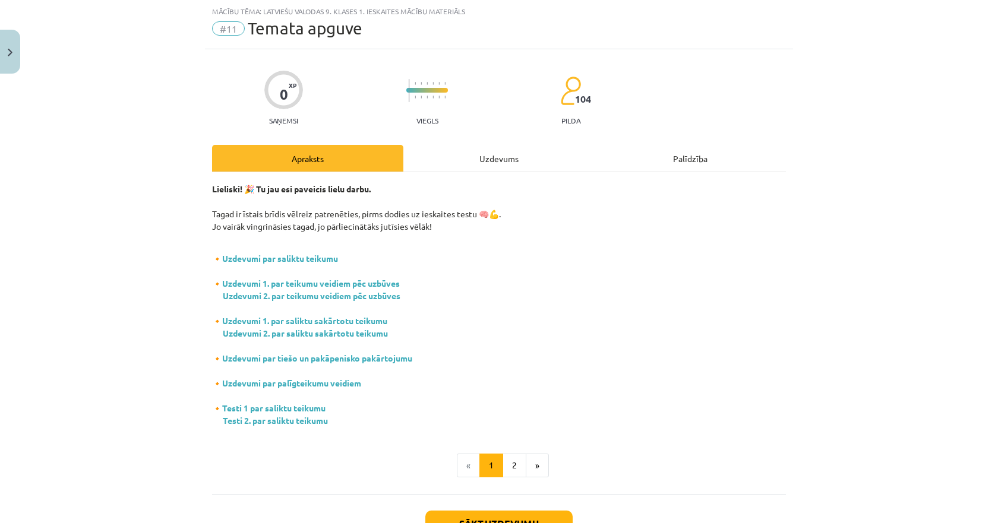
click at [483, 148] on div "Uzdevums" at bounding box center [498, 158] width 191 height 27
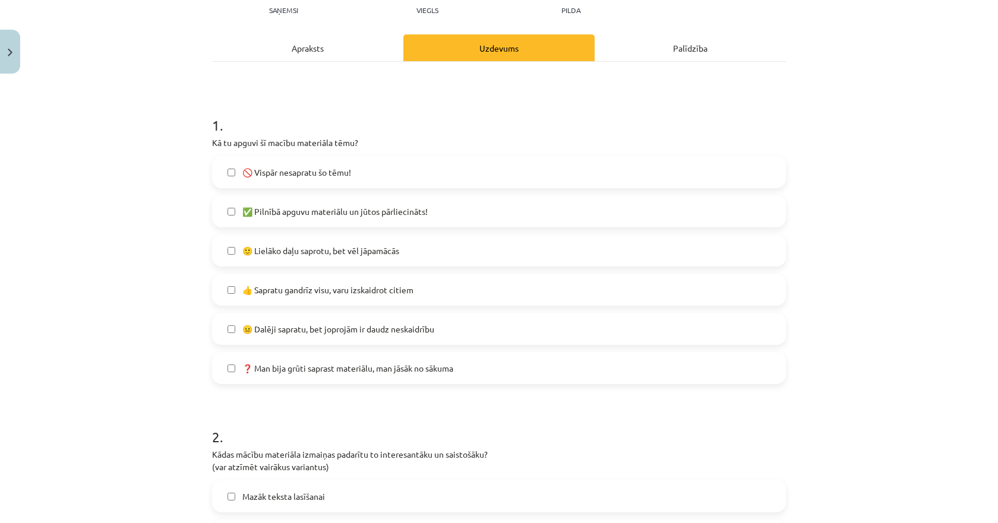
scroll to position [149, 0]
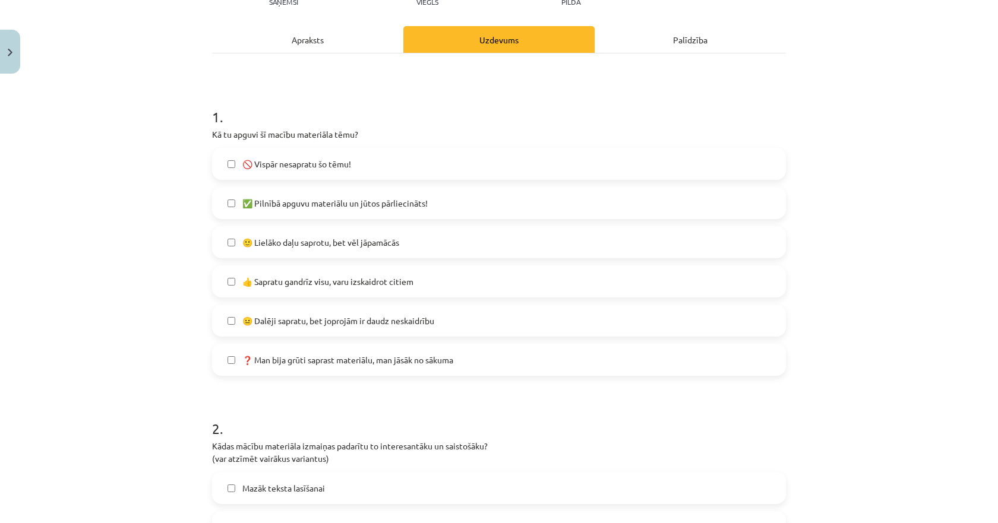
click at [258, 202] on span "✅ Pilnībā apguvu materiālu un jūtos pārliecināts!" at bounding box center [334, 203] width 185 height 12
click at [262, 238] on span "🙂 Lielāko daļu saprotu, bet vēl jāpamācās" at bounding box center [320, 242] width 157 height 12
click at [265, 203] on span "✅ Pilnībā apguvu materiālu un jūtos pārliecināts!" at bounding box center [334, 203] width 185 height 12
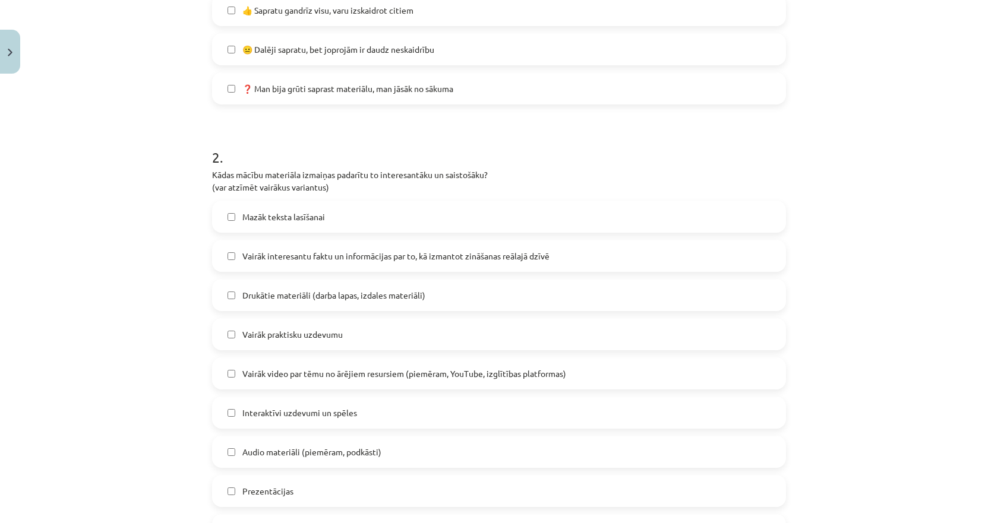
scroll to position [446, 0]
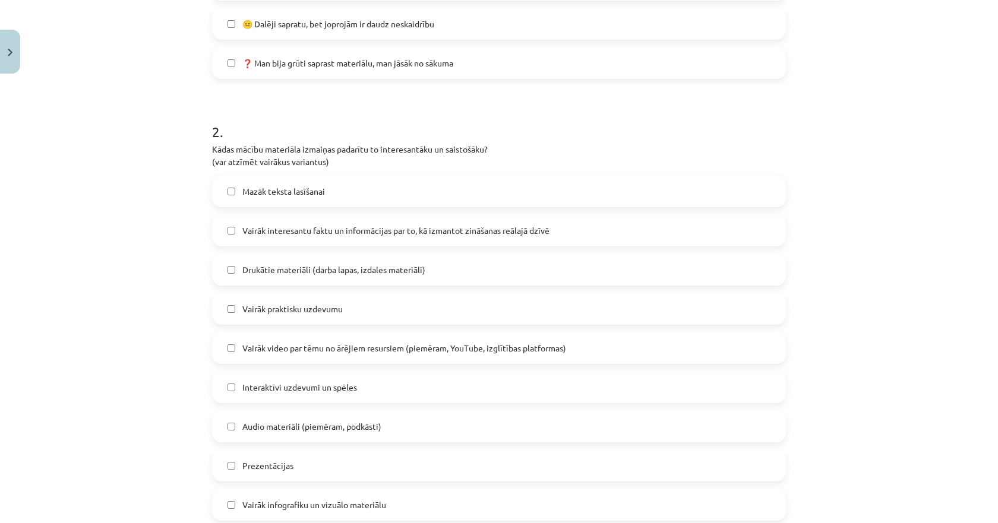
click at [301, 232] on span "Vairāk interesantu faktu un informācijas par to, kā izmantot zināšanas reālajā …" at bounding box center [395, 231] width 307 height 12
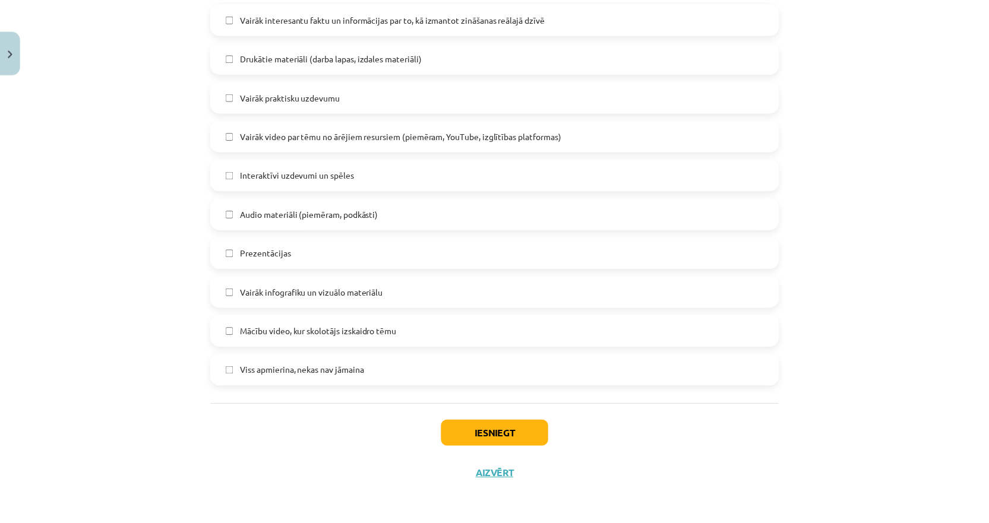
scroll to position [660, 0]
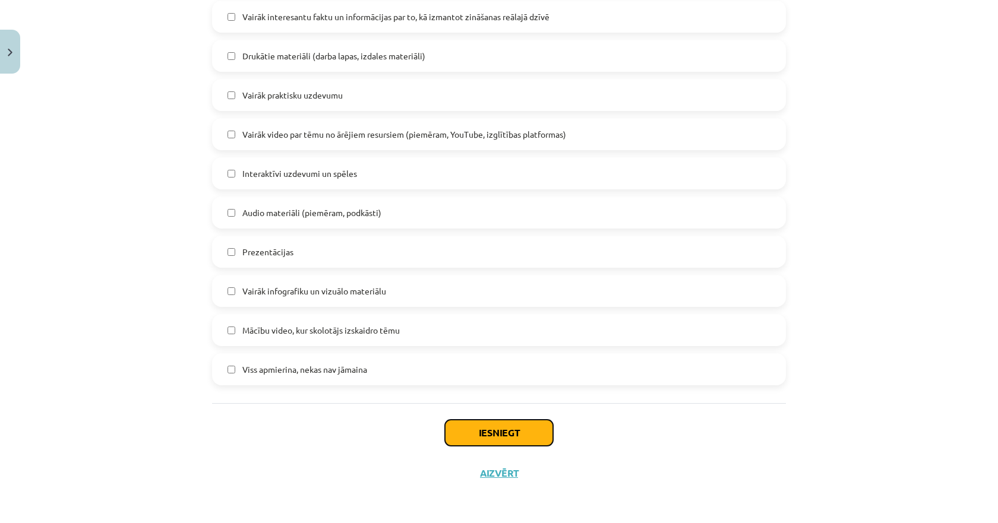
click at [468, 427] on button "Iesniegt" at bounding box center [499, 433] width 108 height 26
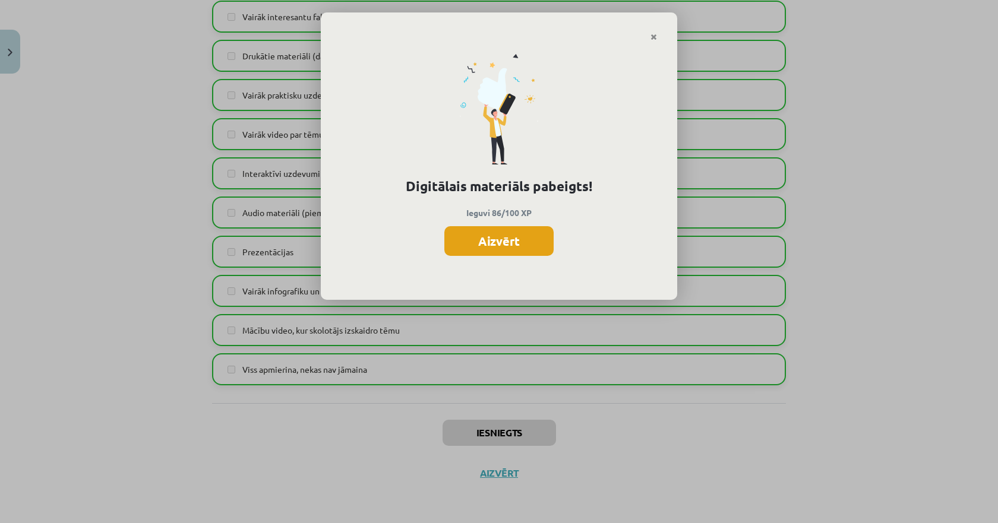
click at [477, 239] on button "Aizvērt" at bounding box center [498, 241] width 109 height 30
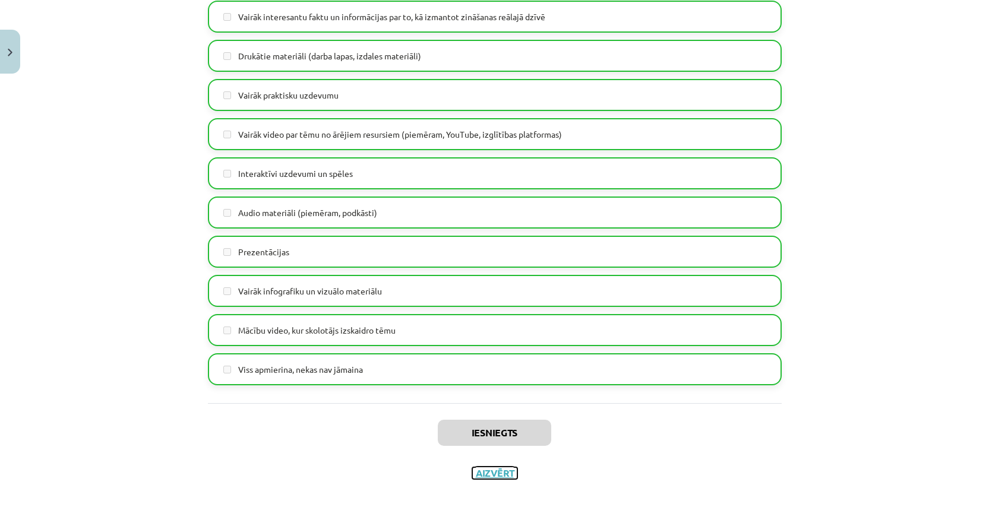
click at [481, 471] on button "Aizvērt" at bounding box center [494, 474] width 45 height 12
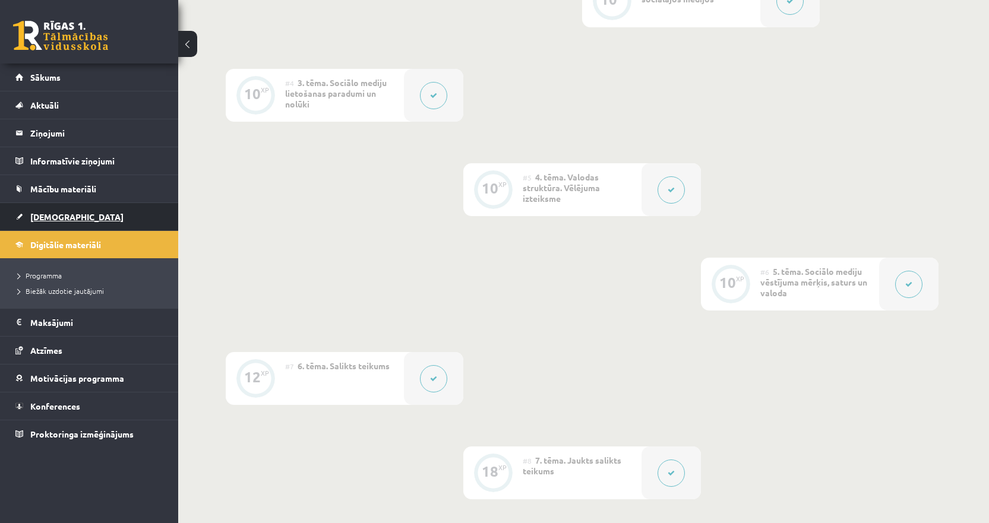
click at [61, 216] on span "[DEMOGRAPHIC_DATA]" at bounding box center [76, 217] width 93 height 11
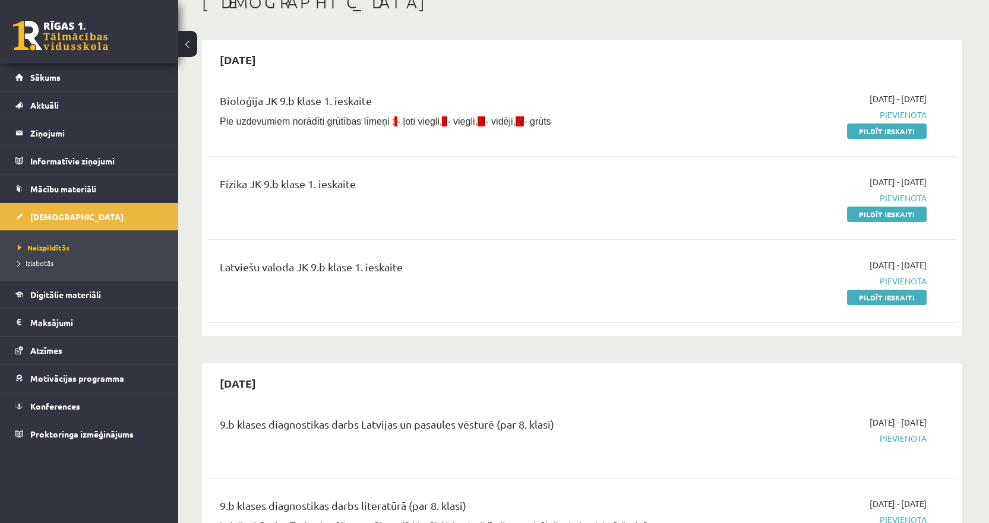
scroll to position [59, 0]
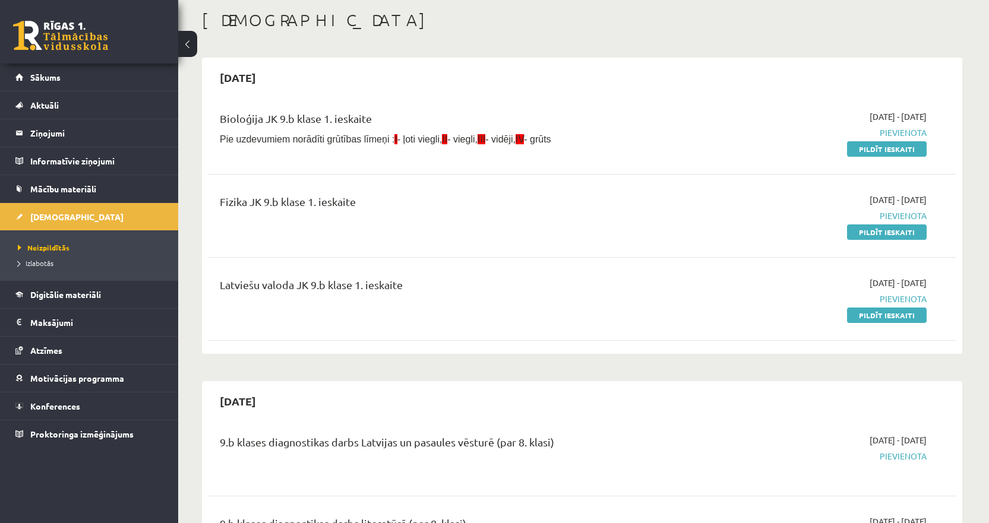
click at [725, 323] on div "Latviešu valoda JK 9.b klase 1. ieskaite 2025-09-01 - 2025-09-15 Pievienota Pil…" at bounding box center [582, 299] width 749 height 68
click at [679, 242] on div "Fizika JK 9.b klase 1. ieskaite 2025-09-01 - 2025-09-15 Pievienota Pildīt ieska…" at bounding box center [582, 216] width 749 height 68
drag, startPoint x: 961, startPoint y: 1, endPoint x: 773, endPoint y: 84, distance: 205.9
click at [773, 84] on div "[DATE]" at bounding box center [582, 78] width 749 height 28
